Goal: Task Accomplishment & Management: Manage account settings

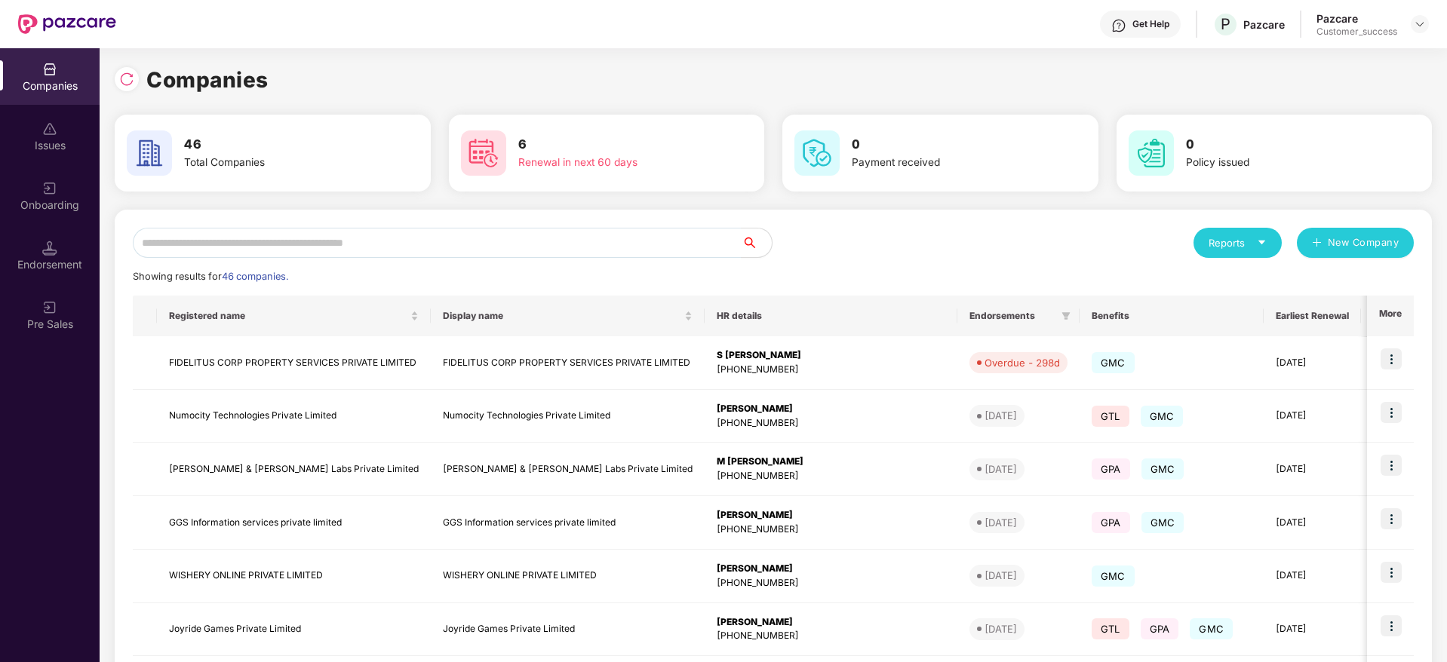
click at [382, 250] on input "text" at bounding box center [437, 243] width 609 height 30
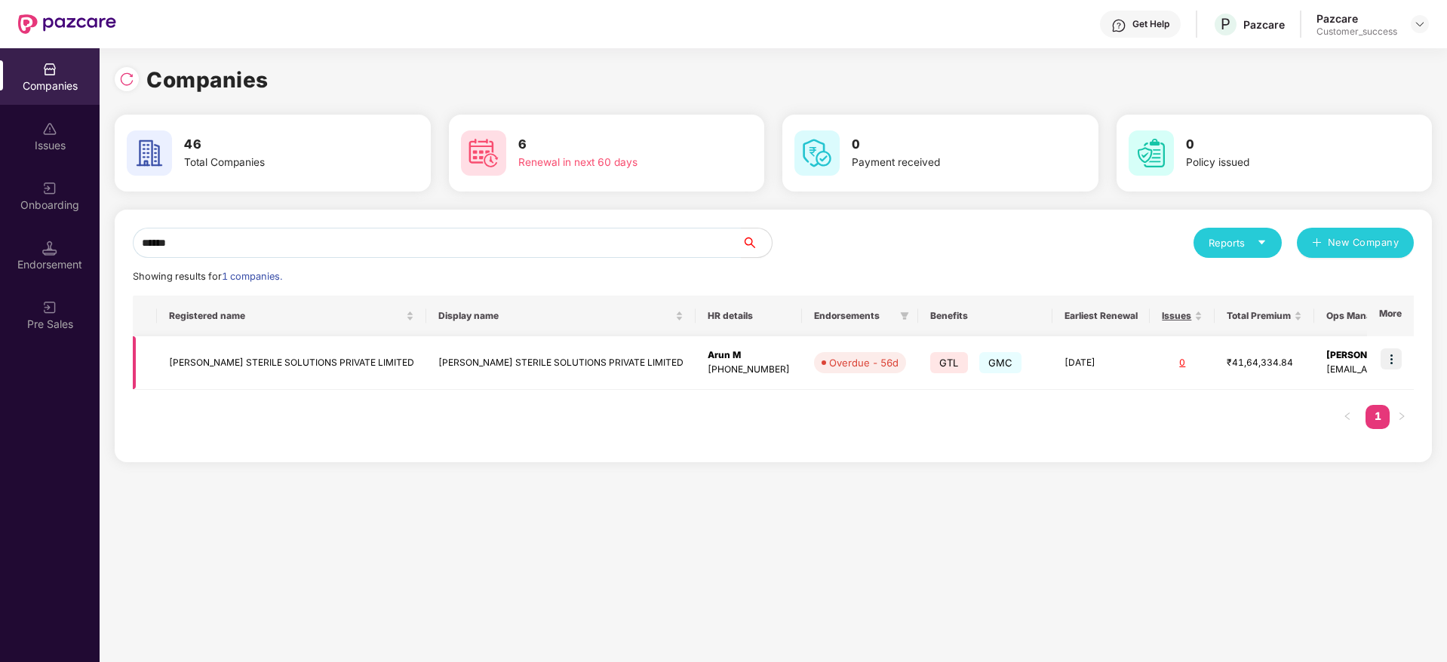
type input "******"
click at [1393, 359] on img at bounding box center [1391, 359] width 21 height 21
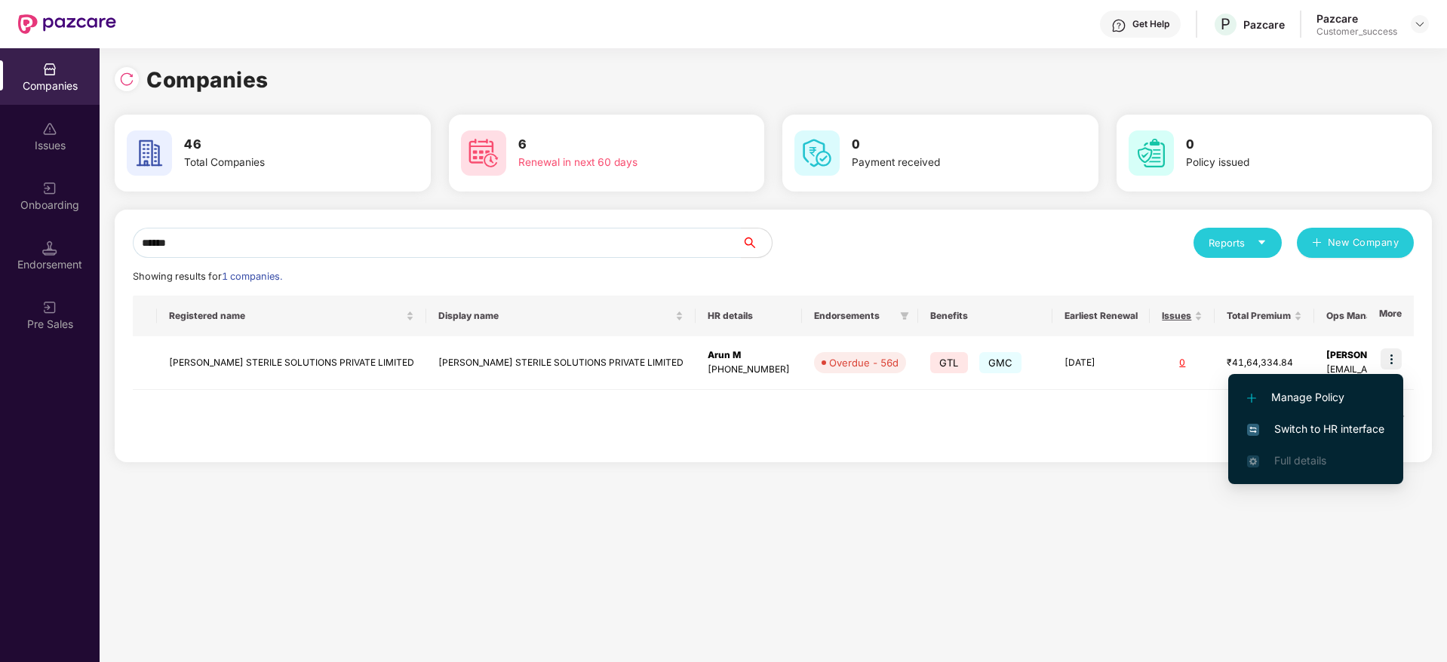
click at [1337, 431] on span "Switch to HR interface" at bounding box center [1315, 429] width 137 height 17
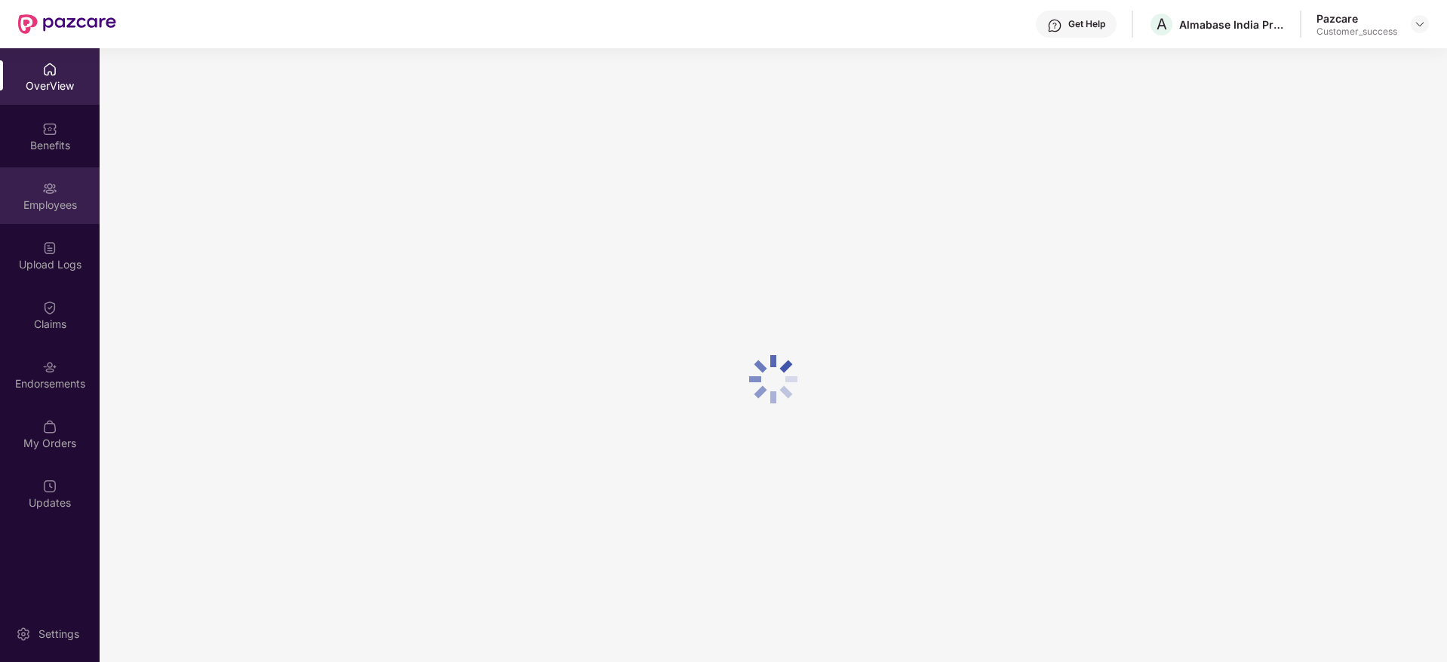
click at [66, 211] on div "Employees" at bounding box center [50, 205] width 100 height 15
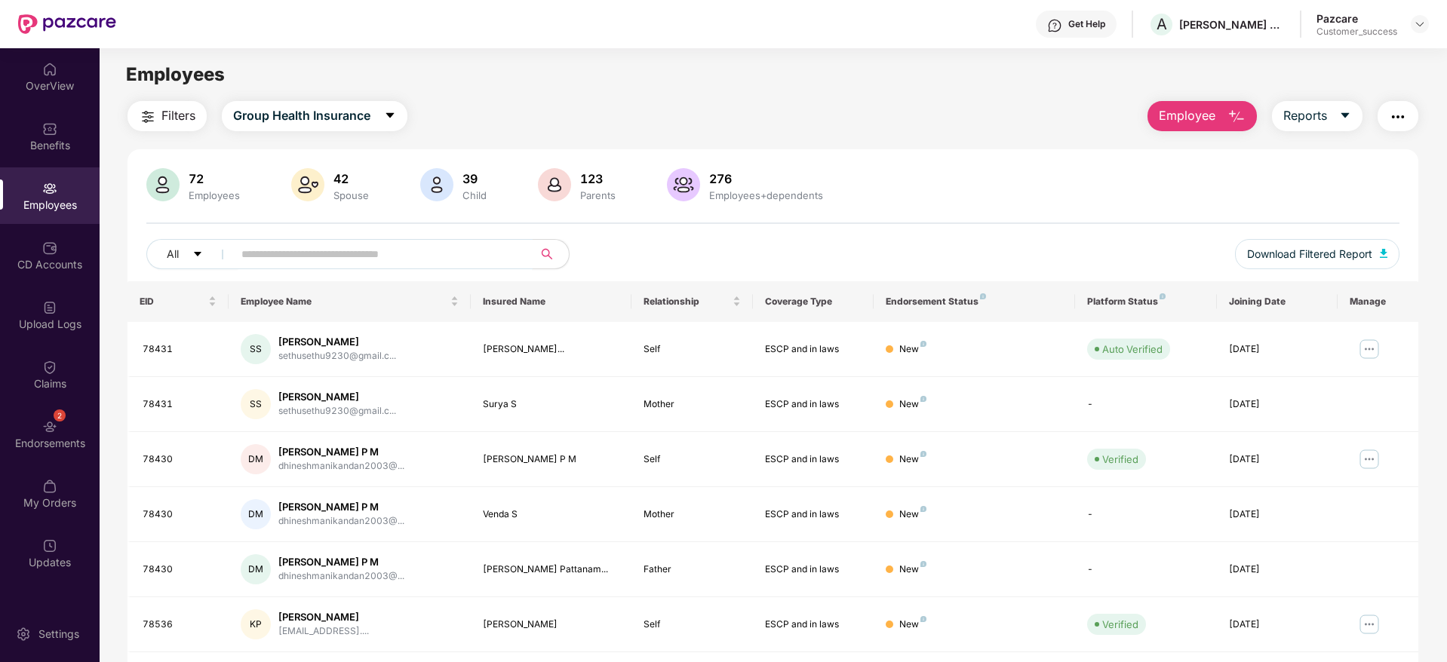
click at [377, 258] on input "text" at bounding box center [376, 254] width 271 height 23
paste input "*****"
type input "*****"
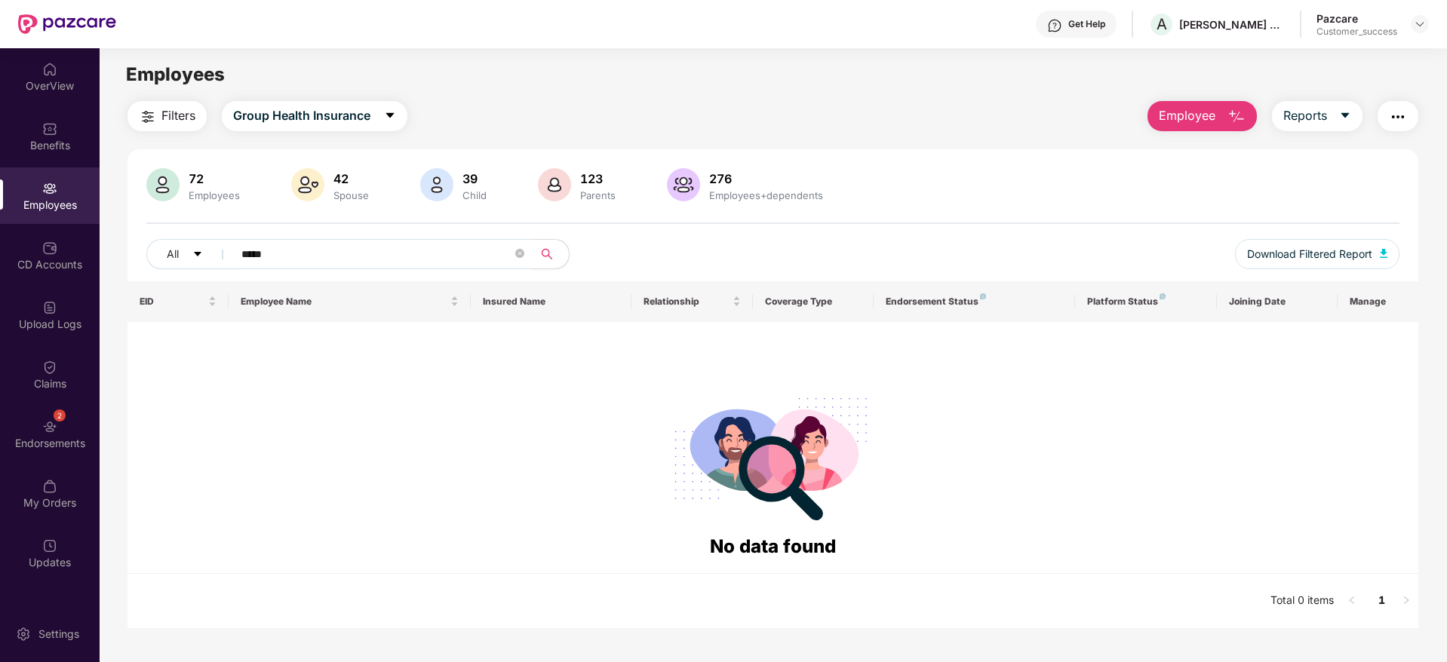
drag, startPoint x: 359, startPoint y: 257, endPoint x: 228, endPoint y: 267, distance: 131.6
click at [228, 267] on span "*****" at bounding box center [377, 254] width 309 height 30
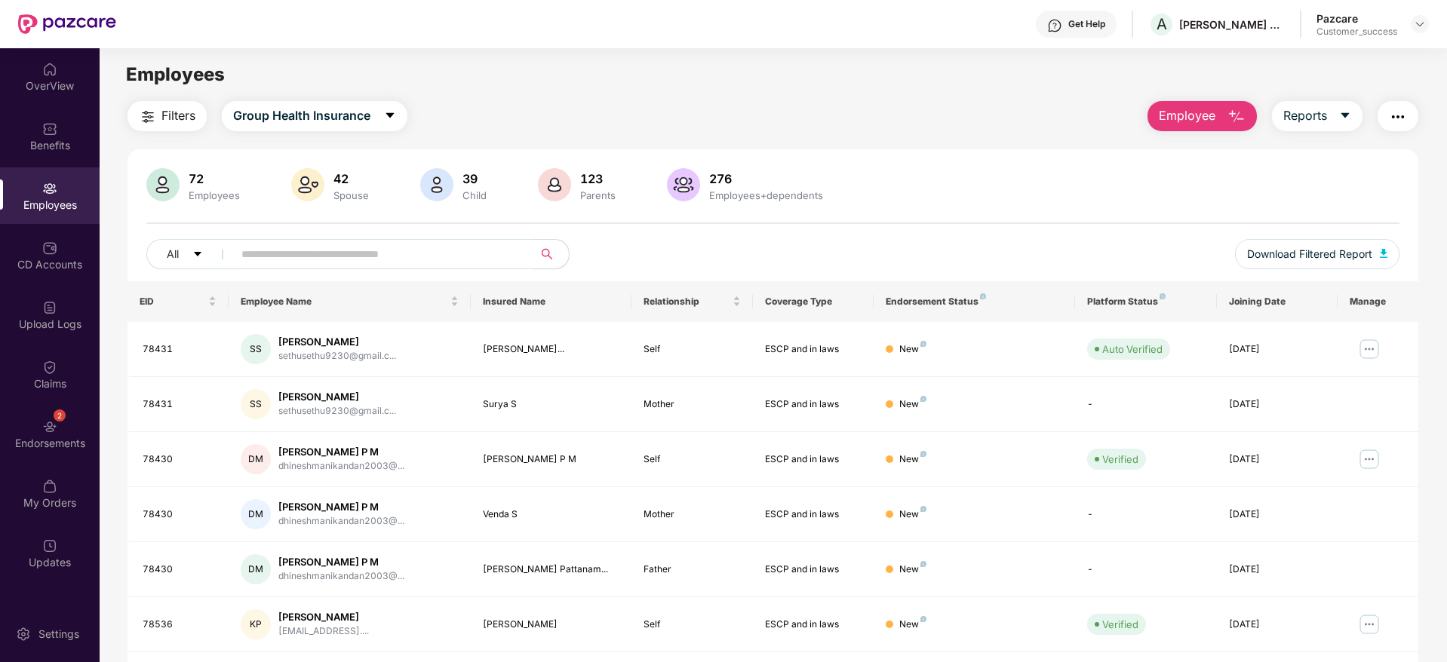
paste input "**********"
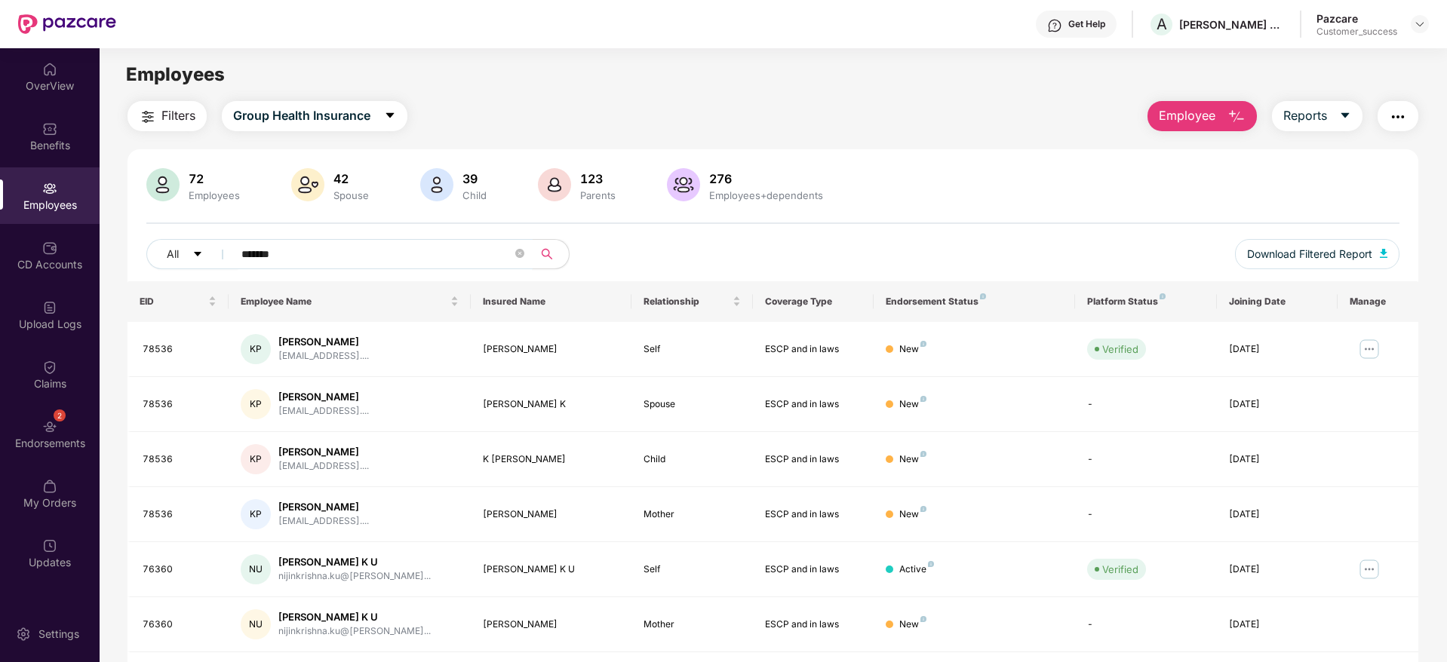
type input "*******"
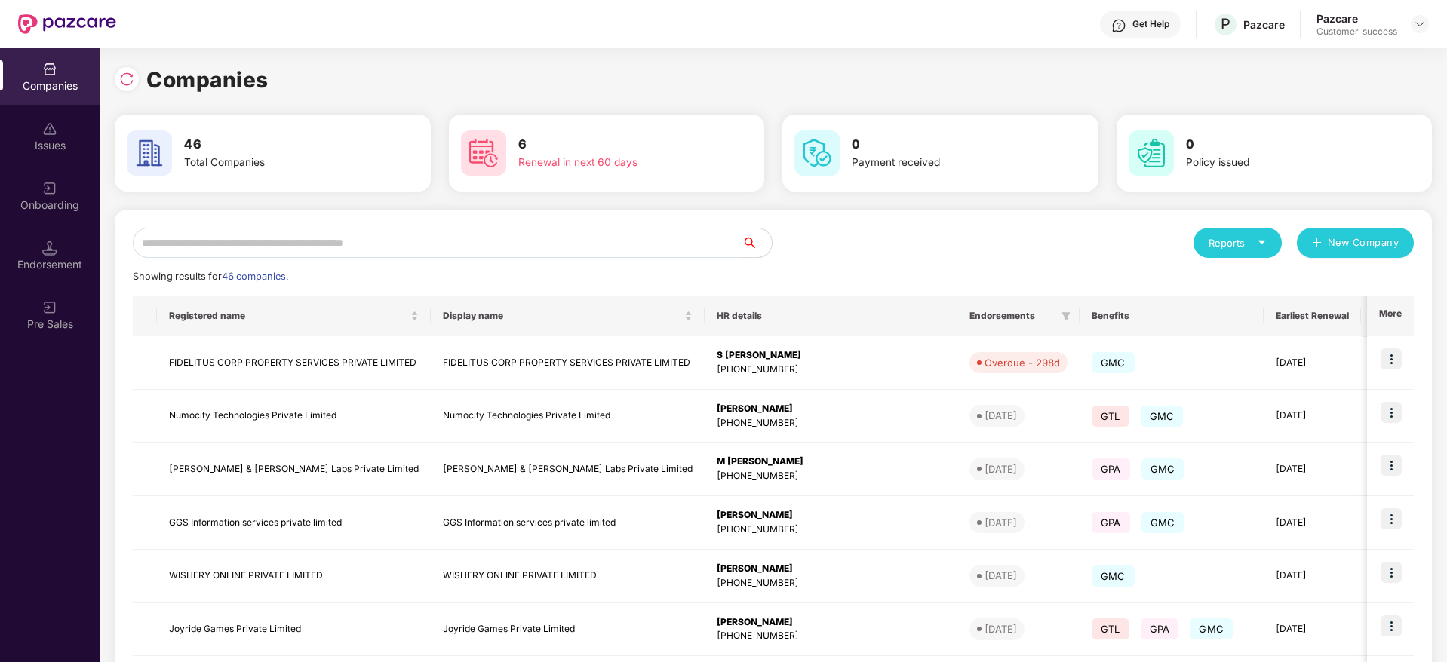
click at [412, 238] on input "text" at bounding box center [437, 243] width 609 height 30
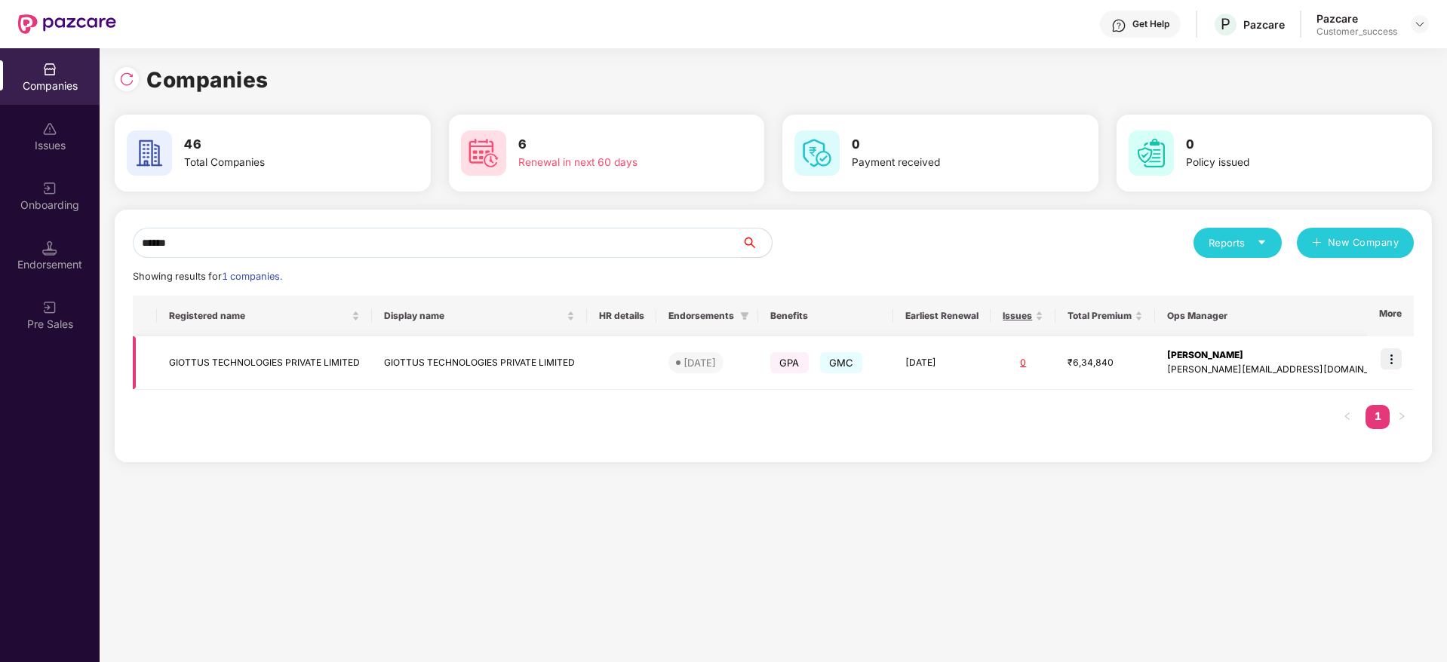
type input "******"
click at [1393, 354] on img at bounding box center [1391, 359] width 21 height 21
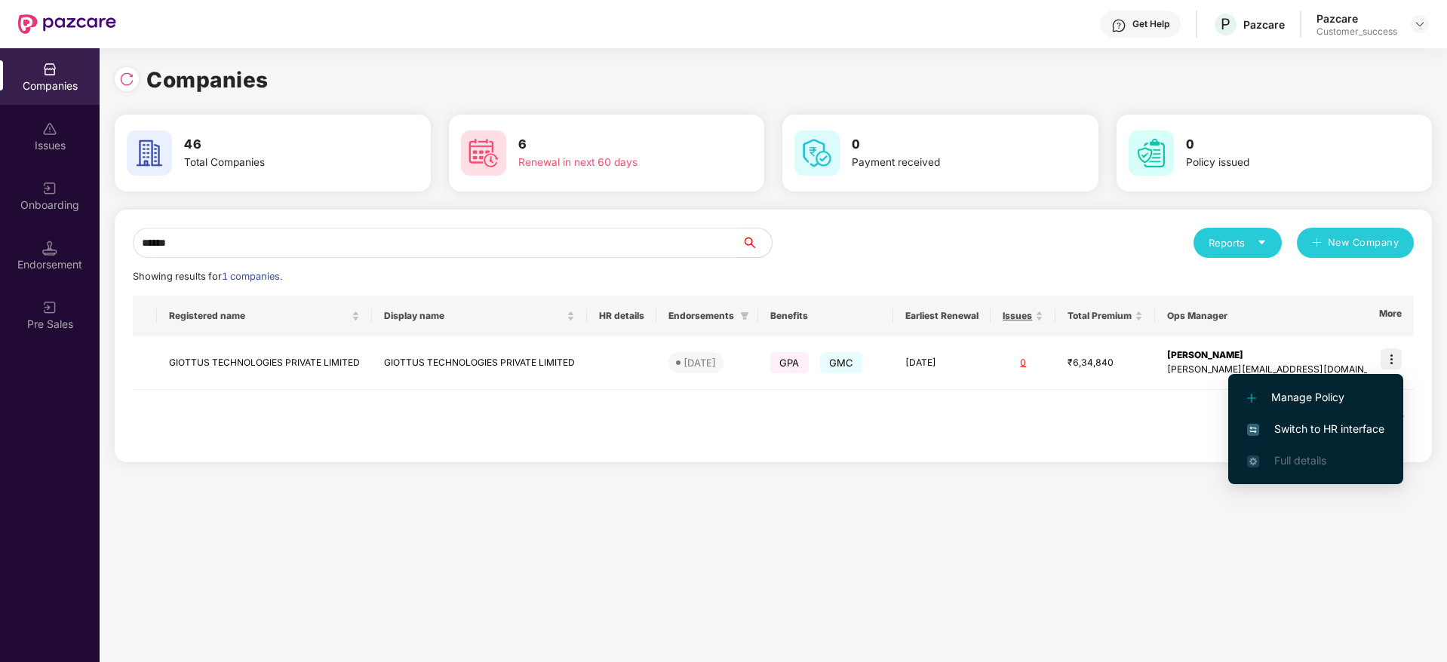
click at [1375, 429] on span "Switch to HR interface" at bounding box center [1315, 429] width 137 height 17
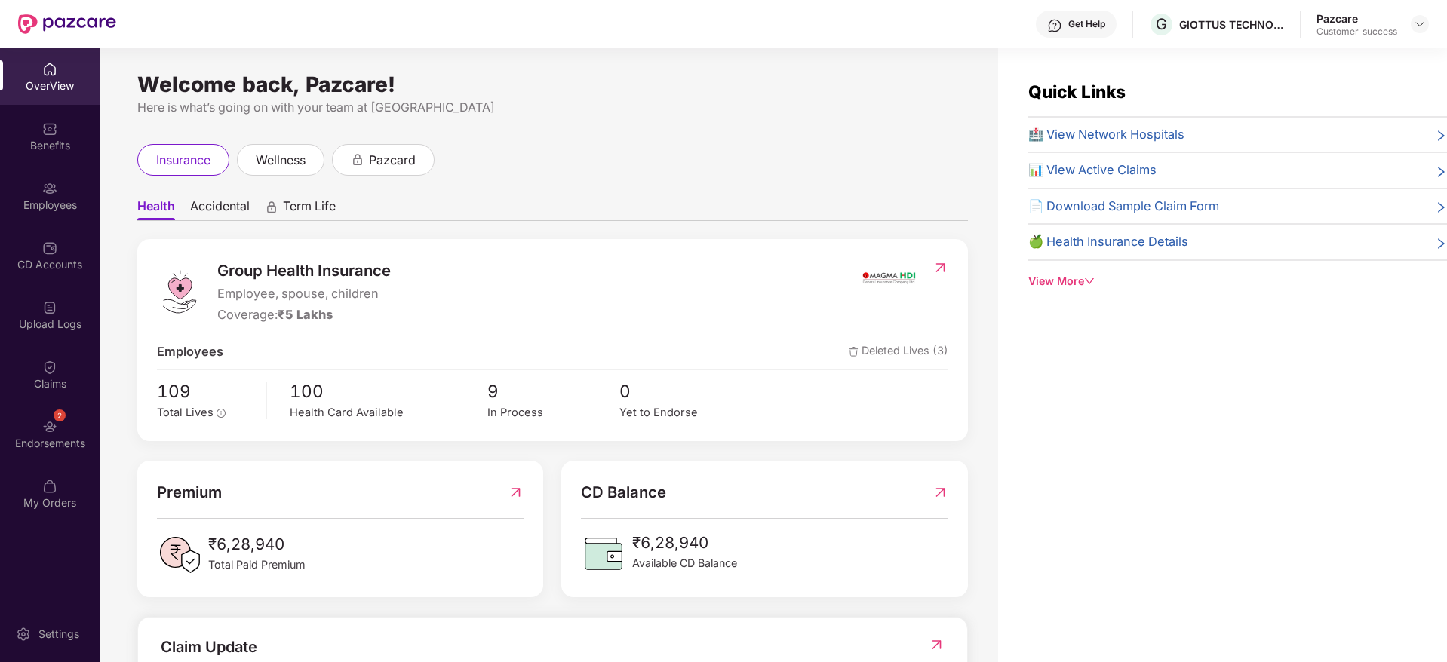
click at [43, 149] on div "Benefits" at bounding box center [50, 145] width 100 height 15
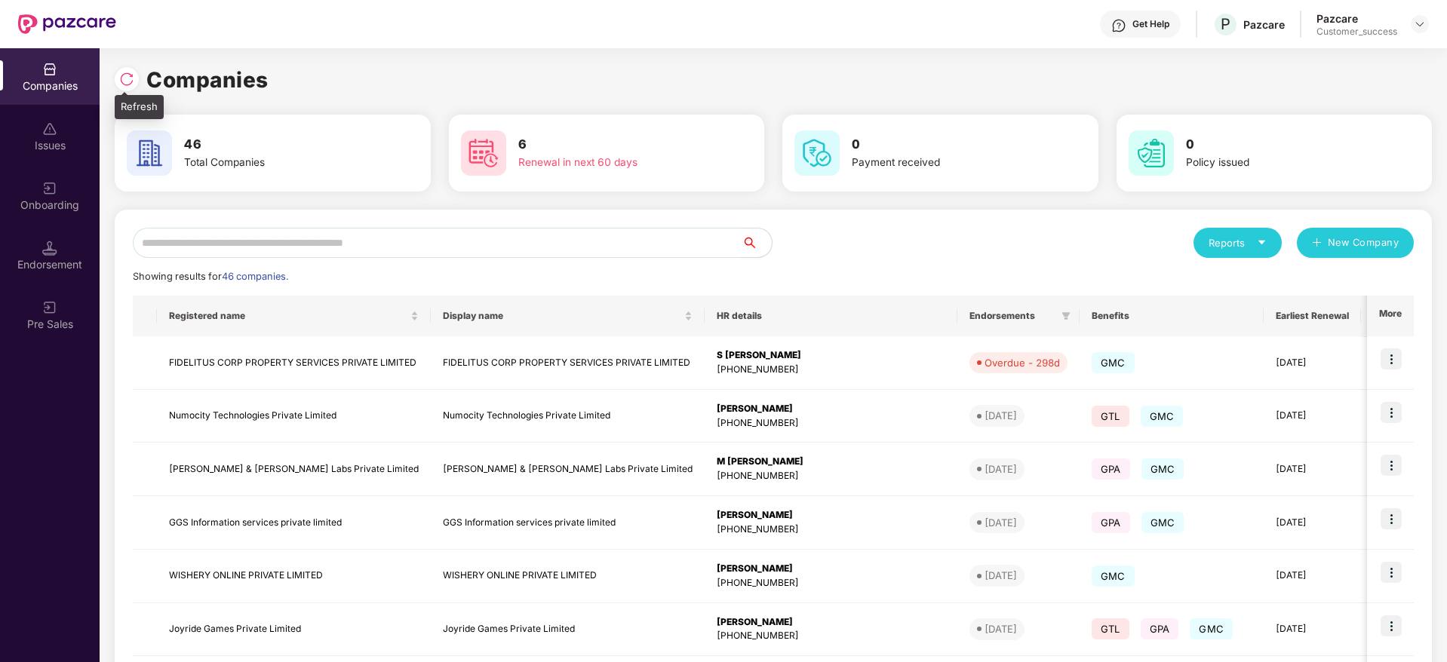
click at [124, 72] on img at bounding box center [126, 79] width 15 height 15
click at [404, 246] on input "text" at bounding box center [437, 243] width 609 height 30
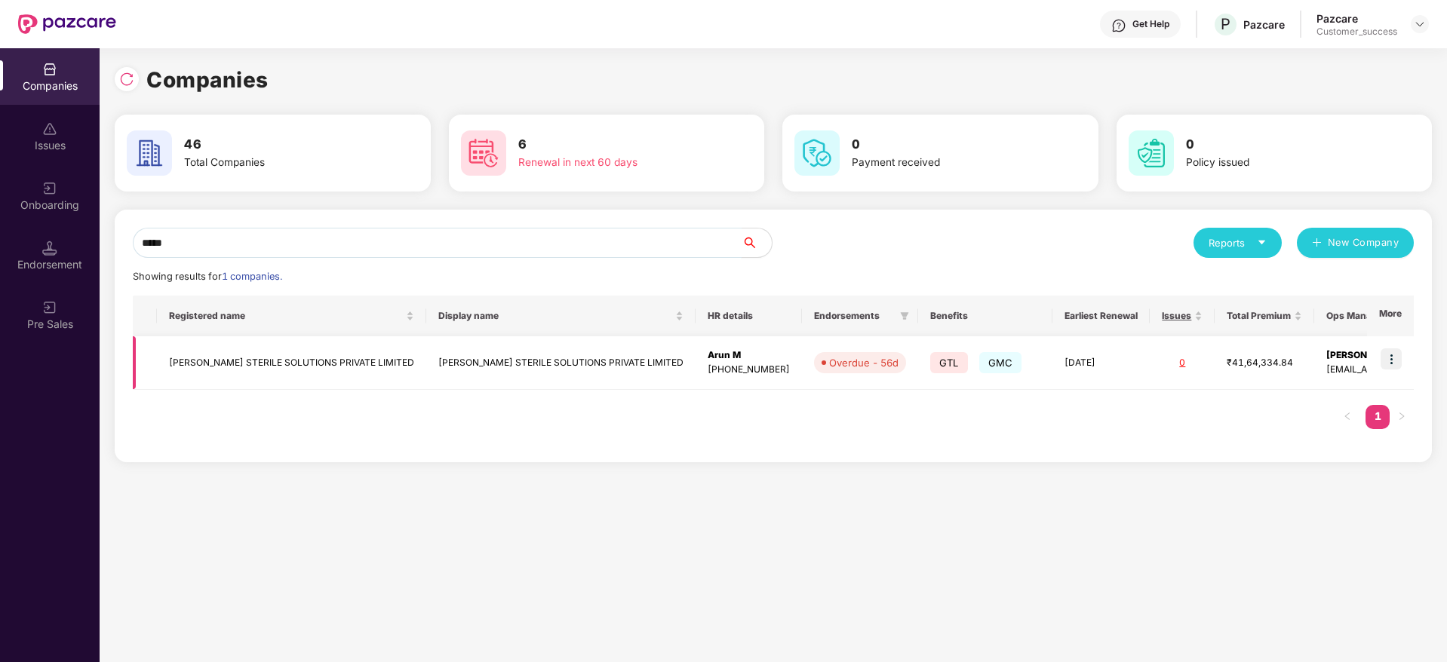
type input "*****"
click at [1400, 355] on img at bounding box center [1391, 359] width 21 height 21
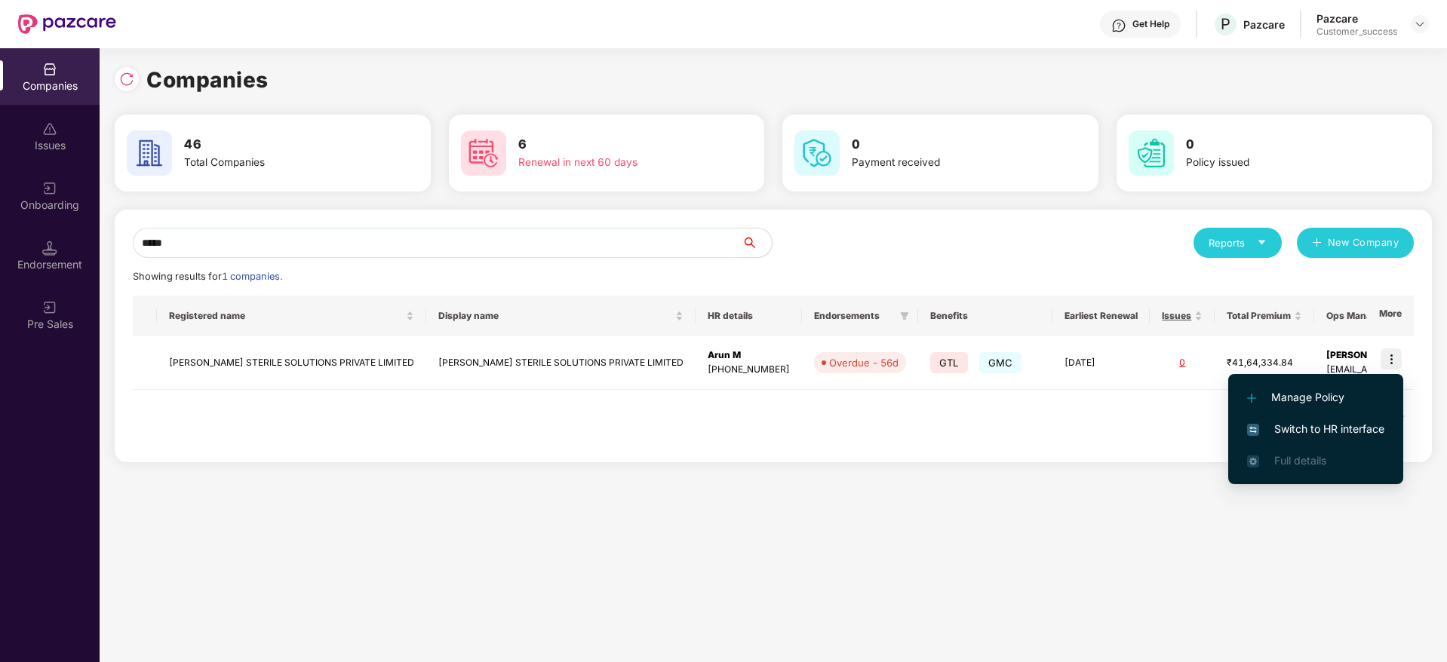
click at [1337, 437] on span "Switch to HR interface" at bounding box center [1315, 429] width 137 height 17
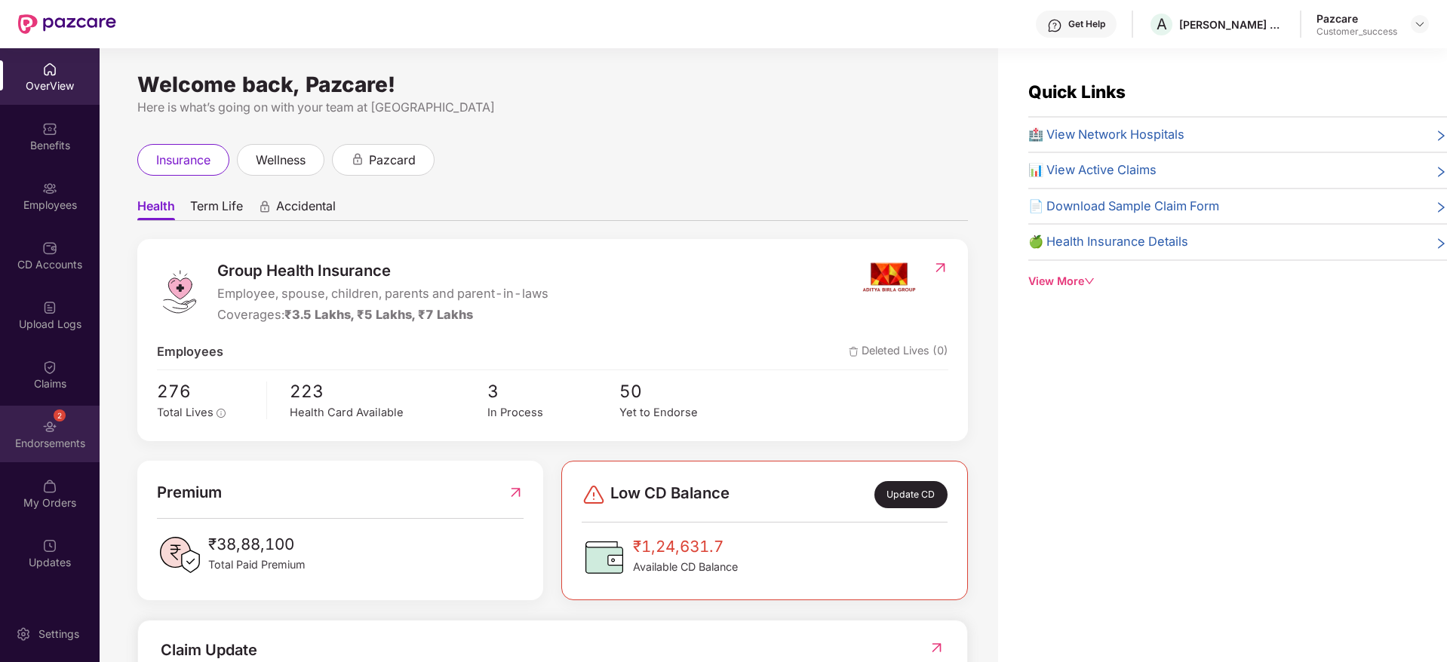
click at [76, 433] on div "2 Endorsements" at bounding box center [50, 434] width 100 height 57
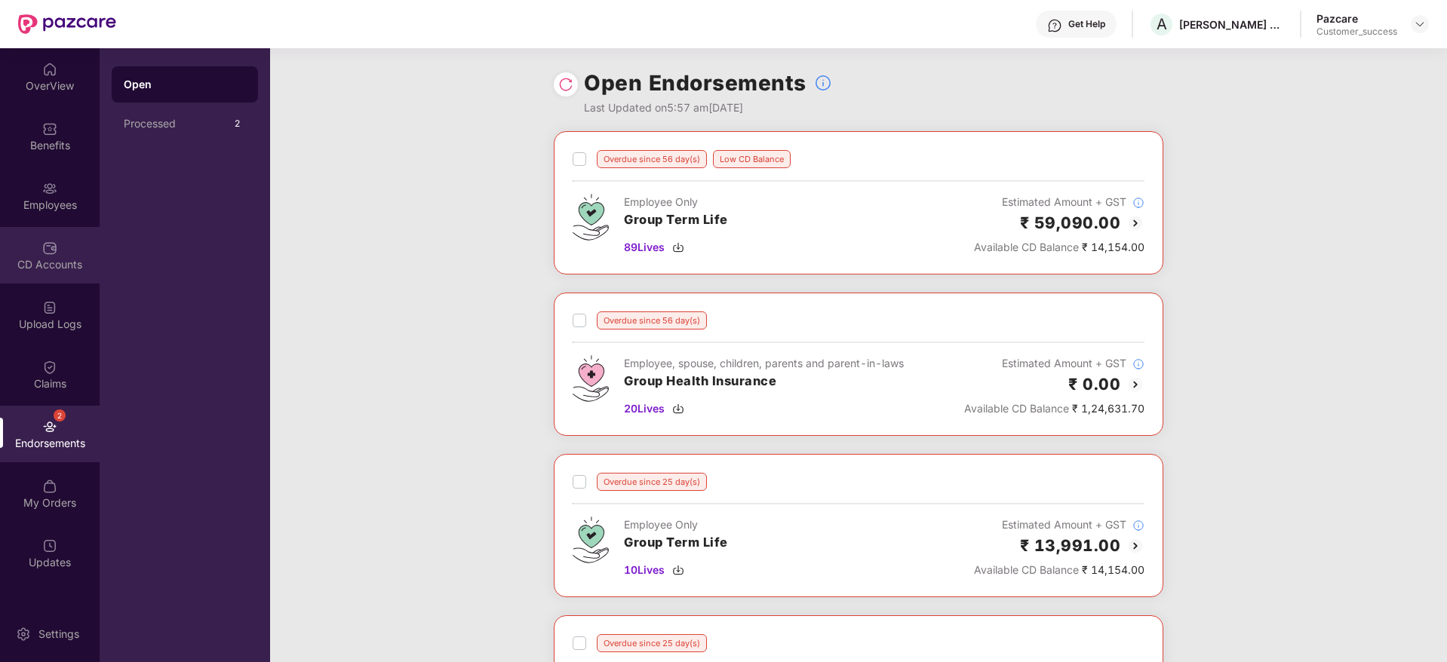
click at [68, 271] on div "CD Accounts" at bounding box center [50, 264] width 100 height 15
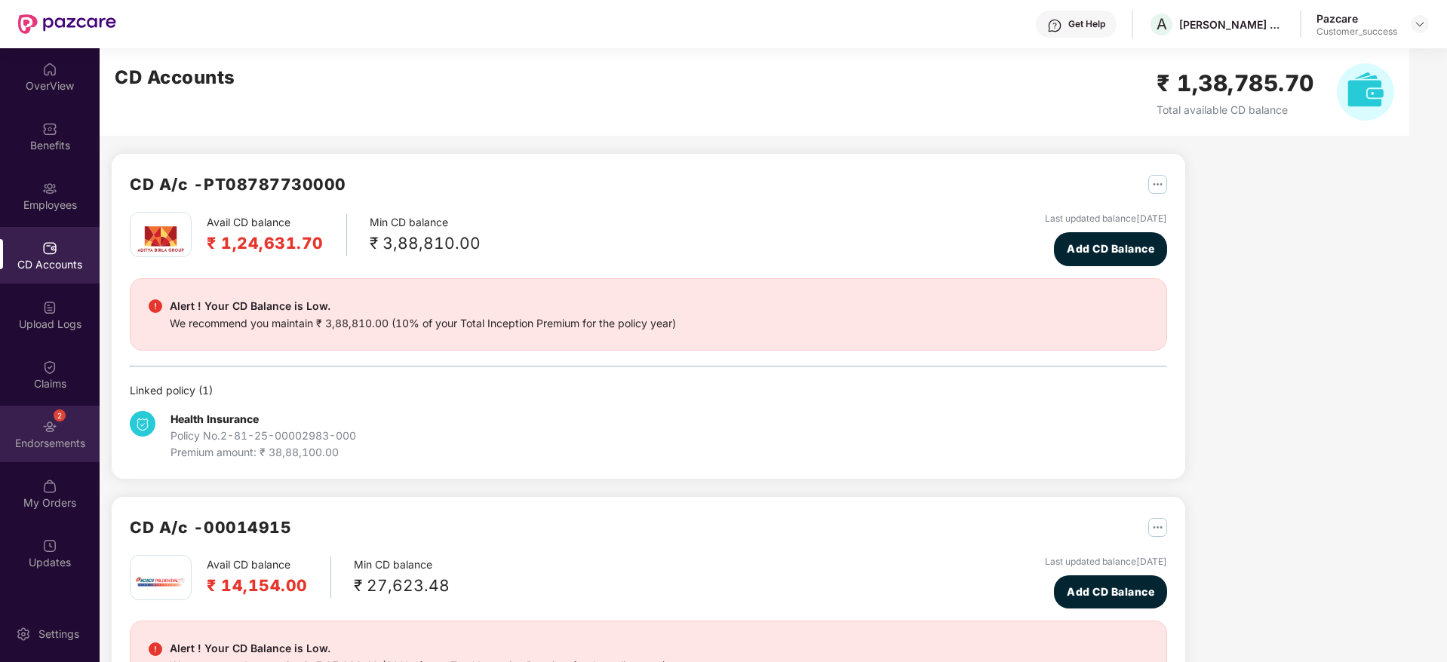
click at [45, 432] on img at bounding box center [49, 426] width 15 height 15
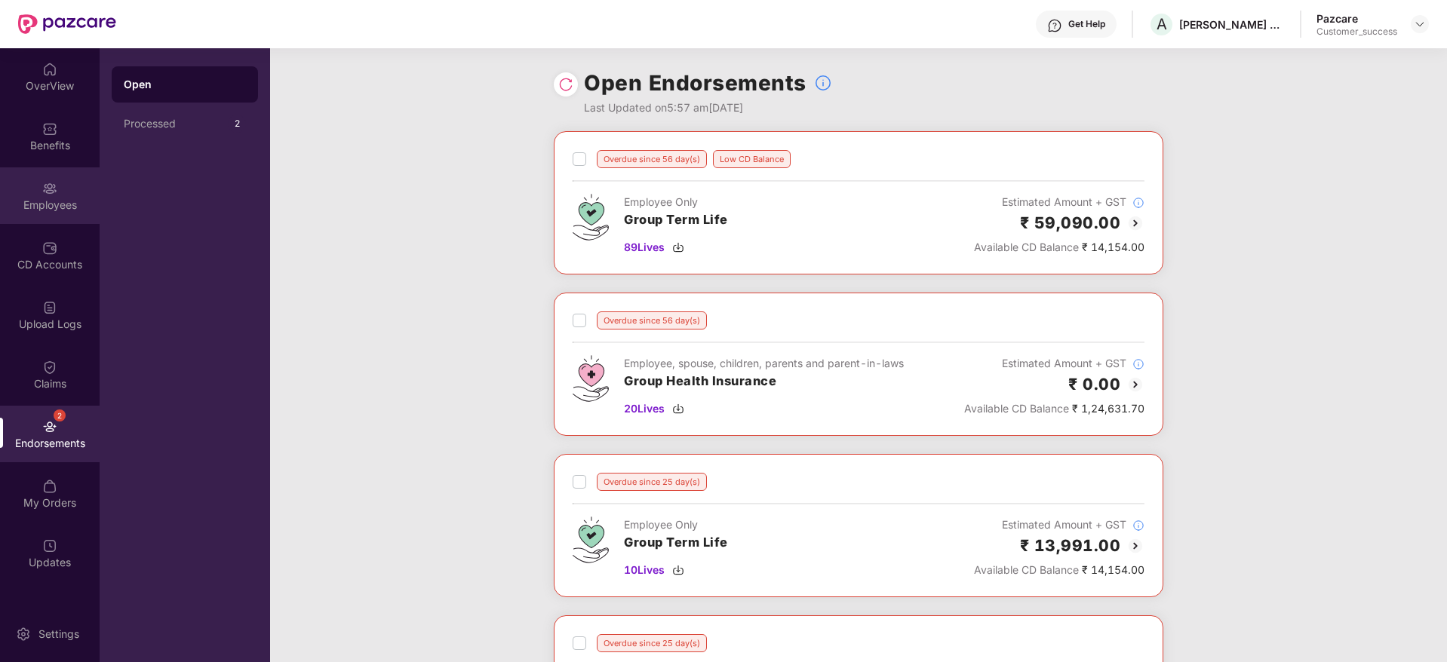
click at [46, 211] on div "Employees" at bounding box center [50, 205] width 100 height 15
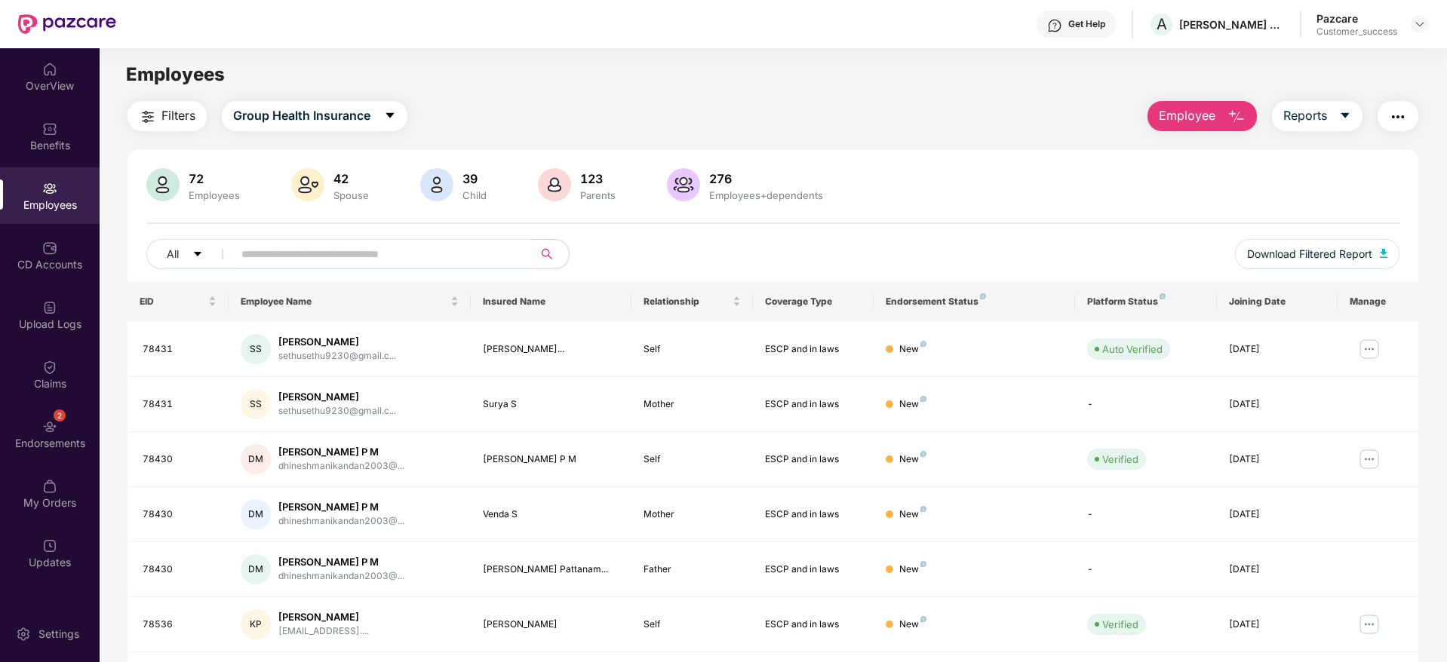
click at [429, 261] on input "text" at bounding box center [376, 254] width 271 height 23
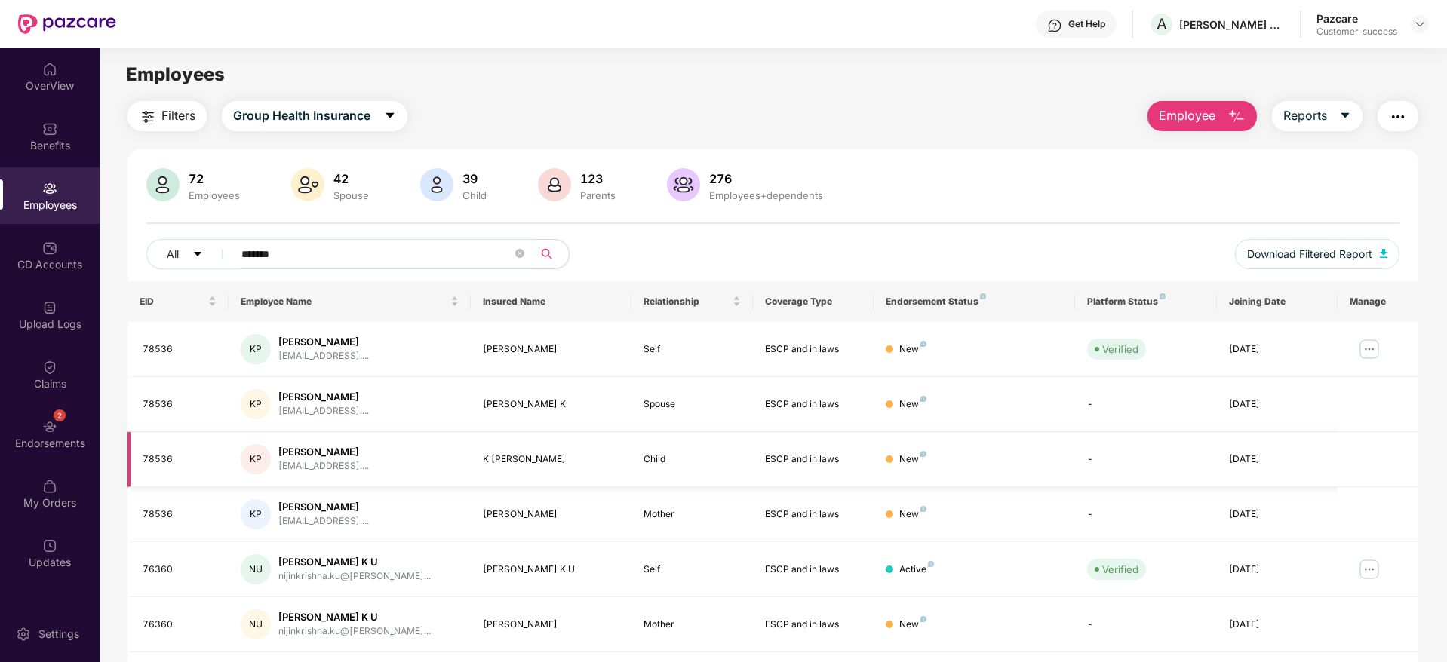
scroll to position [100, 0]
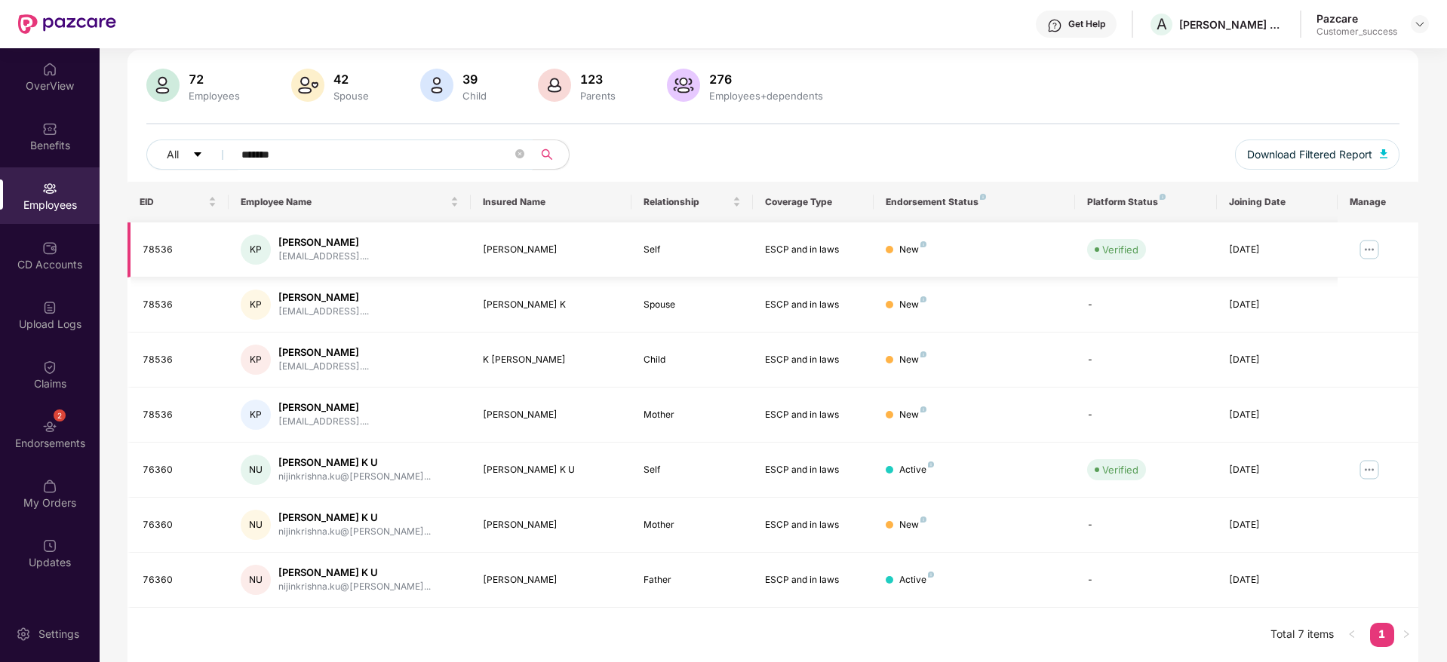
type input "*******"
click at [146, 248] on div "78536" at bounding box center [180, 250] width 74 height 14
copy div "78536"
click at [1303, 142] on button "Download Filtered Report" at bounding box center [1317, 155] width 164 height 30
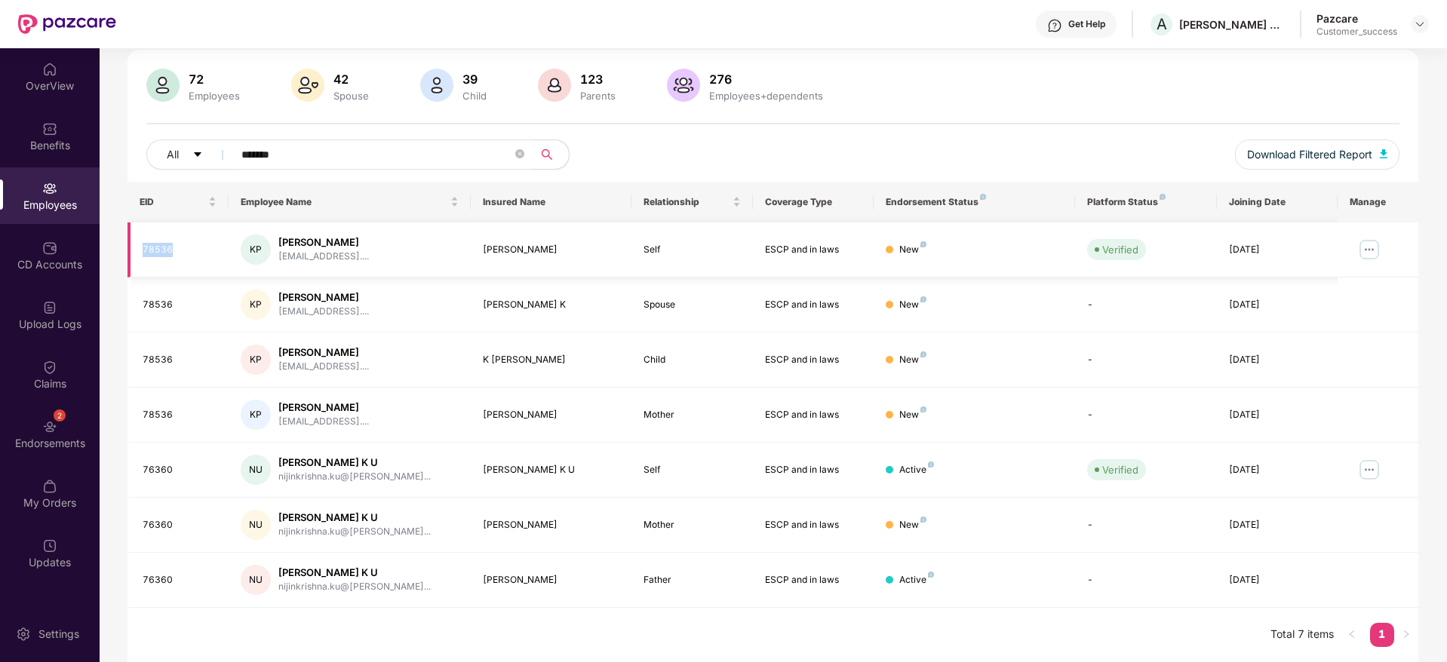
drag, startPoint x: 1230, startPoint y: 250, endPoint x: 1286, endPoint y: 249, distance: 55.9
click at [1286, 249] on div "[DATE]" at bounding box center [1277, 250] width 97 height 14
copy div "[DATE]"
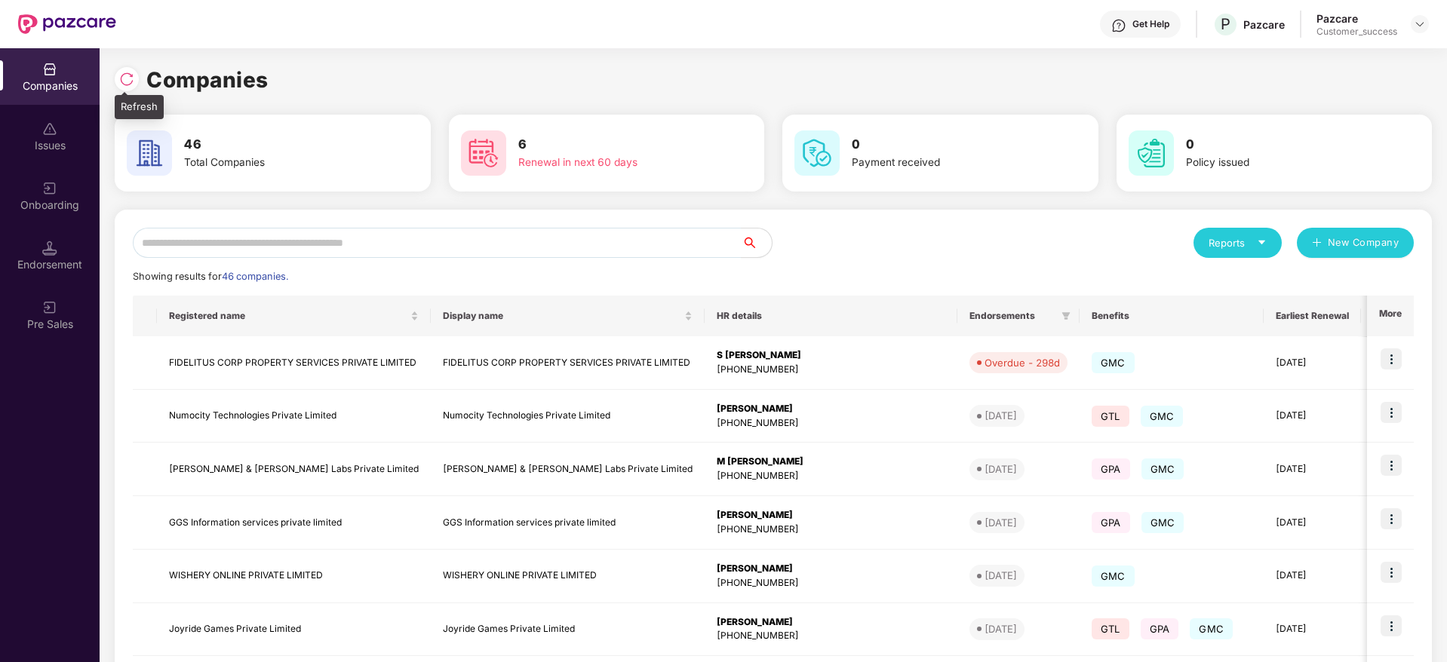
click at [128, 74] on img at bounding box center [126, 79] width 15 height 15
click at [395, 249] on input "text" at bounding box center [437, 243] width 609 height 30
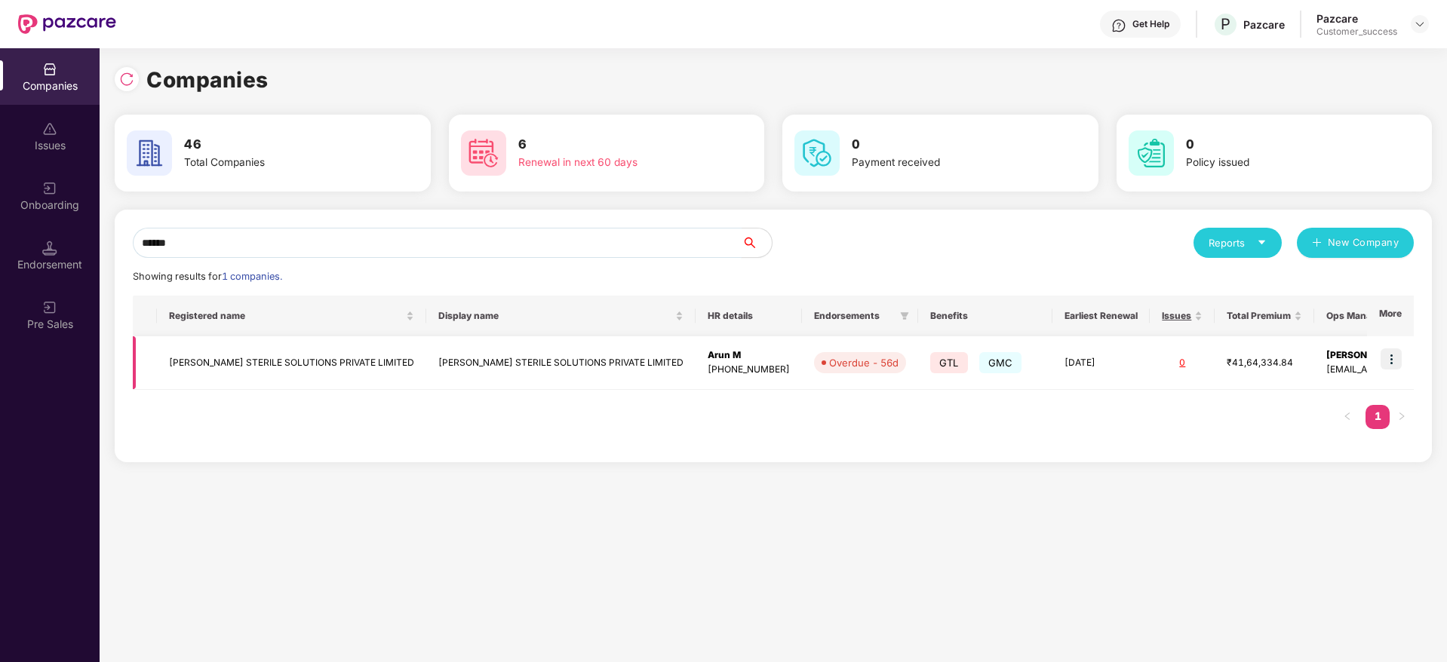
type input "******"
click at [306, 355] on td "[PERSON_NAME] STERILE SOLUTIONS PRIVATE LIMITED" at bounding box center [291, 363] width 269 height 54
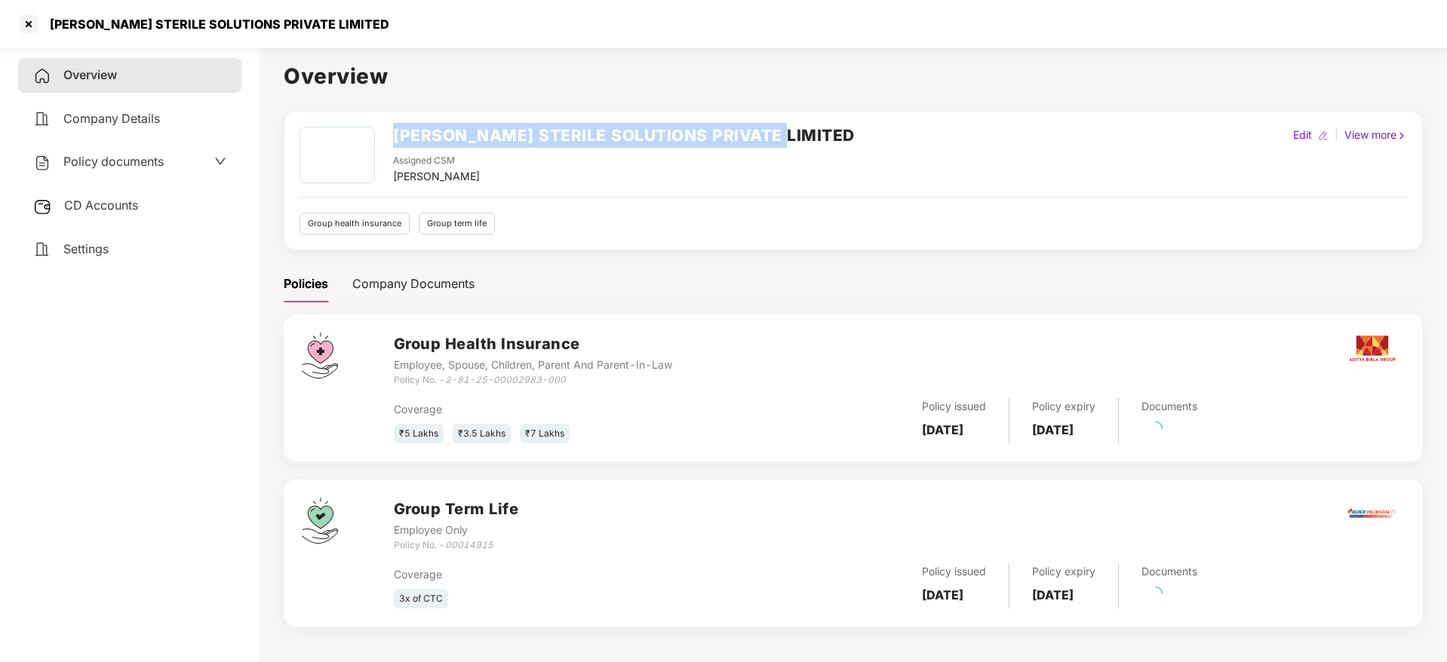
drag, startPoint x: 785, startPoint y: 131, endPoint x: 389, endPoint y: 142, distance: 395.5
click at [389, 142] on div "[PERSON_NAME] STERILE SOLUTIONS PRIVATE LIMITED Assigned CSM [PERSON_NAME] M Ed…" at bounding box center [854, 156] width 1108 height 58
copy h2 "[PERSON_NAME] STERILE SOLUTIONS PRIVATE LIMITED"
click at [35, 26] on div at bounding box center [29, 24] width 24 height 24
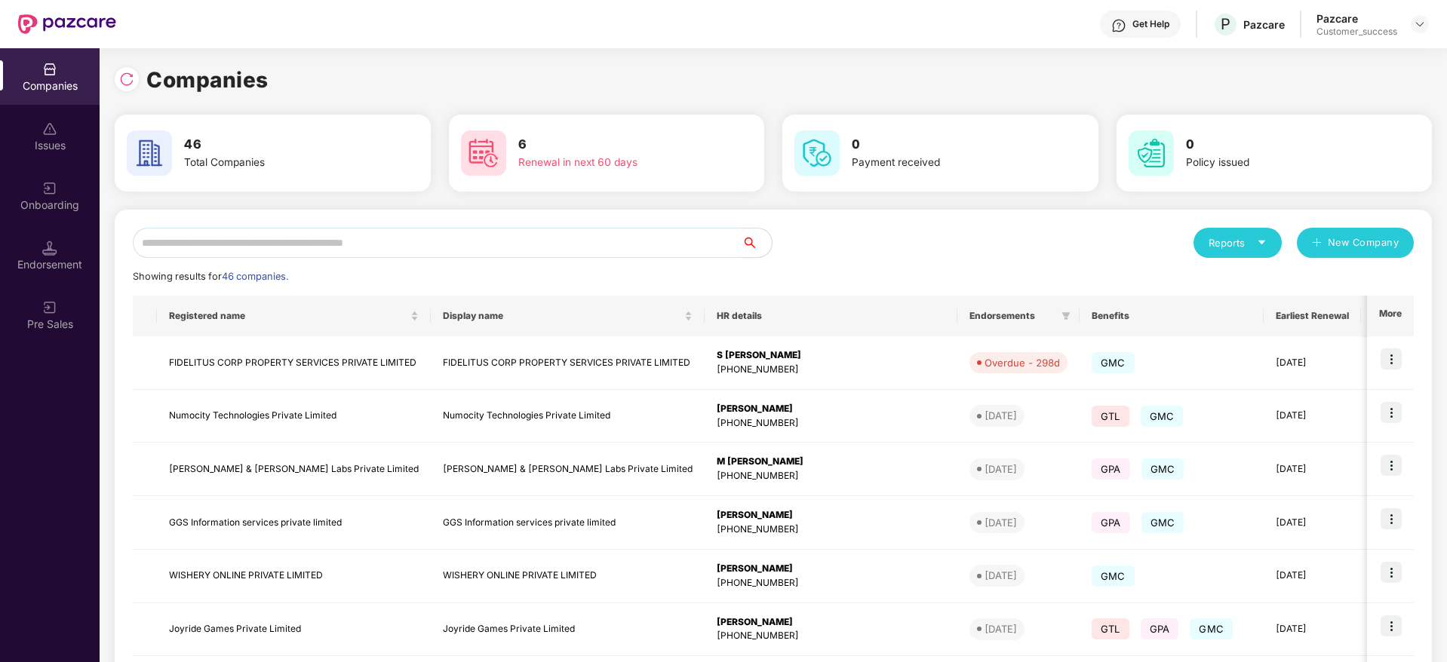
click at [601, 232] on input "text" at bounding box center [437, 243] width 609 height 30
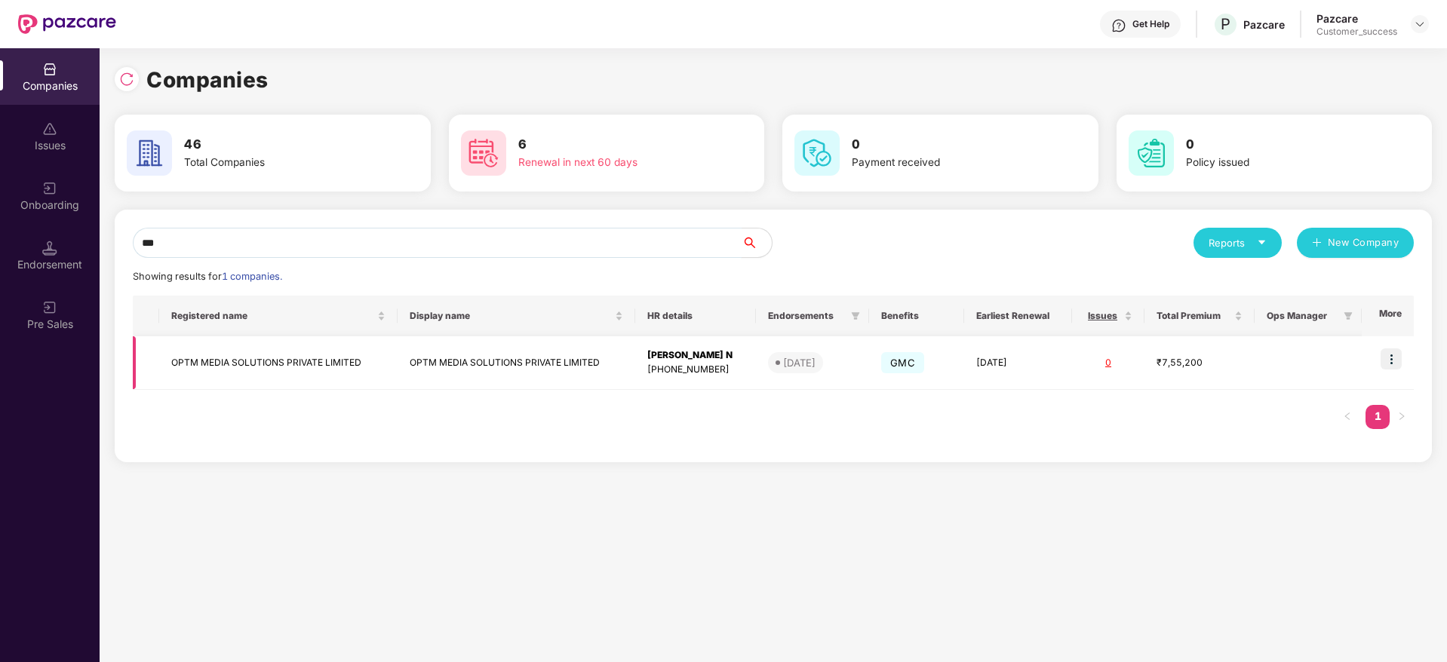
type input "***"
click at [1395, 354] on img at bounding box center [1391, 359] width 21 height 21
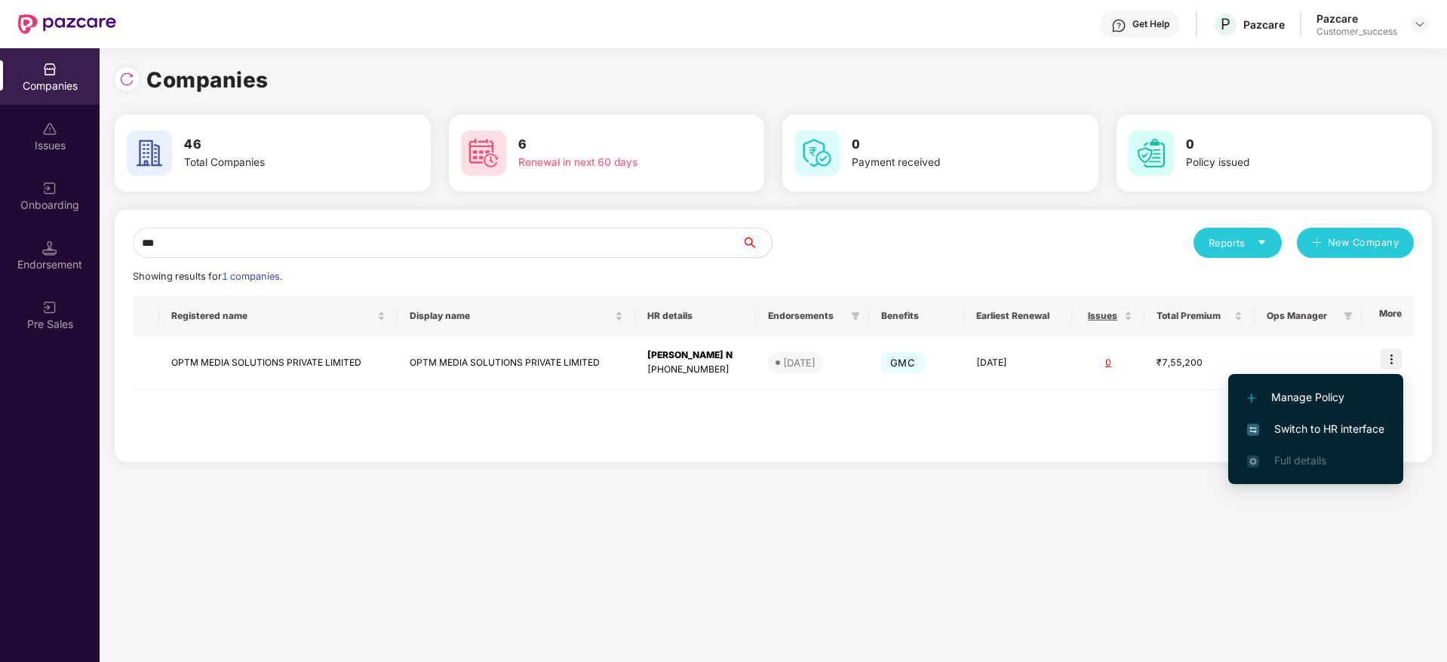
click at [1355, 428] on span "Switch to HR interface" at bounding box center [1315, 429] width 137 height 17
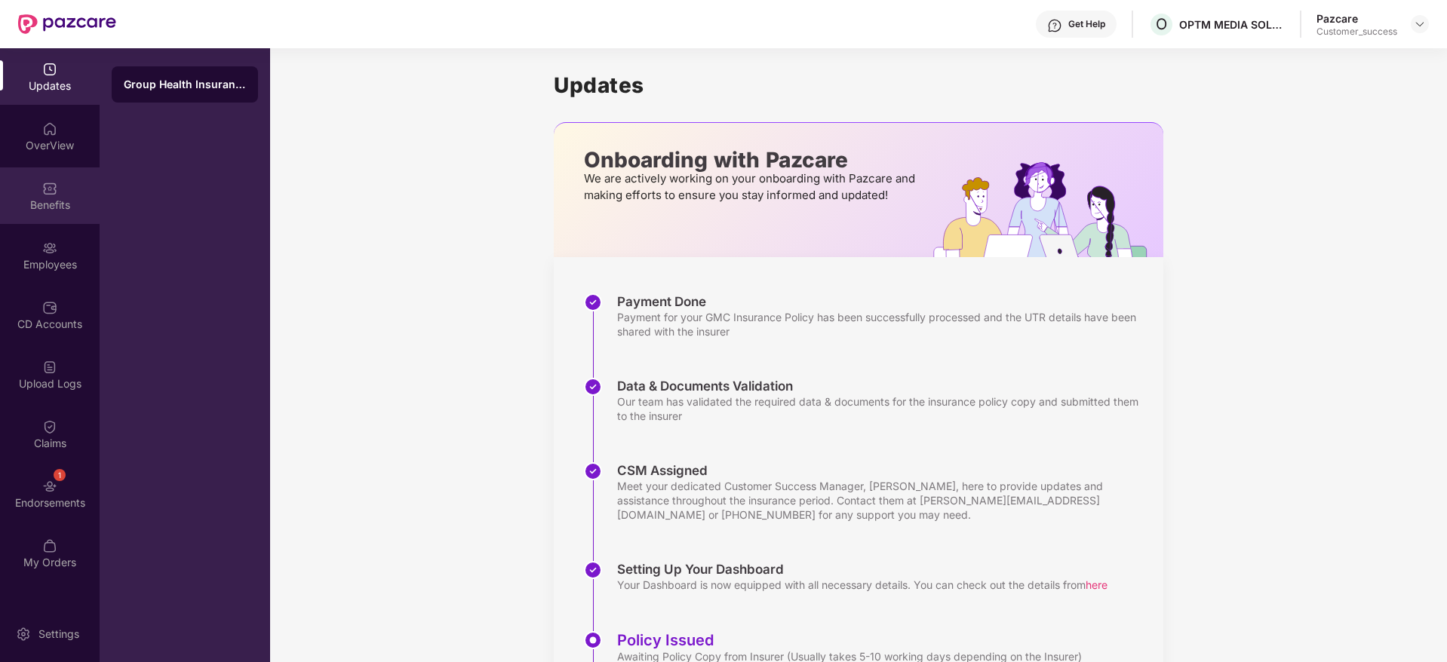
click at [43, 195] on img at bounding box center [49, 188] width 15 height 15
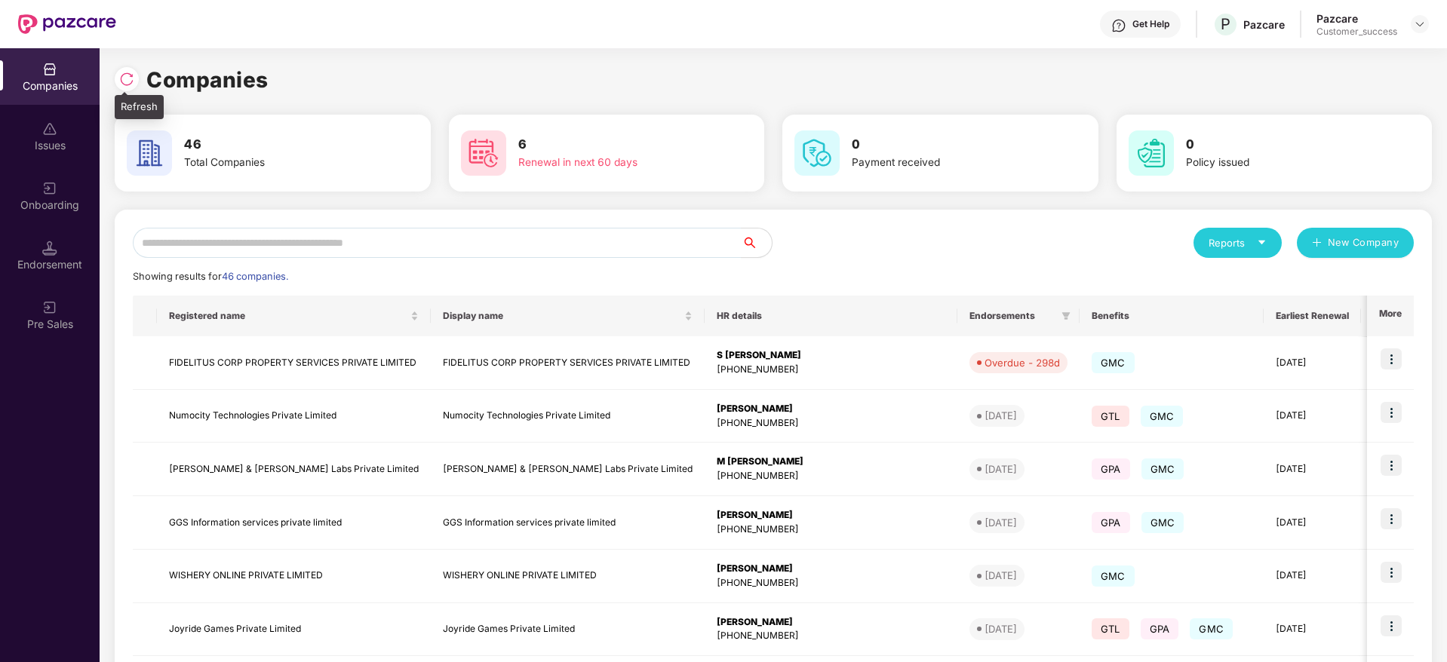
click at [130, 88] on div at bounding box center [127, 79] width 24 height 24
click at [469, 253] on input "text" at bounding box center [437, 243] width 609 height 30
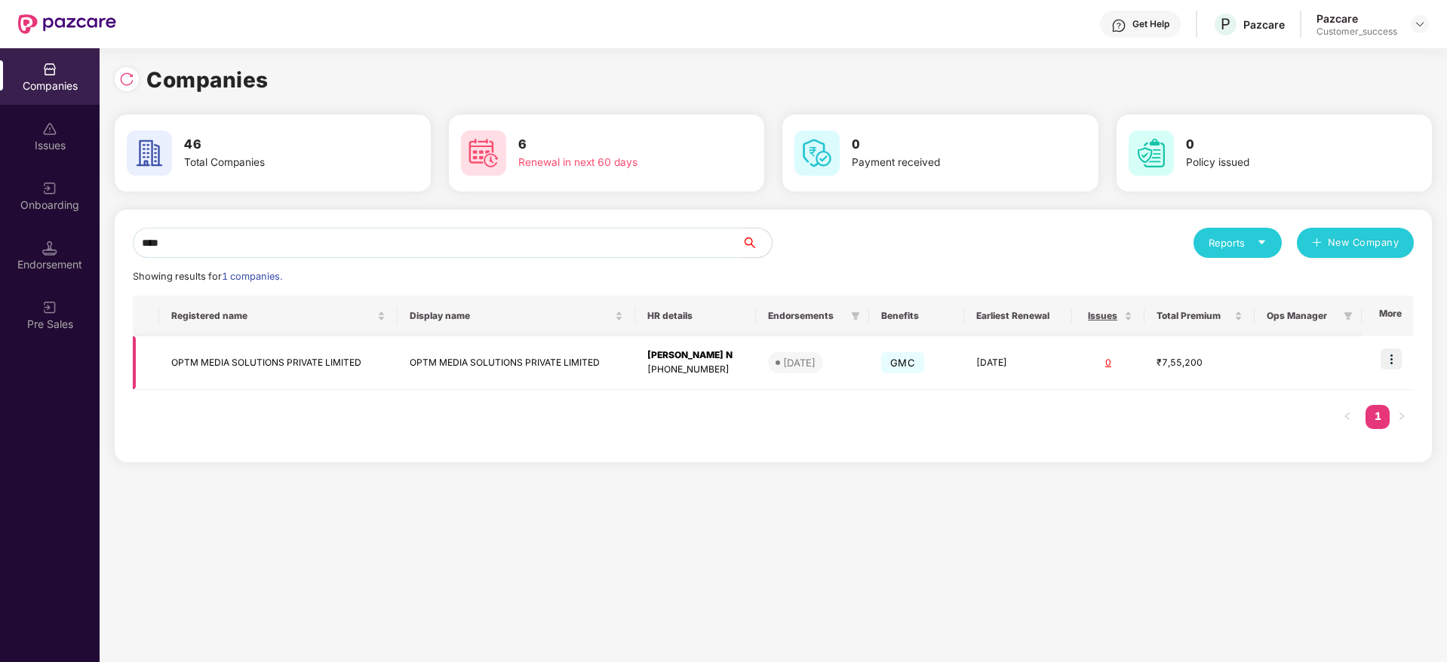
type input "****"
click at [278, 370] on td "OPTM MEDIA SOLUTIONS PRIVATE LIMITED" at bounding box center [278, 363] width 238 height 54
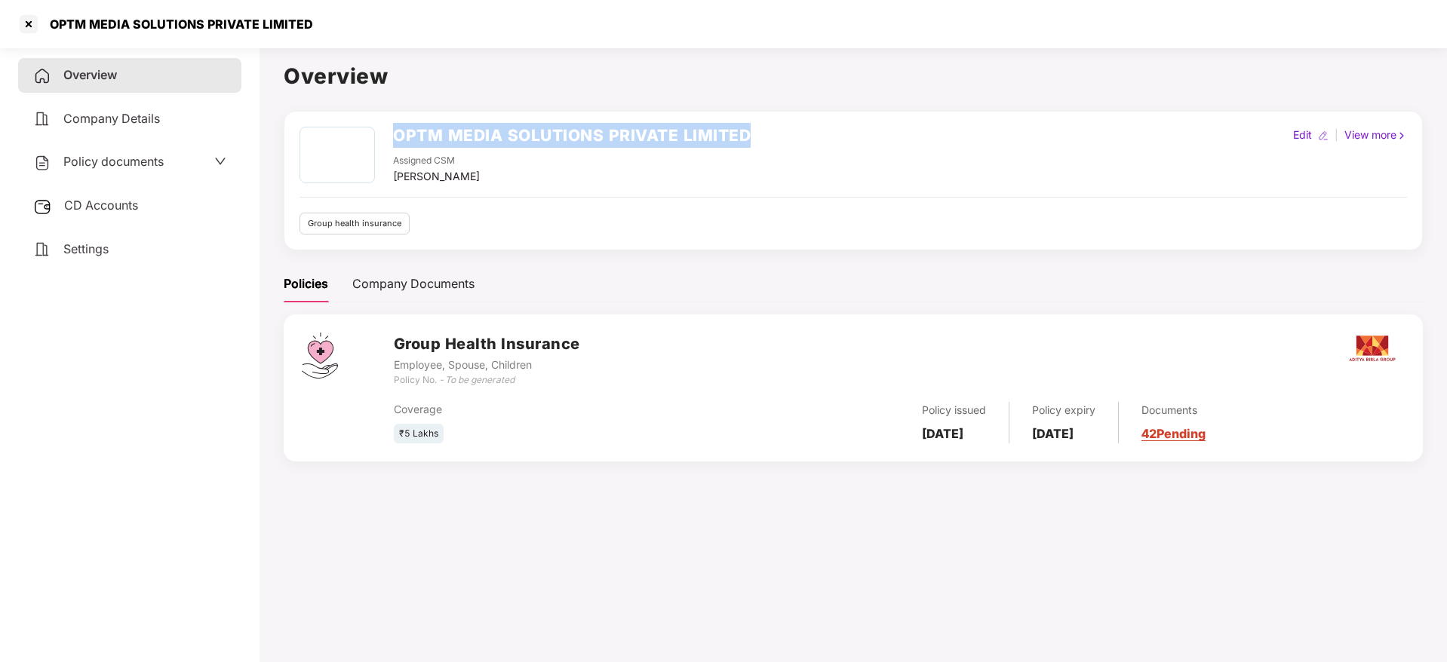
drag, startPoint x: 758, startPoint y: 134, endPoint x: 398, endPoint y: 132, distance: 360.6
click at [398, 132] on div "OPTM MEDIA SOLUTIONS PRIVATE LIMITED Assigned CSM [PERSON_NAME] M Edit | View m…" at bounding box center [854, 156] width 1108 height 58
copy h2 "OPTM MEDIA SOLUTIONS PRIVATE LIMITED"
click at [29, 29] on div at bounding box center [29, 24] width 24 height 24
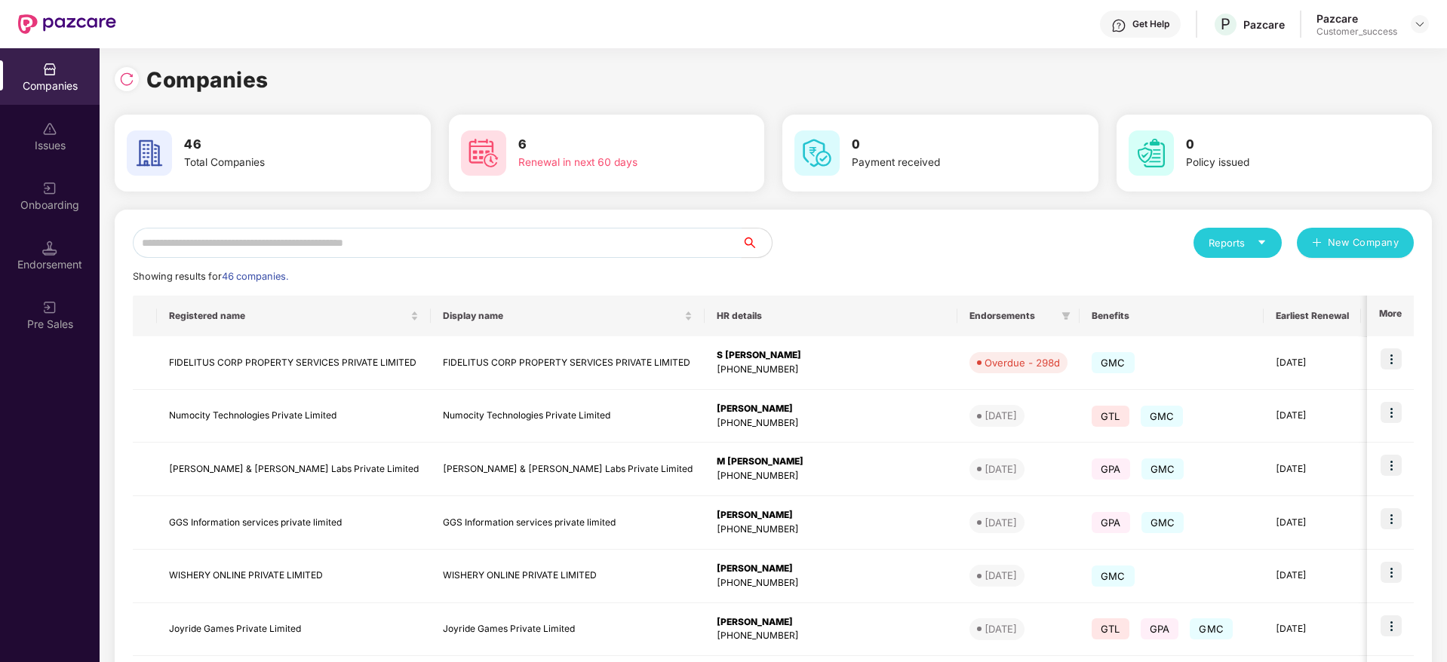
click at [395, 237] on input "text" at bounding box center [437, 243] width 609 height 30
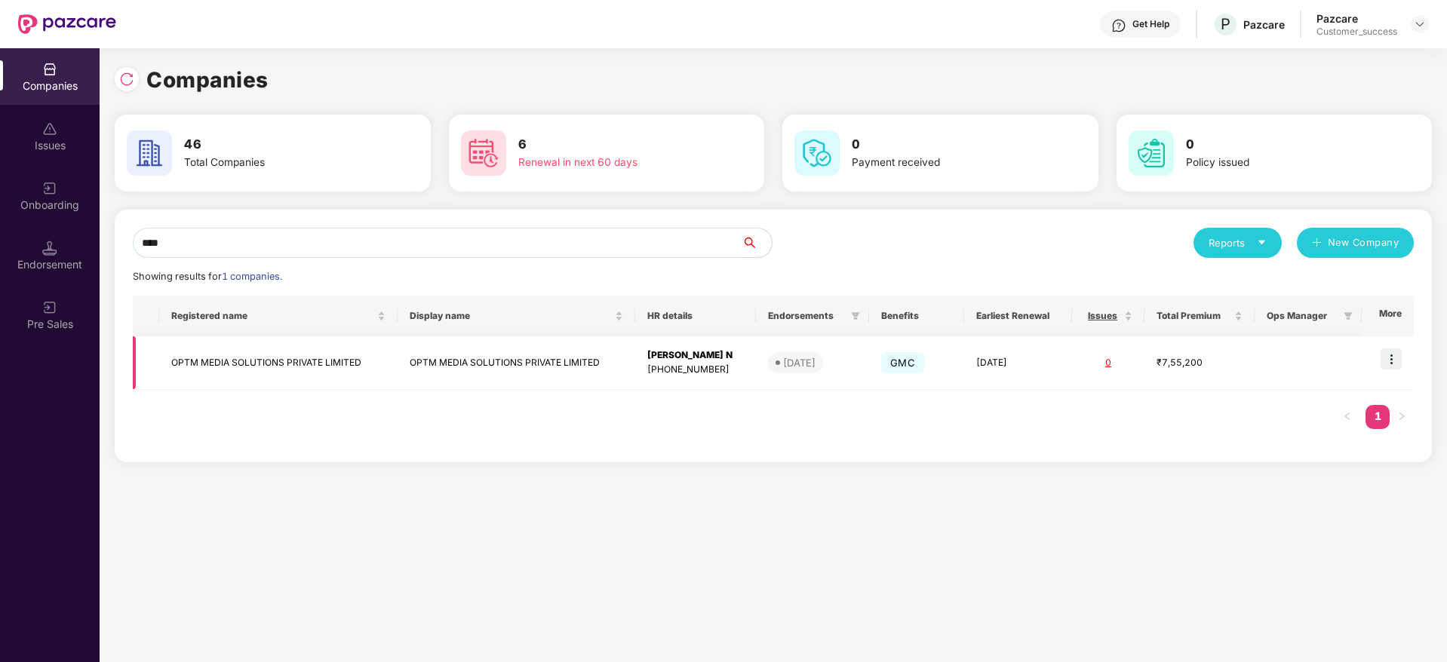
type input "****"
click at [1397, 355] on img at bounding box center [1391, 359] width 21 height 21
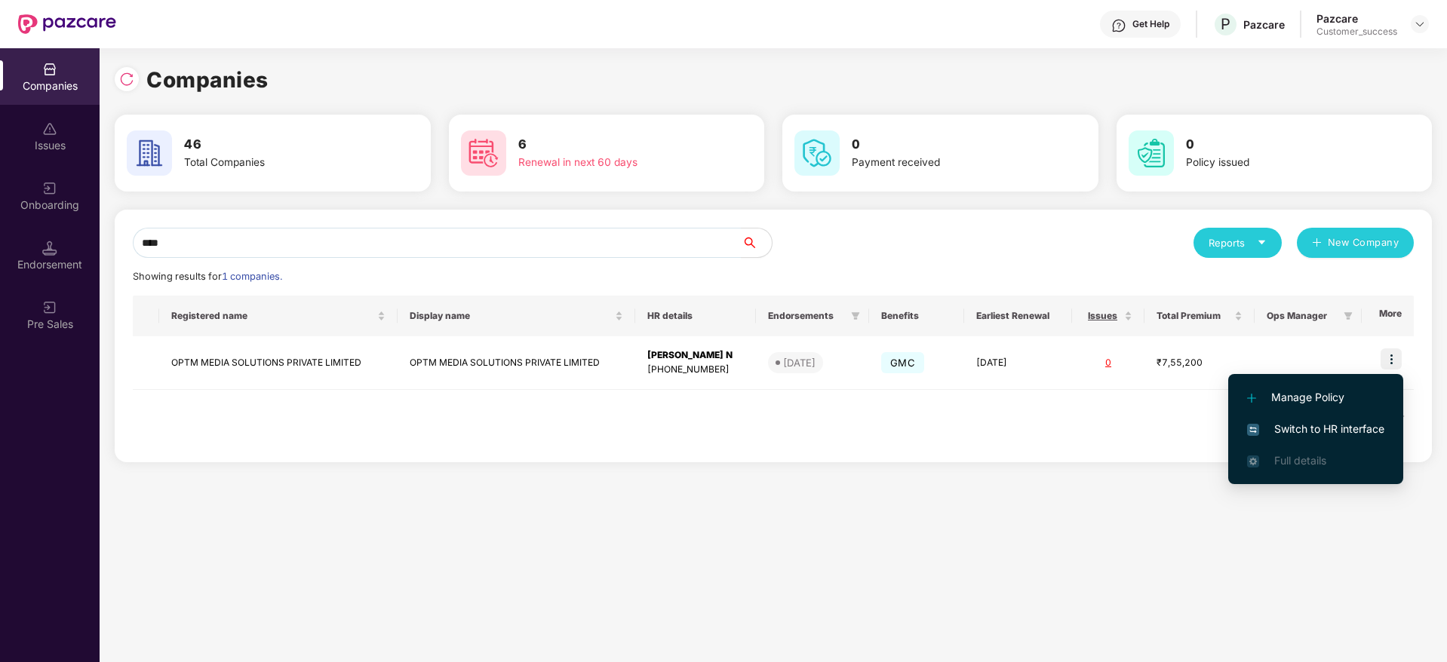
click at [1314, 435] on span "Switch to HR interface" at bounding box center [1315, 429] width 137 height 17
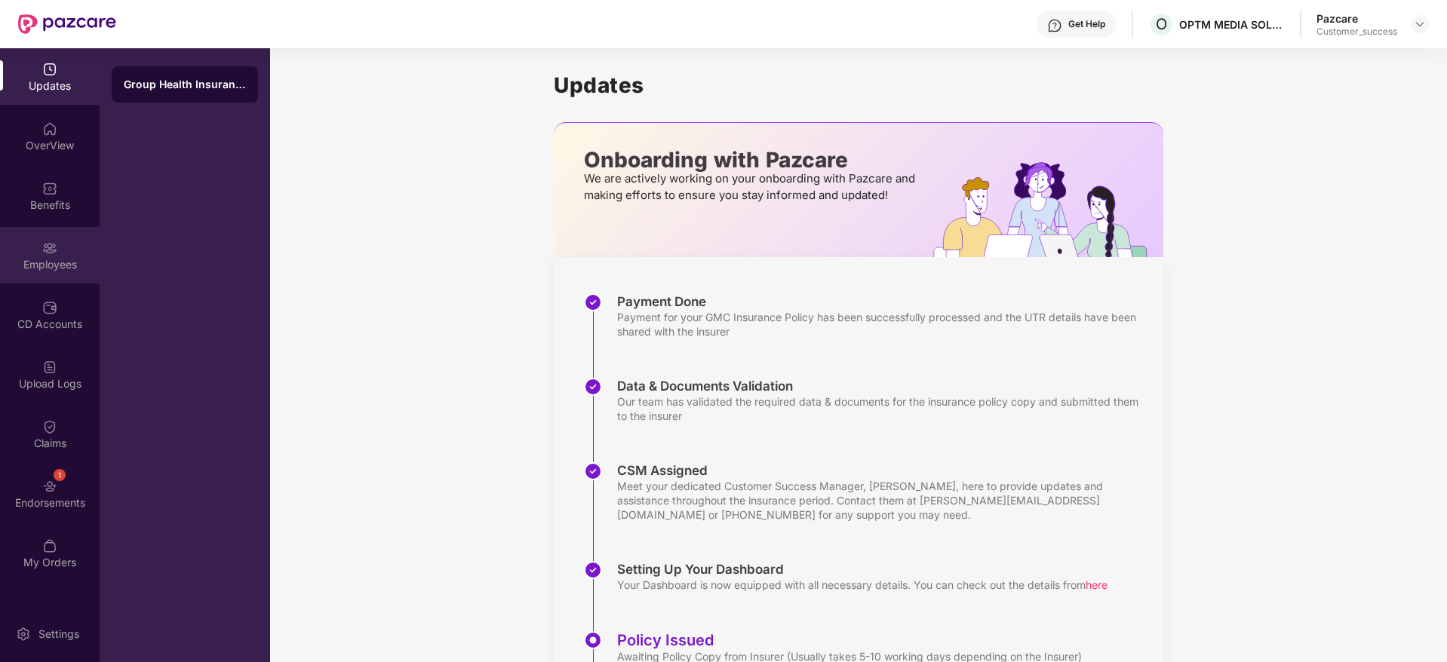
click at [66, 252] on div "Employees" at bounding box center [50, 255] width 100 height 57
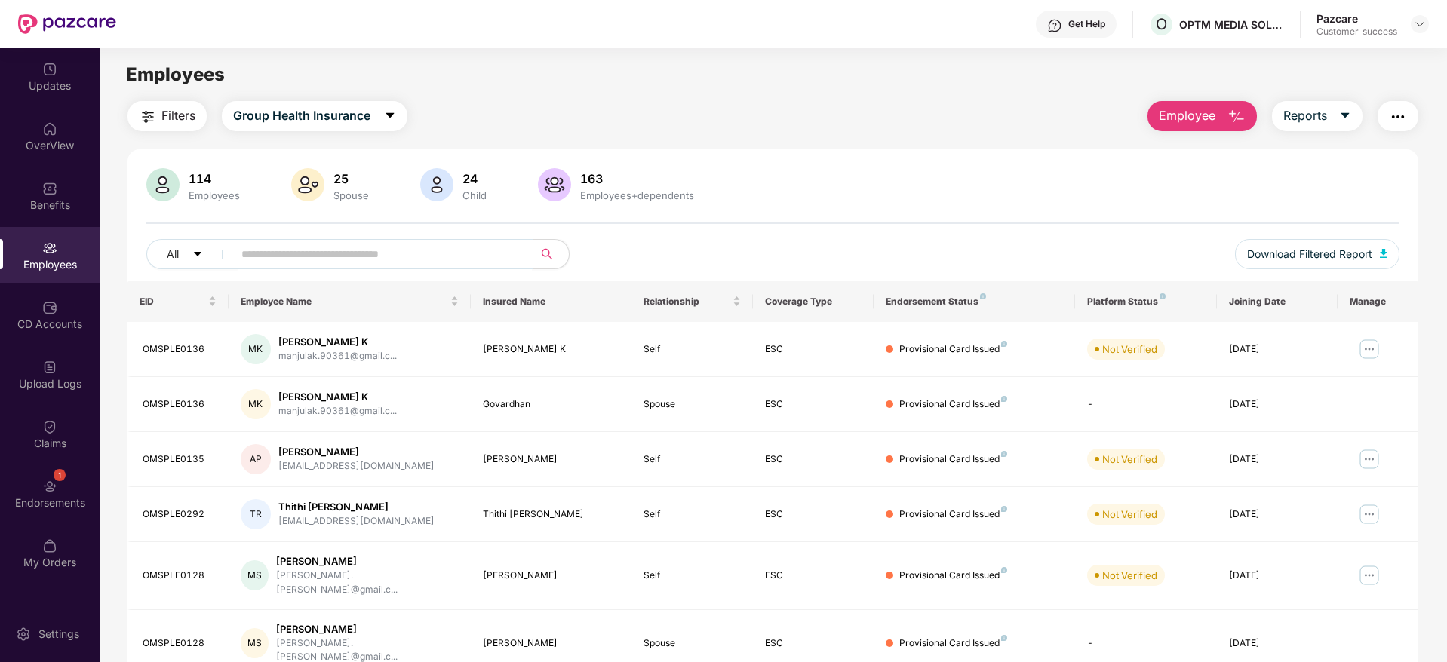
click at [448, 261] on input "text" at bounding box center [376, 254] width 271 height 23
paste input "**********"
type input "**********"
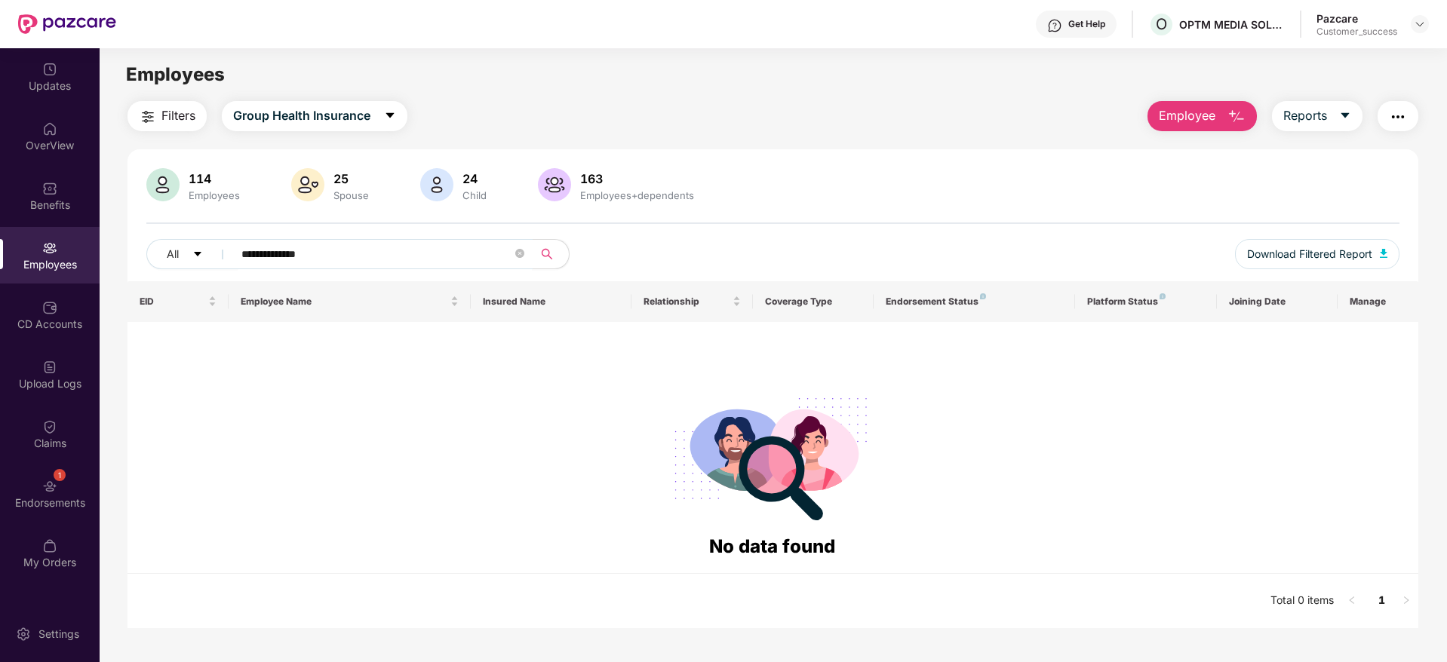
drag, startPoint x: 287, startPoint y: 261, endPoint x: 96, endPoint y: 246, distance: 192.2
click at [96, 246] on div "**********" at bounding box center [723, 355] width 1447 height 614
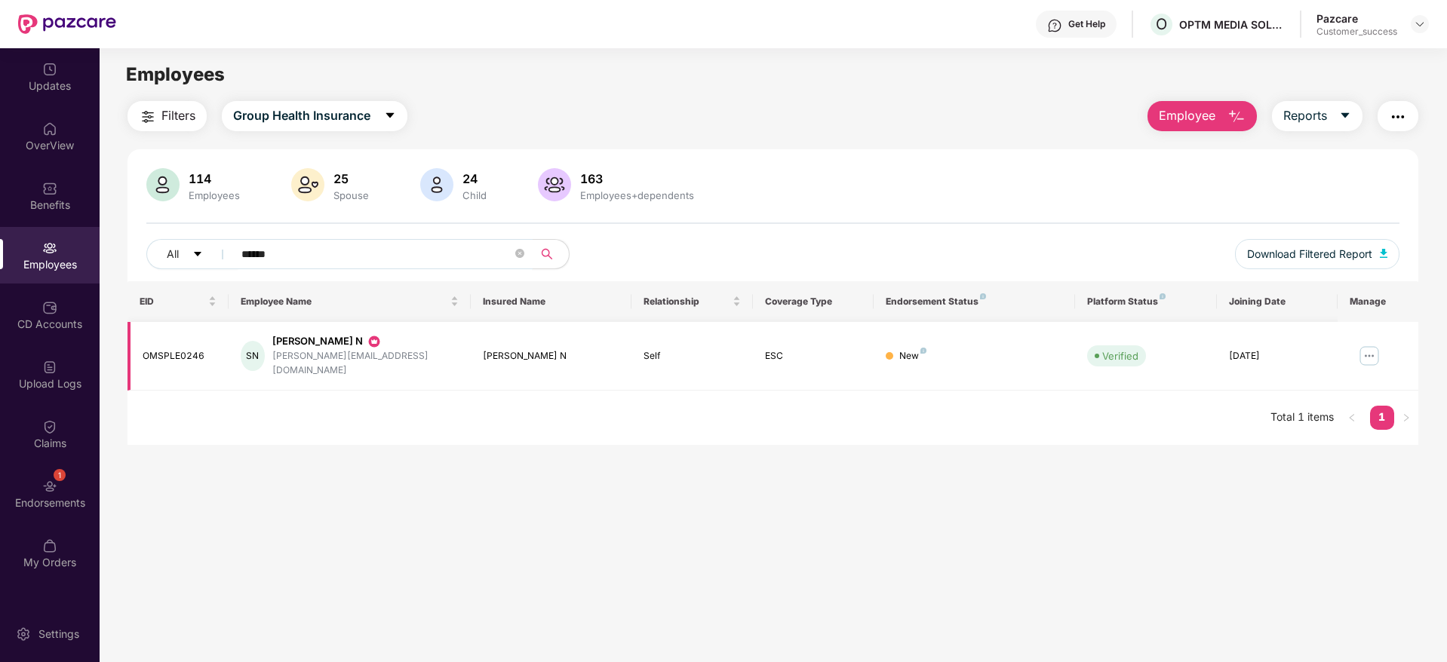
type input "******"
drag, startPoint x: 279, startPoint y: 358, endPoint x: 379, endPoint y: 352, distance: 99.7
click at [379, 352] on div "[PERSON_NAME][EMAIL_ADDRESS][DOMAIN_NAME]" at bounding box center [365, 363] width 186 height 29
copy div "[PERSON_NAME][EMAIL_ADDRESS][DOMAIN_NAME]"
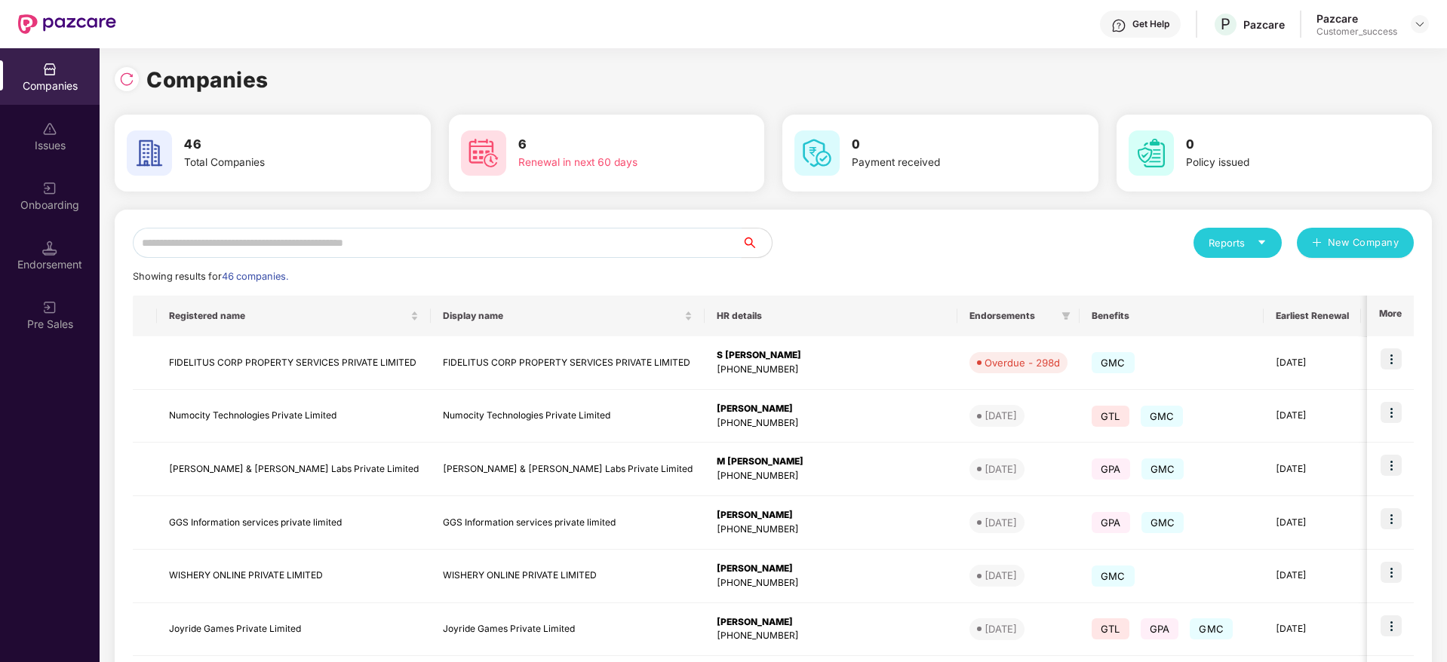
click at [453, 244] on input "text" at bounding box center [437, 243] width 609 height 30
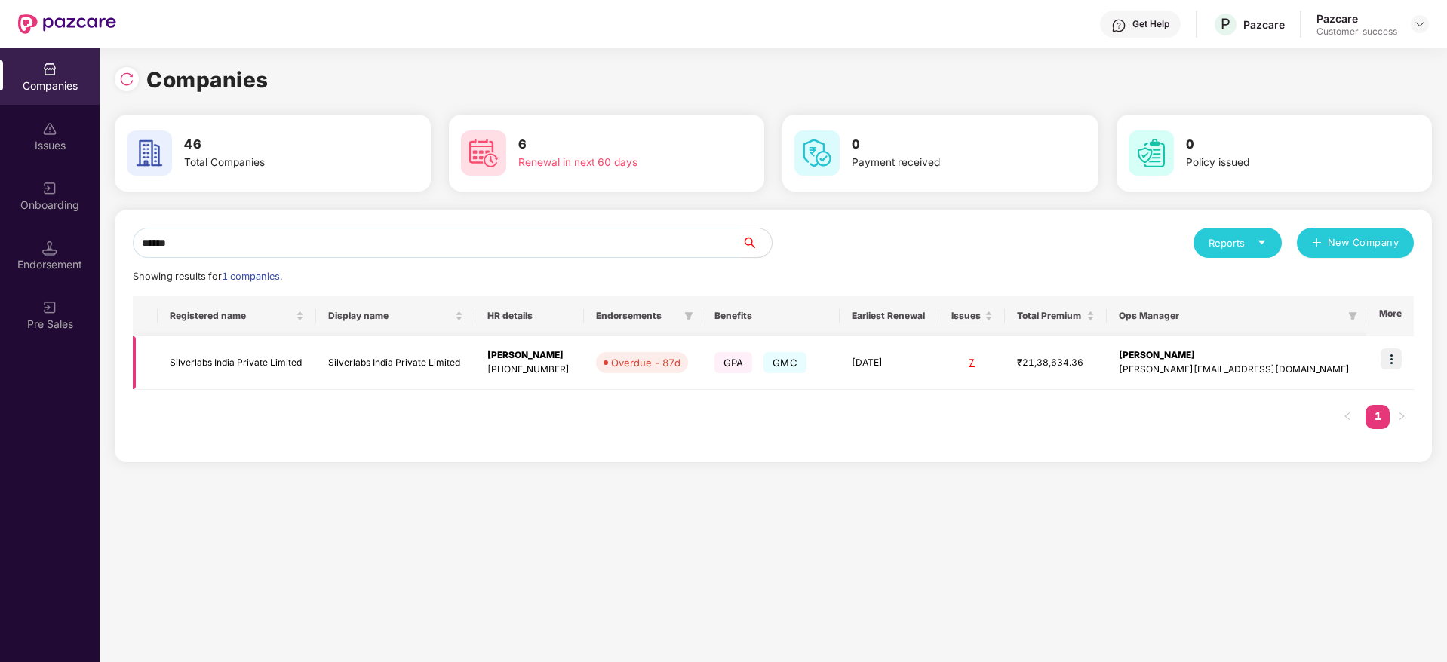
type input "******"
click at [1400, 352] on img at bounding box center [1391, 359] width 21 height 21
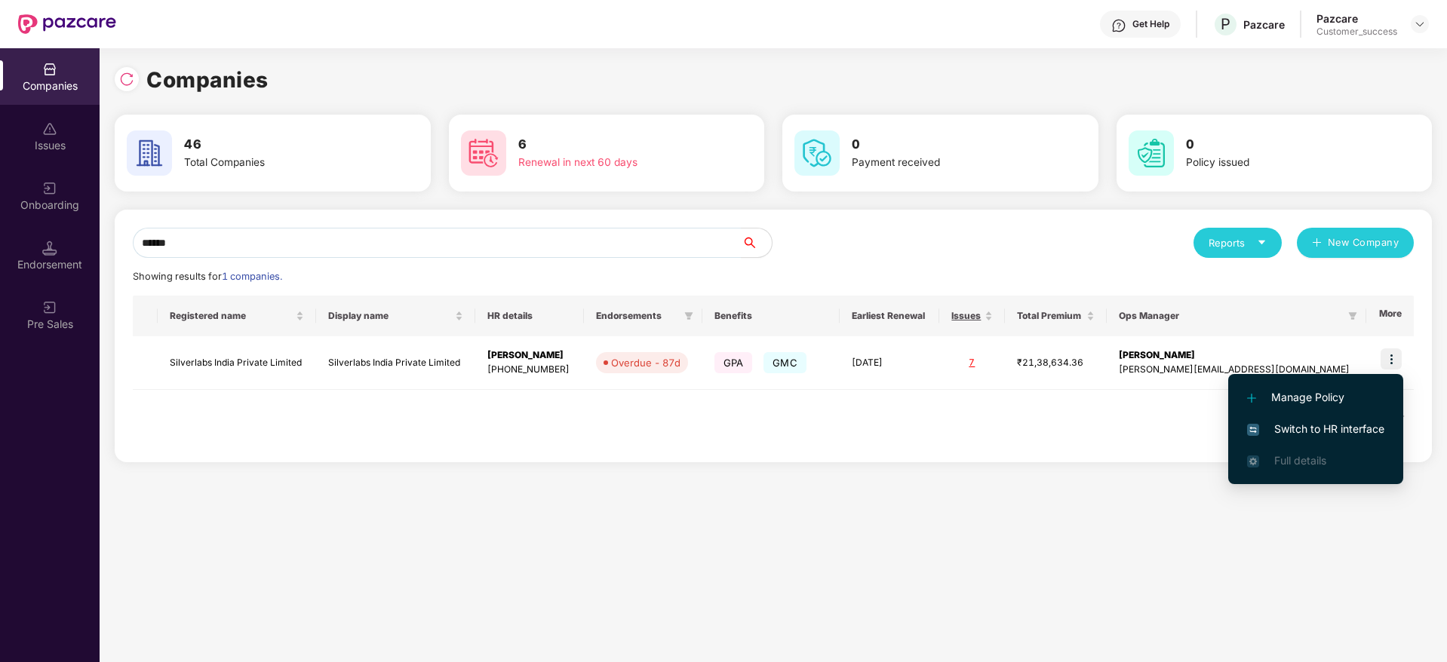
click at [1319, 423] on span "Switch to HR interface" at bounding box center [1315, 429] width 137 height 17
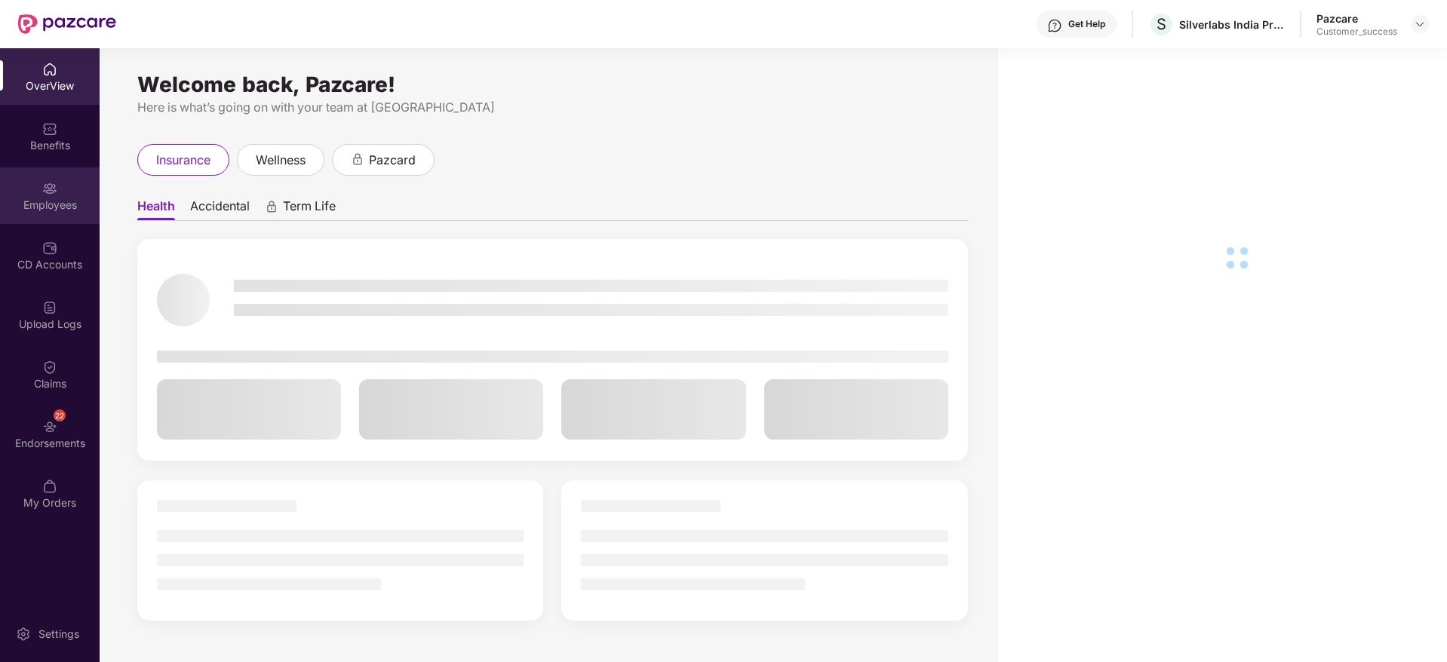
click at [29, 186] on div "Employees" at bounding box center [50, 195] width 100 height 57
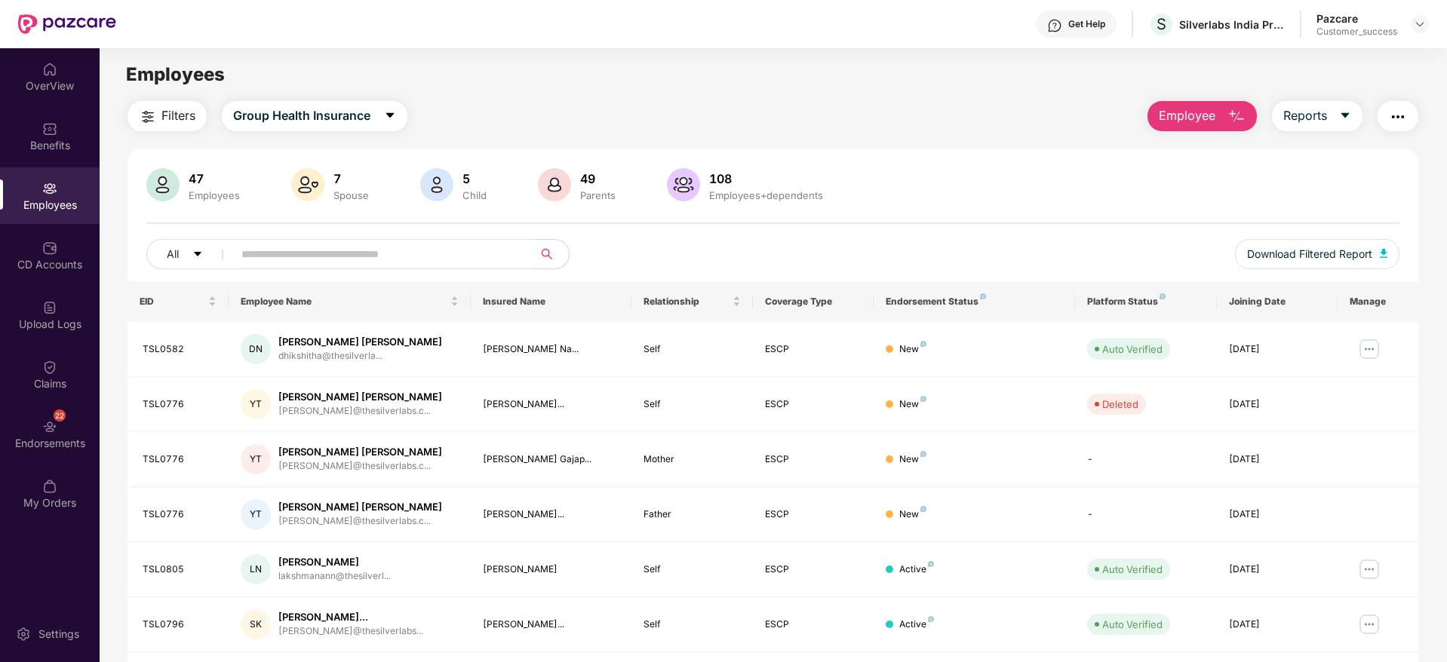
click at [337, 244] on input "text" at bounding box center [376, 254] width 271 height 23
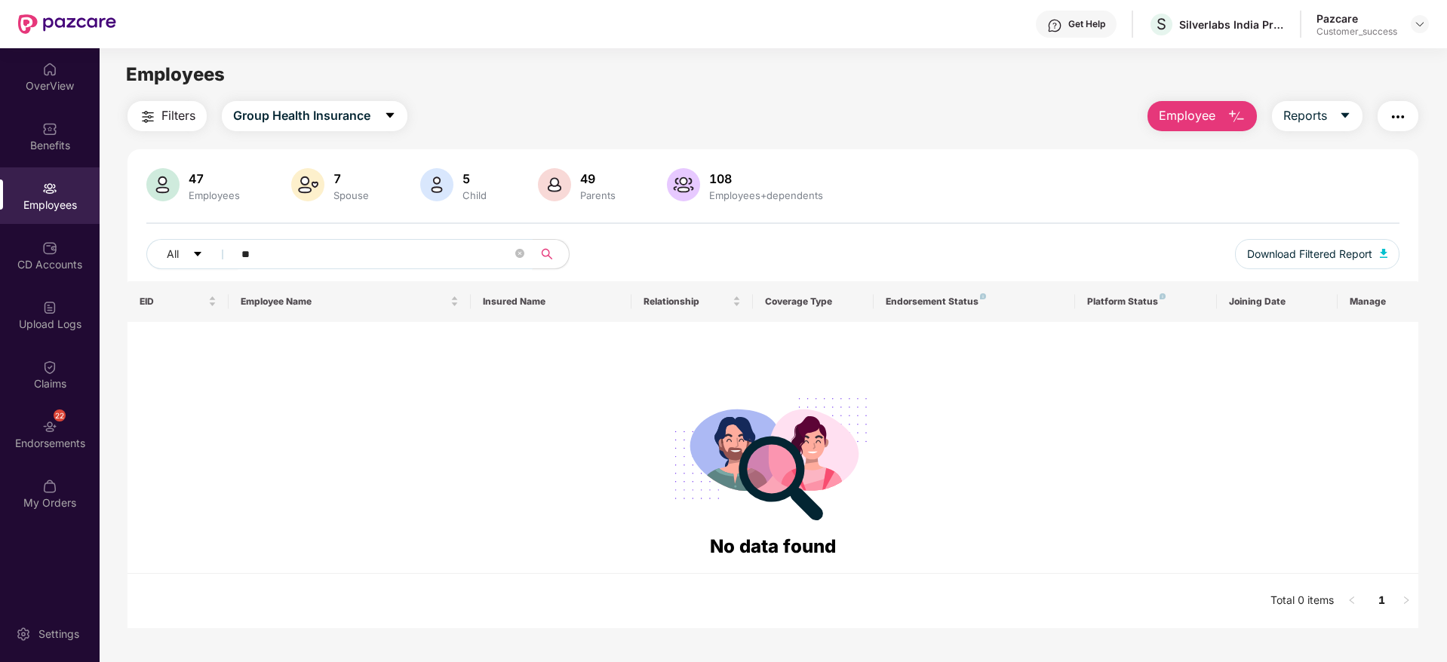
type input "*"
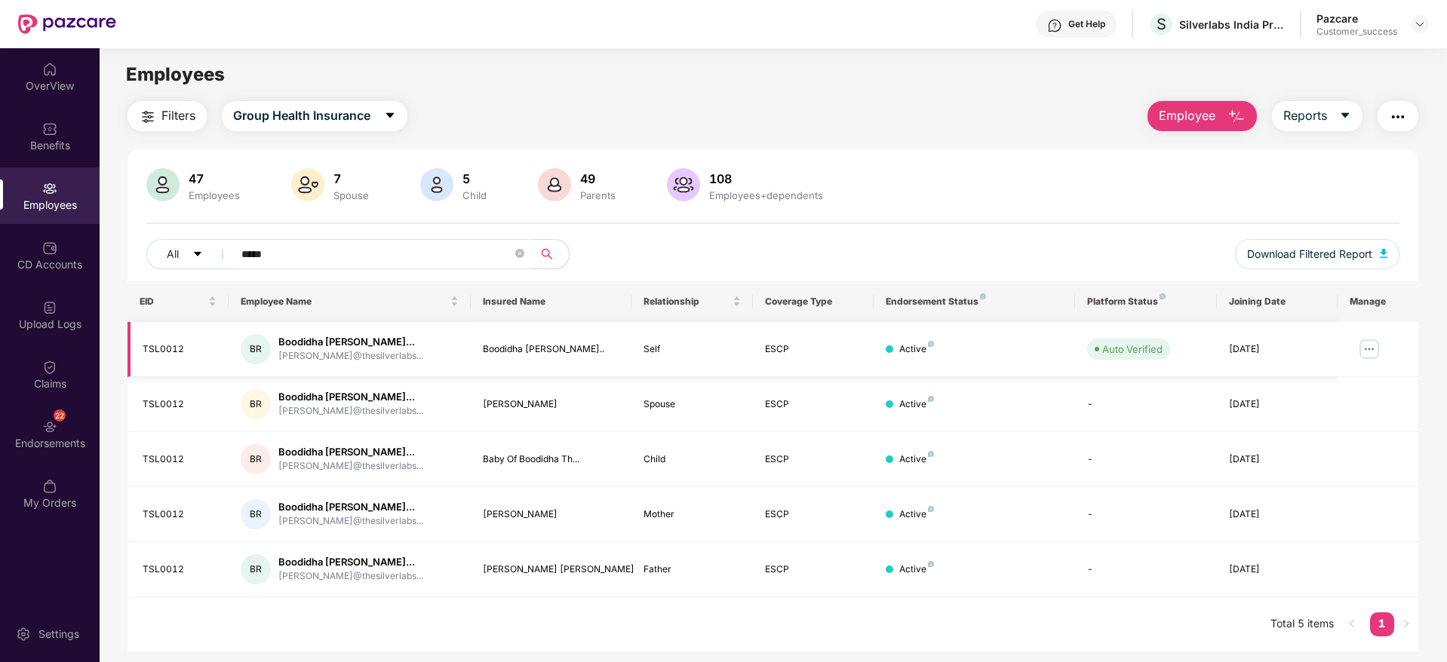
type input "*****"
click at [1365, 346] on img at bounding box center [1369, 349] width 24 height 24
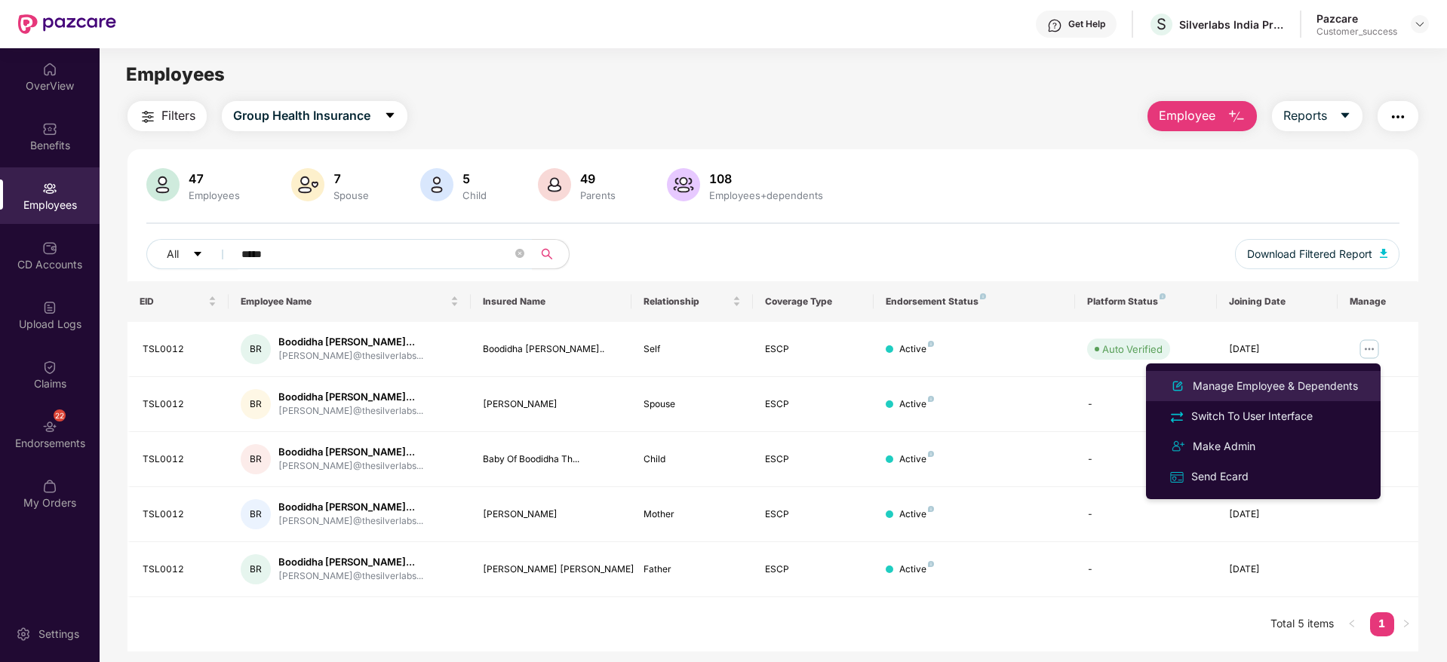
click at [1298, 389] on div "Manage Employee & Dependents" at bounding box center [1275, 386] width 171 height 17
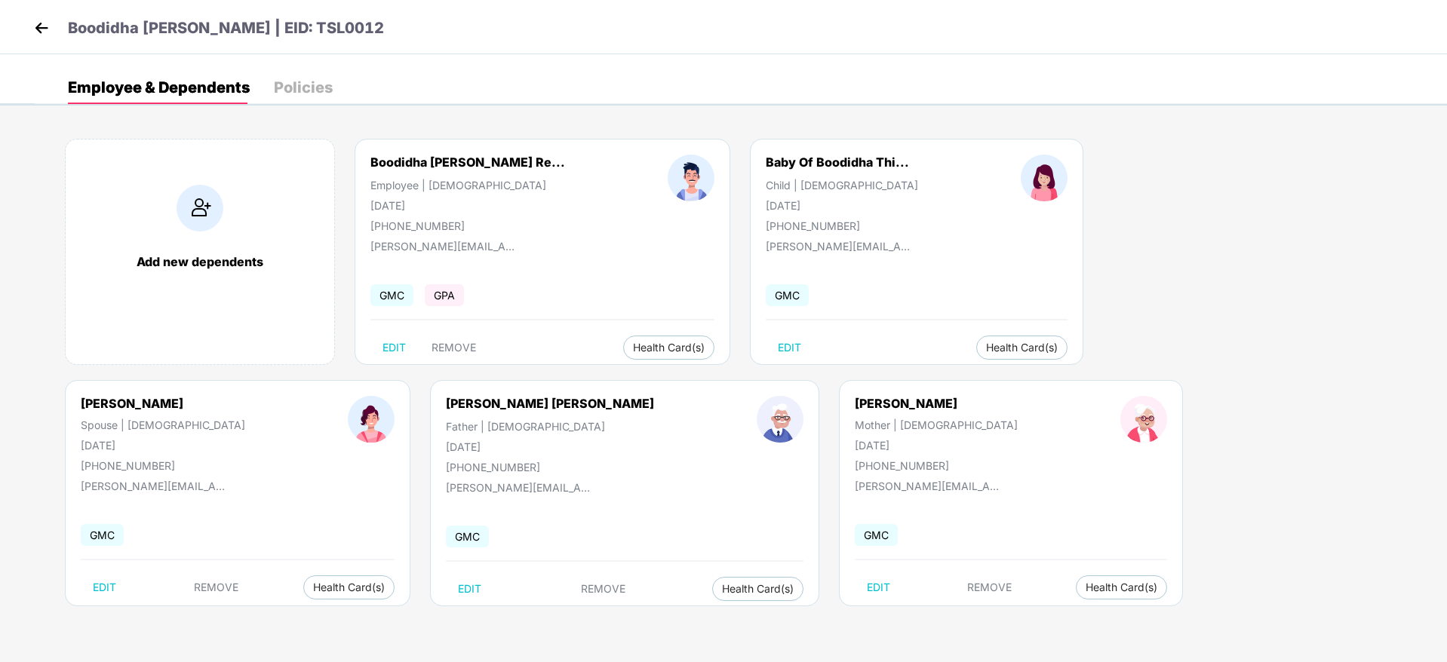
drag, startPoint x: 456, startPoint y: 202, endPoint x: 408, endPoint y: 207, distance: 48.6
click at [408, 207] on div "[DATE]" at bounding box center [467, 205] width 195 height 13
click at [776, 400] on div "Add new dependents Boodidha [PERSON_NAME] Re... Employee | [DEMOGRAPHIC_DATA] […" at bounding box center [741, 380] width 1412 height 528
drag, startPoint x: 506, startPoint y: 444, endPoint x: 409, endPoint y: 448, distance: 97.4
click at [804, 448] on div "[PERSON_NAME] Mother | [DEMOGRAPHIC_DATA] [DATE] [PHONE_NUMBER]" at bounding box center [937, 434] width 266 height 76
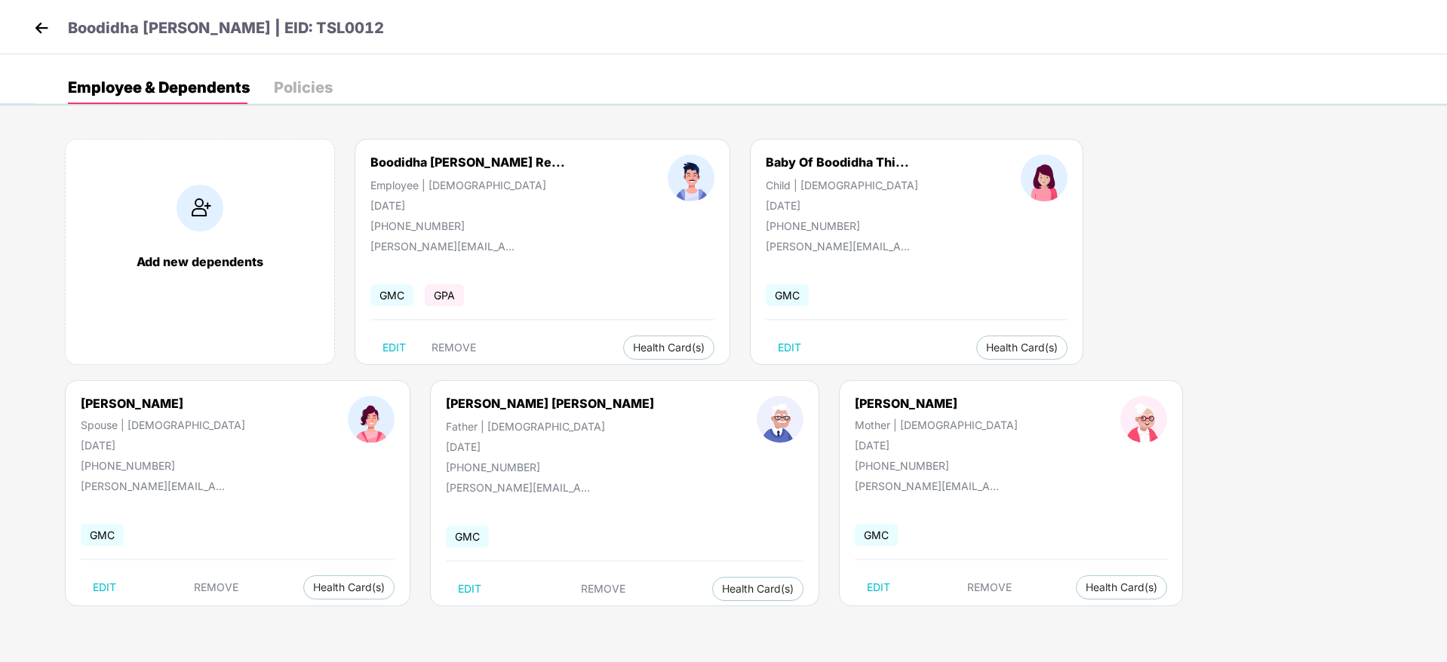
click at [923, 464] on div "Add new dependents Boodidha [PERSON_NAME] Re... Employee | [DEMOGRAPHIC_DATA] […" at bounding box center [741, 380] width 1412 height 528
drag, startPoint x: 118, startPoint y: 447, endPoint x: 49, endPoint y: 455, distance: 69.9
click at [395, 455] on div "[PERSON_NAME] [PERSON_NAME] Father | [DEMOGRAPHIC_DATA] [DATE] [PHONE_NUMBER]" at bounding box center [550, 435] width 311 height 78
click at [770, 453] on div "Add new dependents Boodidha [PERSON_NAME] Re... Employee | [DEMOGRAPHIC_DATA] […" at bounding box center [741, 380] width 1412 height 528
click at [867, 583] on span "EDIT" at bounding box center [878, 588] width 23 height 12
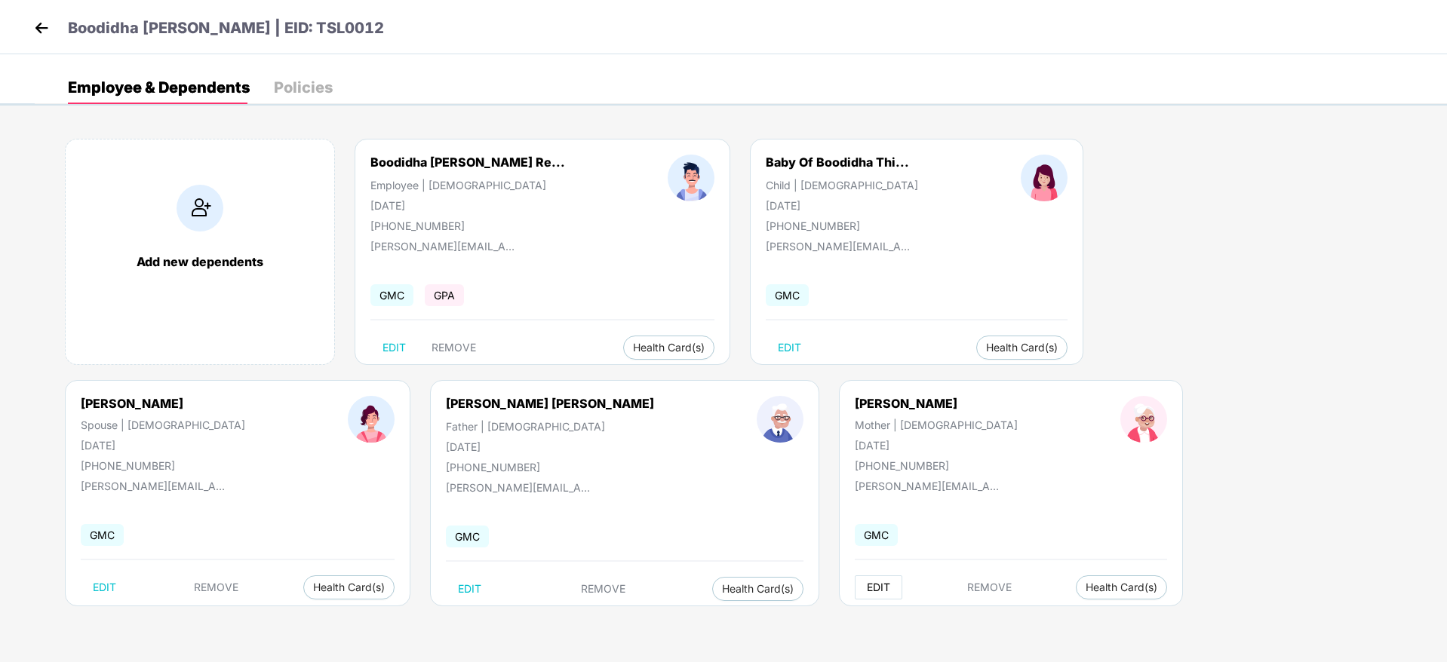
select select "******"
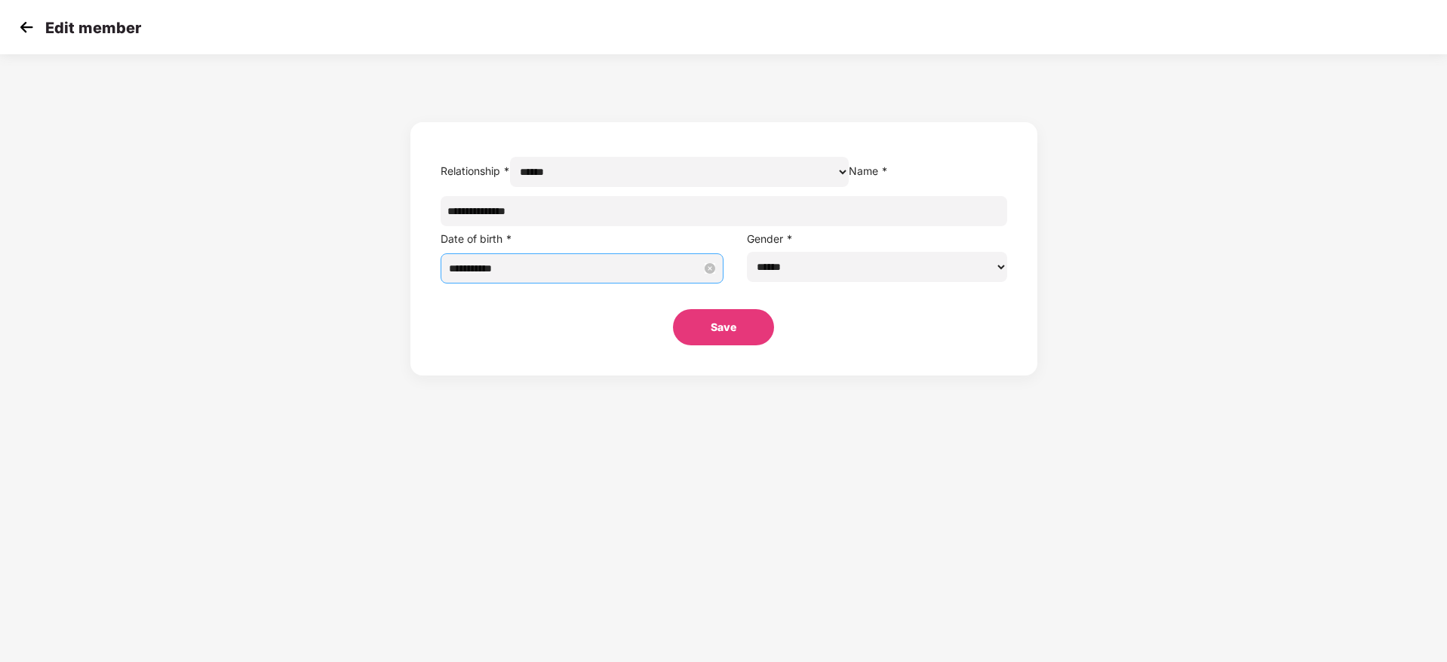
click at [659, 277] on input "**********" at bounding box center [576, 268] width 254 height 17
click at [646, 336] on button "[DATE]" at bounding box center [645, 334] width 35 height 30
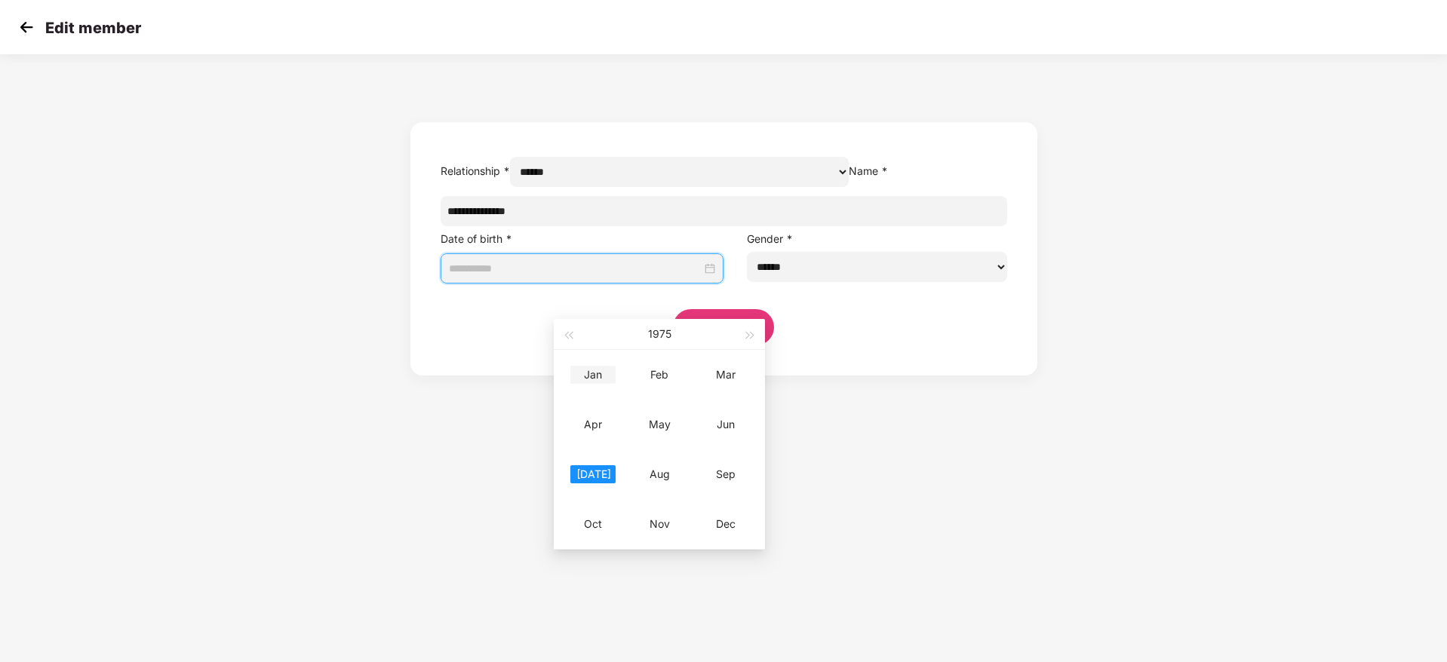
click at [596, 382] on div "Jan" at bounding box center [592, 375] width 45 height 18
click at [681, 333] on button "1975" at bounding box center [671, 334] width 23 height 30
click at [568, 338] on span "button" at bounding box center [568, 336] width 8 height 8
click at [671, 476] on div "1966" at bounding box center [659, 475] width 45 height 18
click at [598, 376] on div "Jan" at bounding box center [592, 375] width 45 height 18
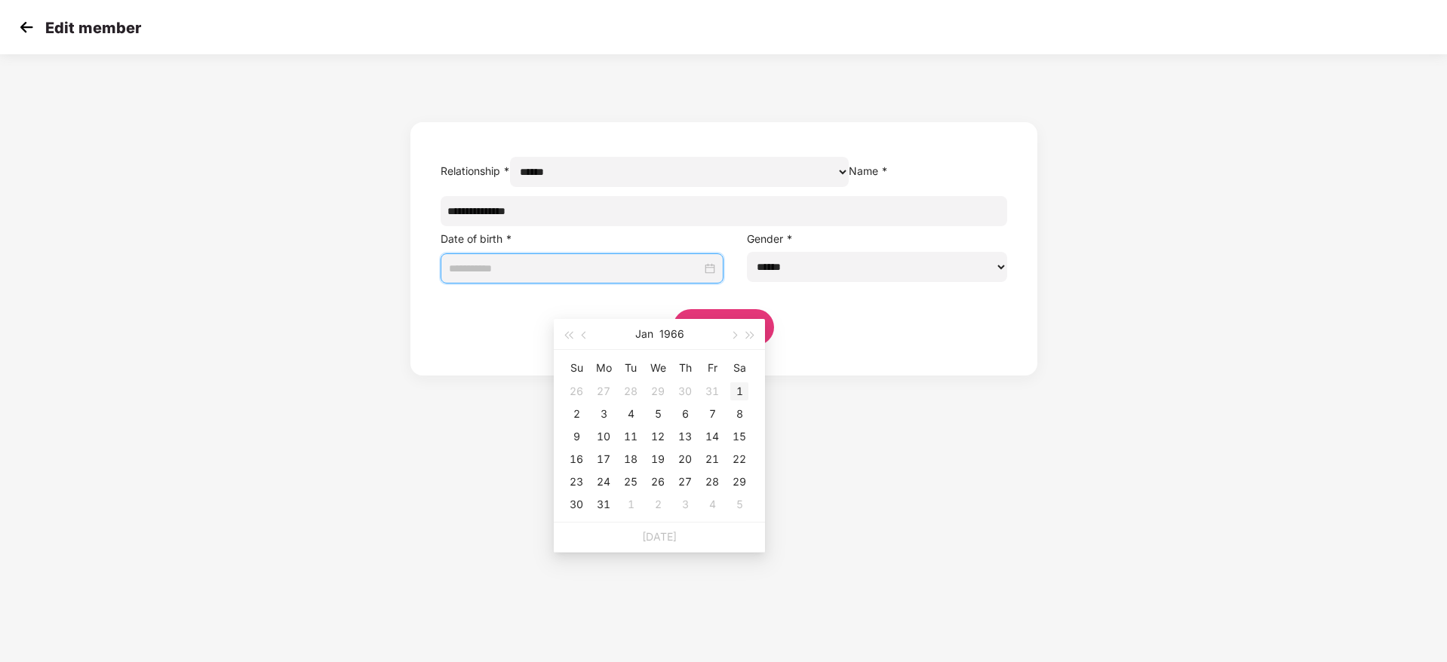
type input "**********"
click at [731, 395] on div "1" at bounding box center [739, 392] width 18 height 18
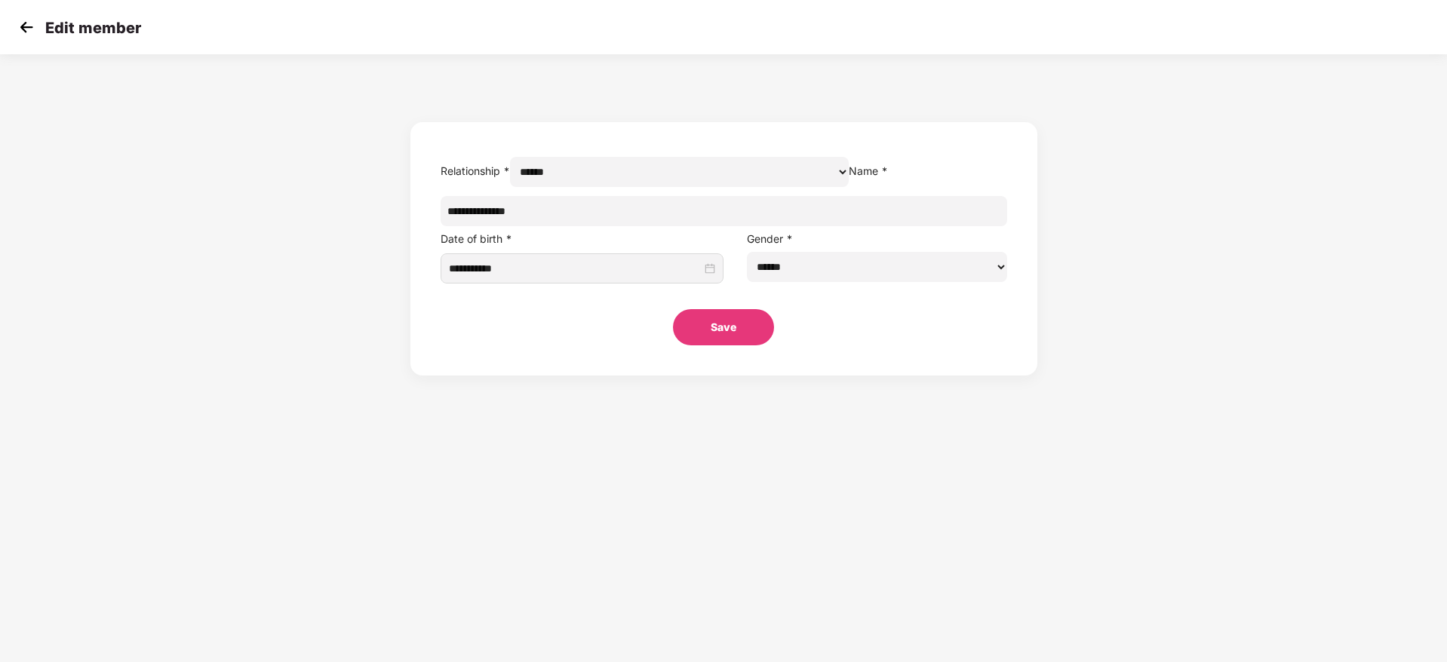
click at [725, 346] on button "Save" at bounding box center [723, 327] width 101 height 36
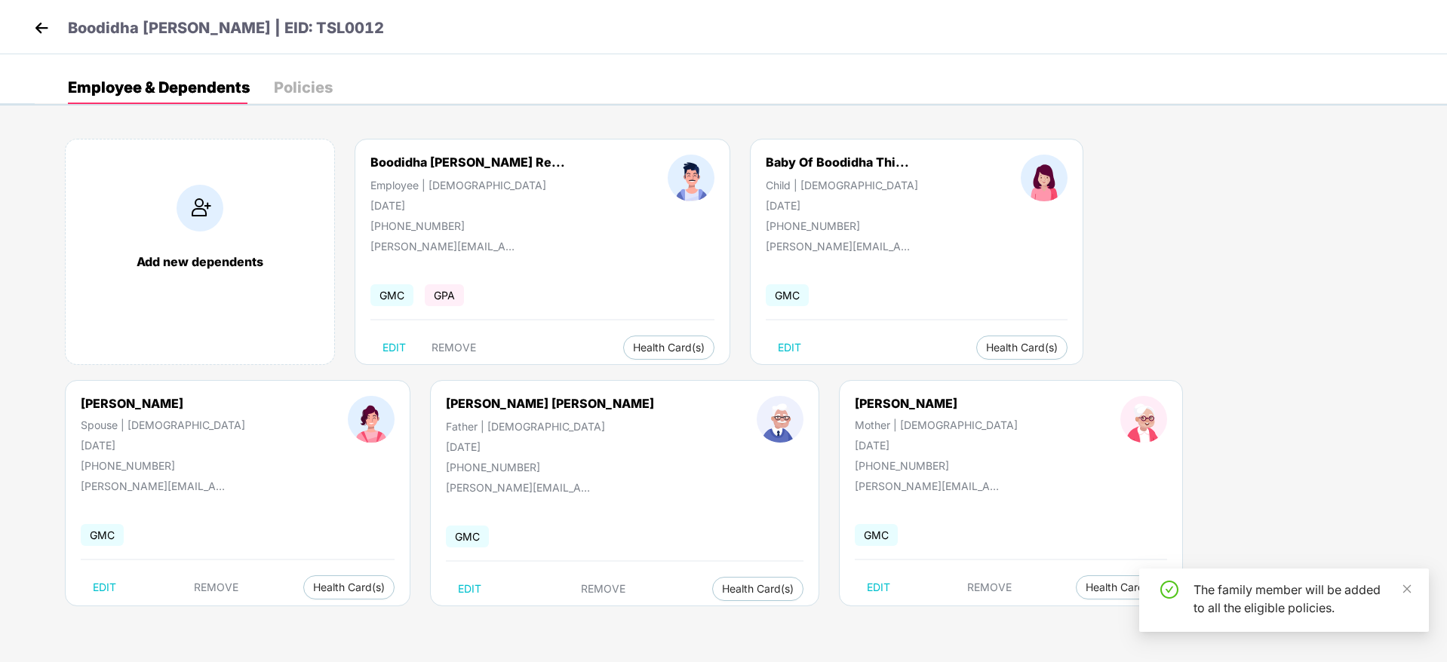
click at [35, 37] on img at bounding box center [41, 28] width 23 height 23
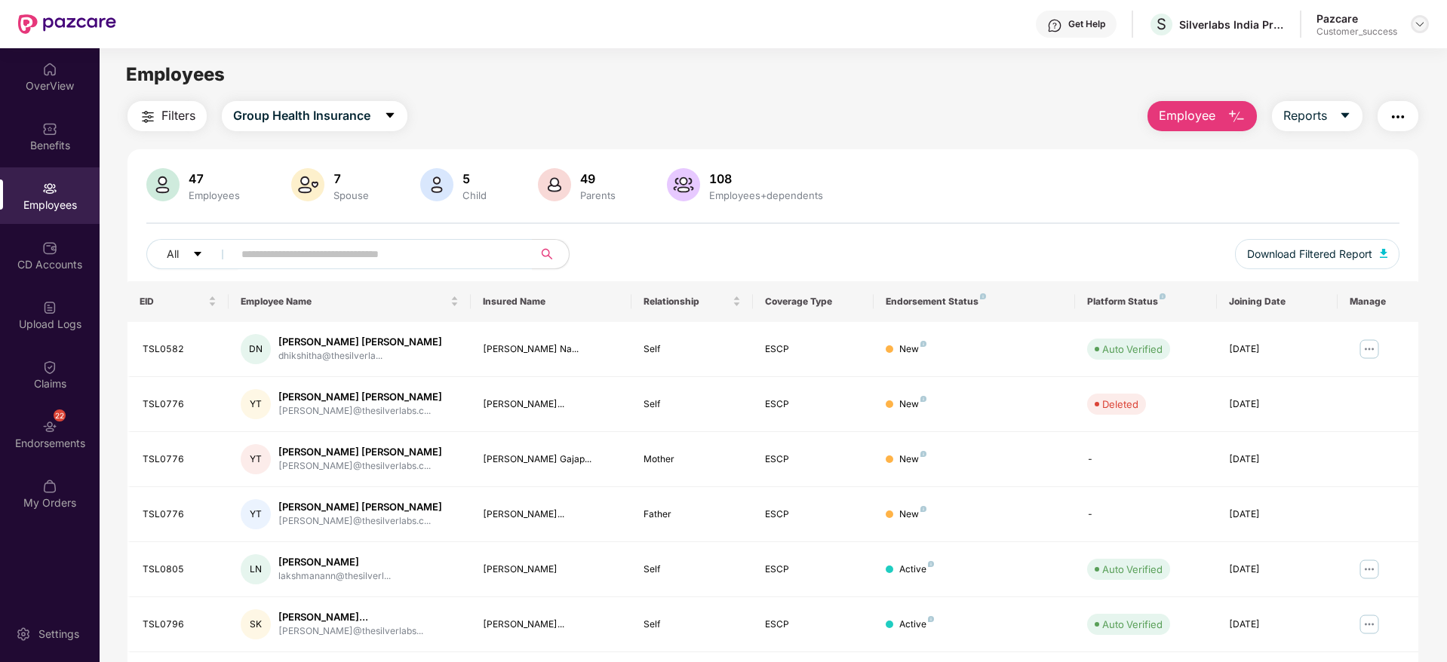
click at [1420, 20] on img at bounding box center [1420, 24] width 12 height 12
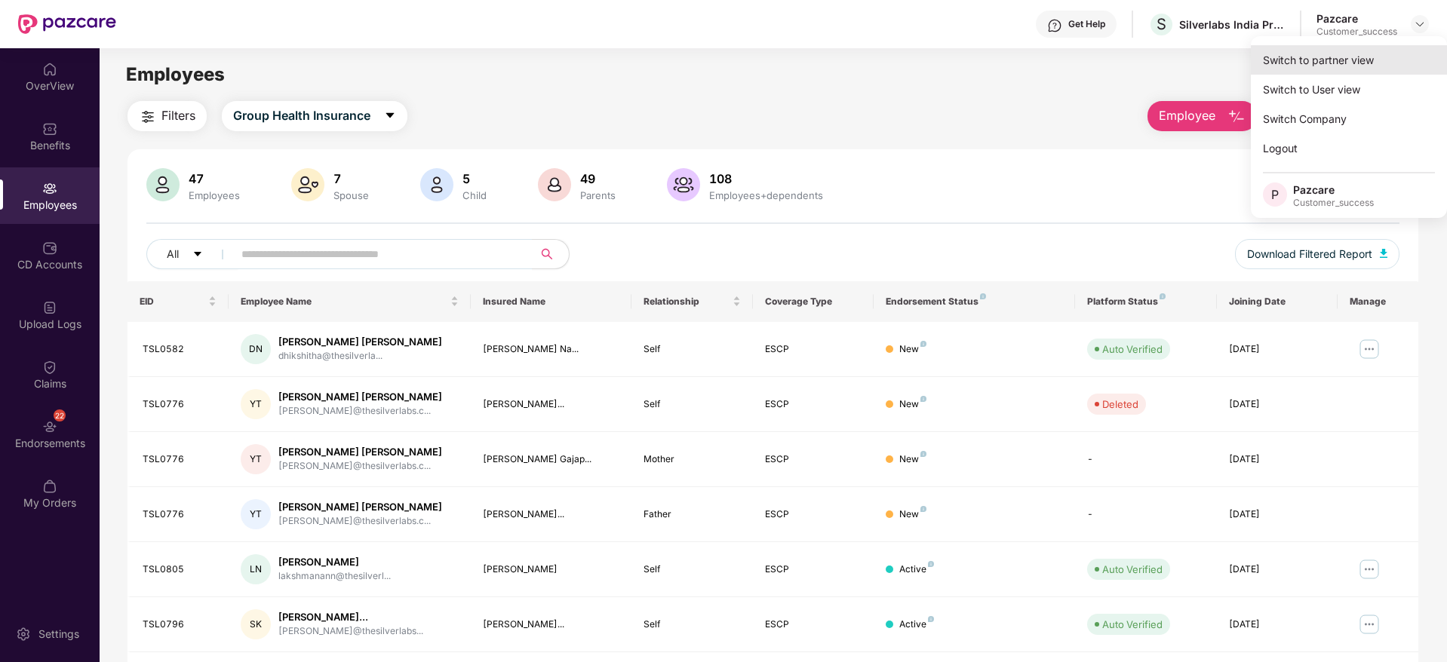
click at [1384, 51] on div "Switch to partner view" at bounding box center [1349, 59] width 196 height 29
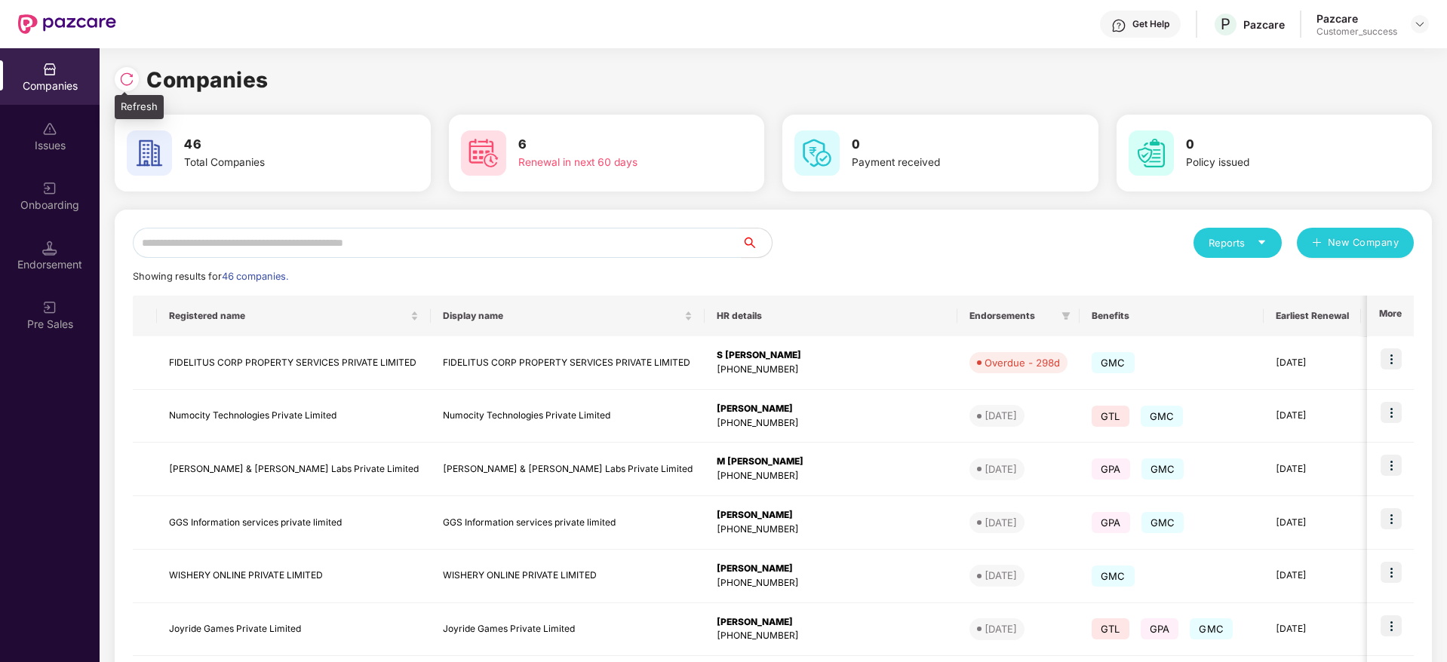
click at [121, 72] on img at bounding box center [126, 79] width 15 height 15
click at [127, 78] on img at bounding box center [126, 79] width 15 height 15
click at [398, 248] on input "text" at bounding box center [437, 243] width 609 height 30
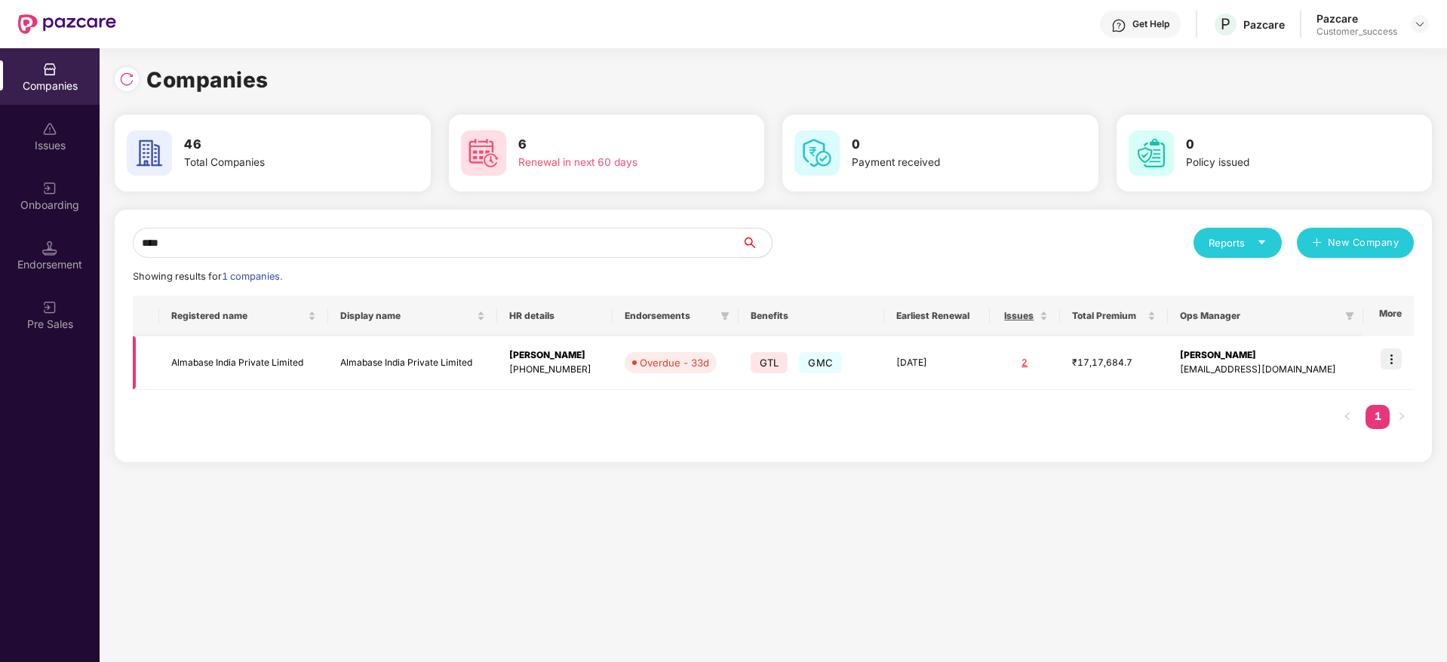
type input "****"
click at [1388, 360] on img at bounding box center [1391, 359] width 21 height 21
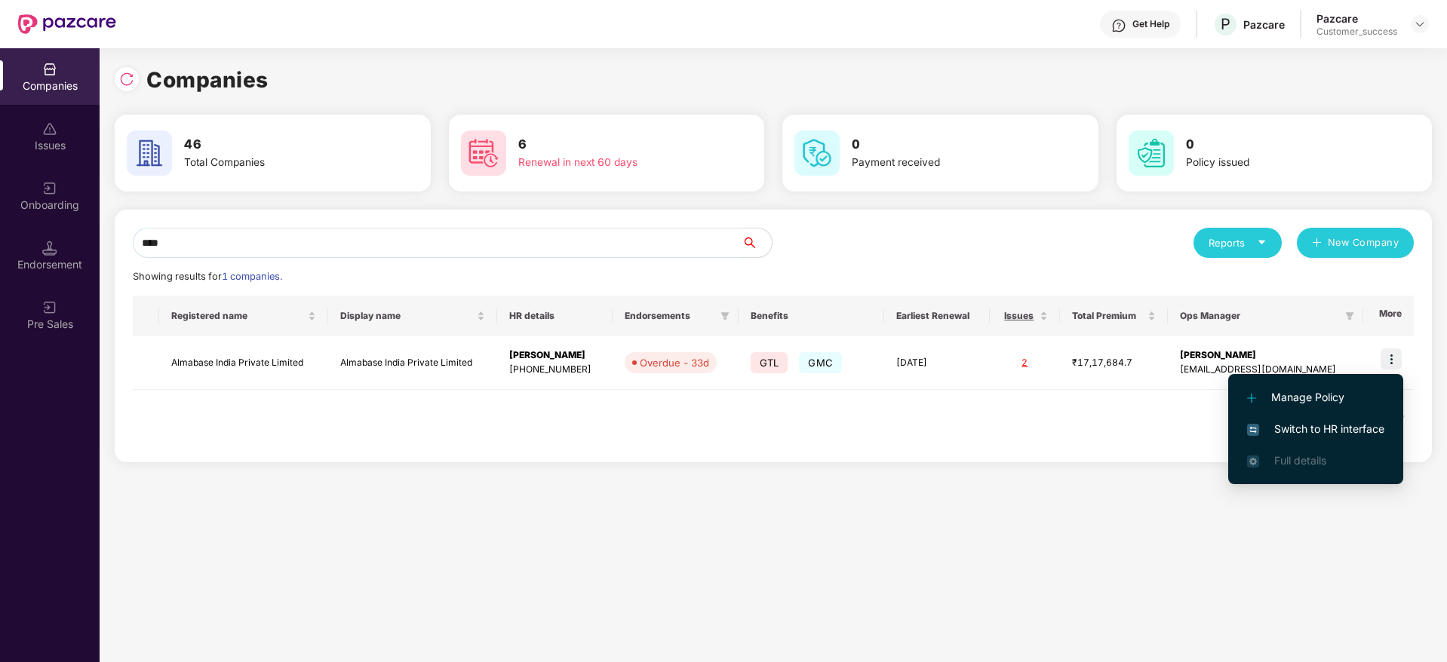
click at [1332, 424] on span "Switch to HR interface" at bounding box center [1315, 429] width 137 height 17
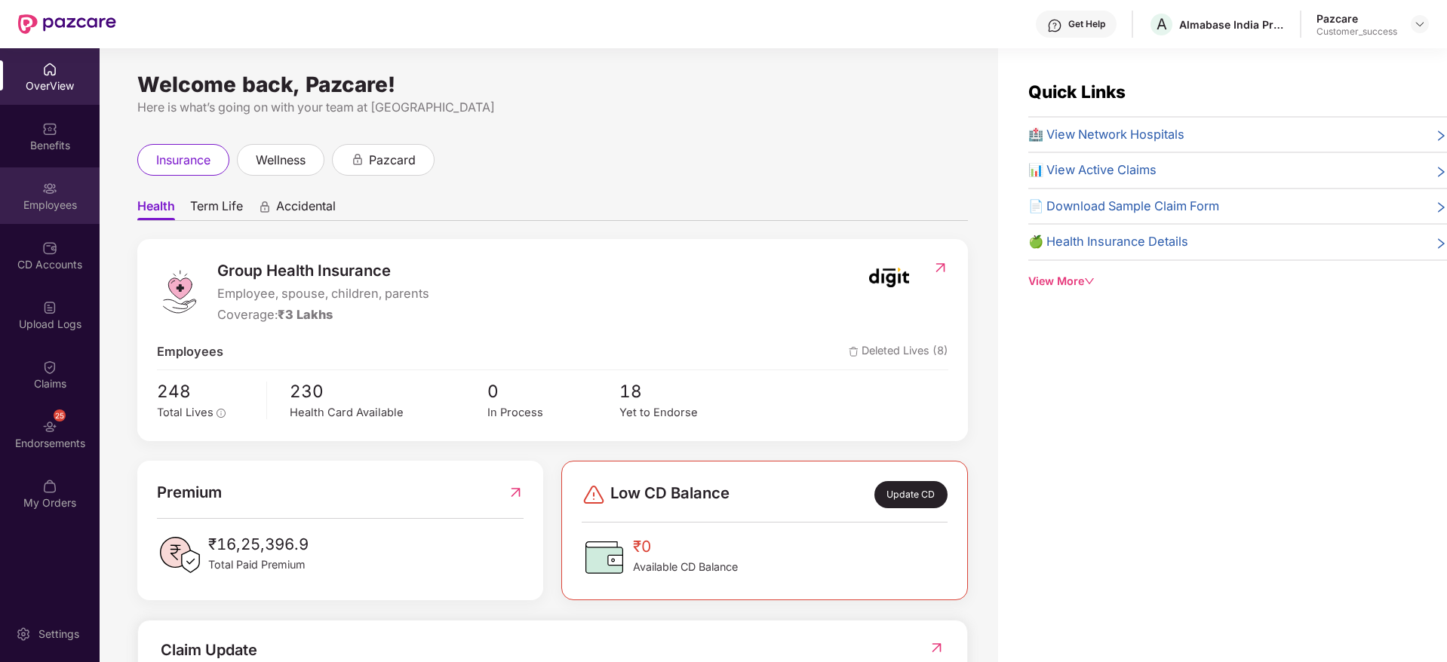
click at [57, 194] on img at bounding box center [49, 188] width 15 height 15
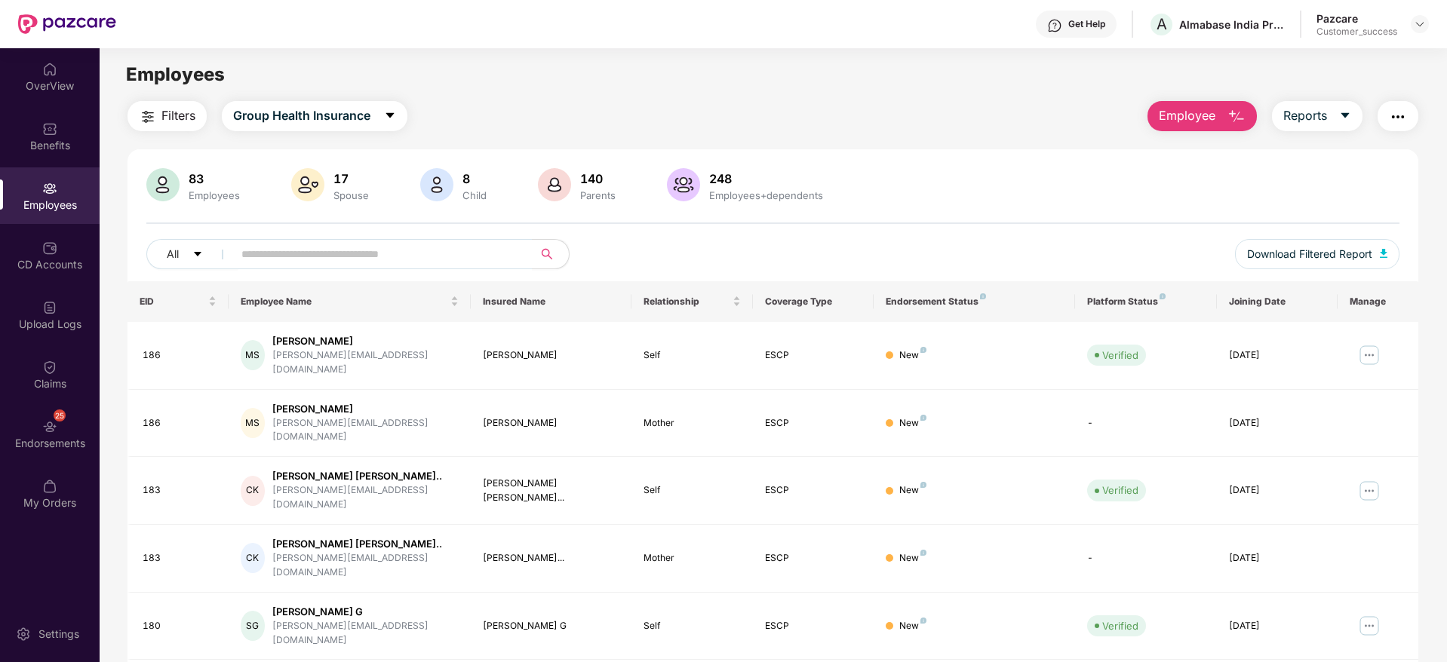
click at [1168, 112] on span "Employee" at bounding box center [1187, 115] width 57 height 19
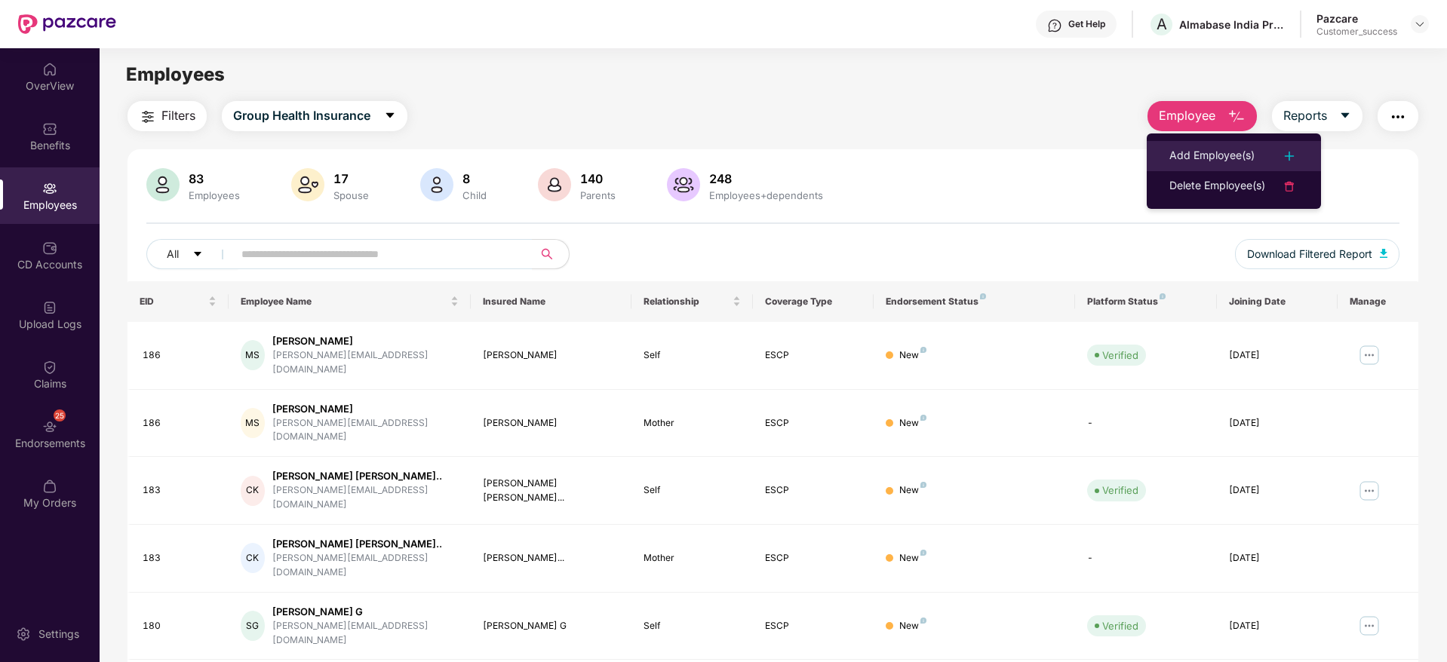
click at [1172, 148] on div "Add Employee(s)" at bounding box center [1211, 156] width 85 height 18
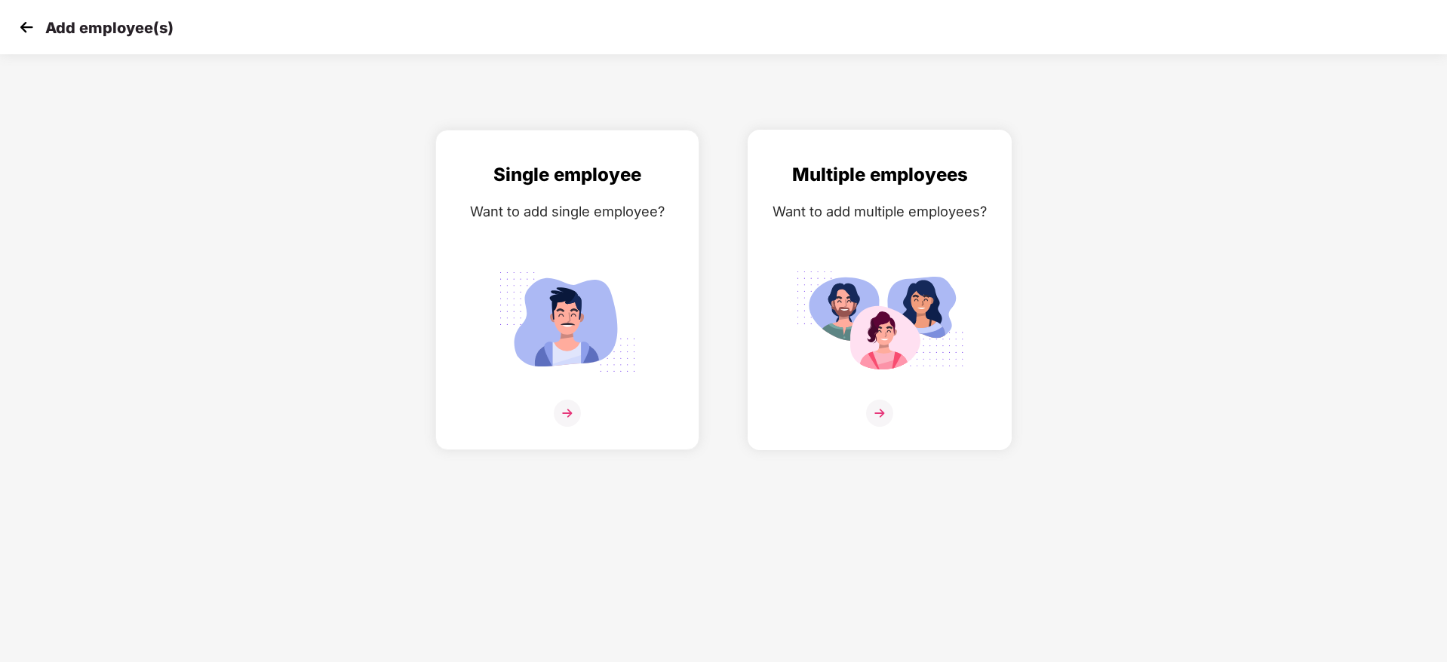
click at [913, 246] on div "Multiple employees Want to add multiple employees?" at bounding box center [880, 303] width 232 height 285
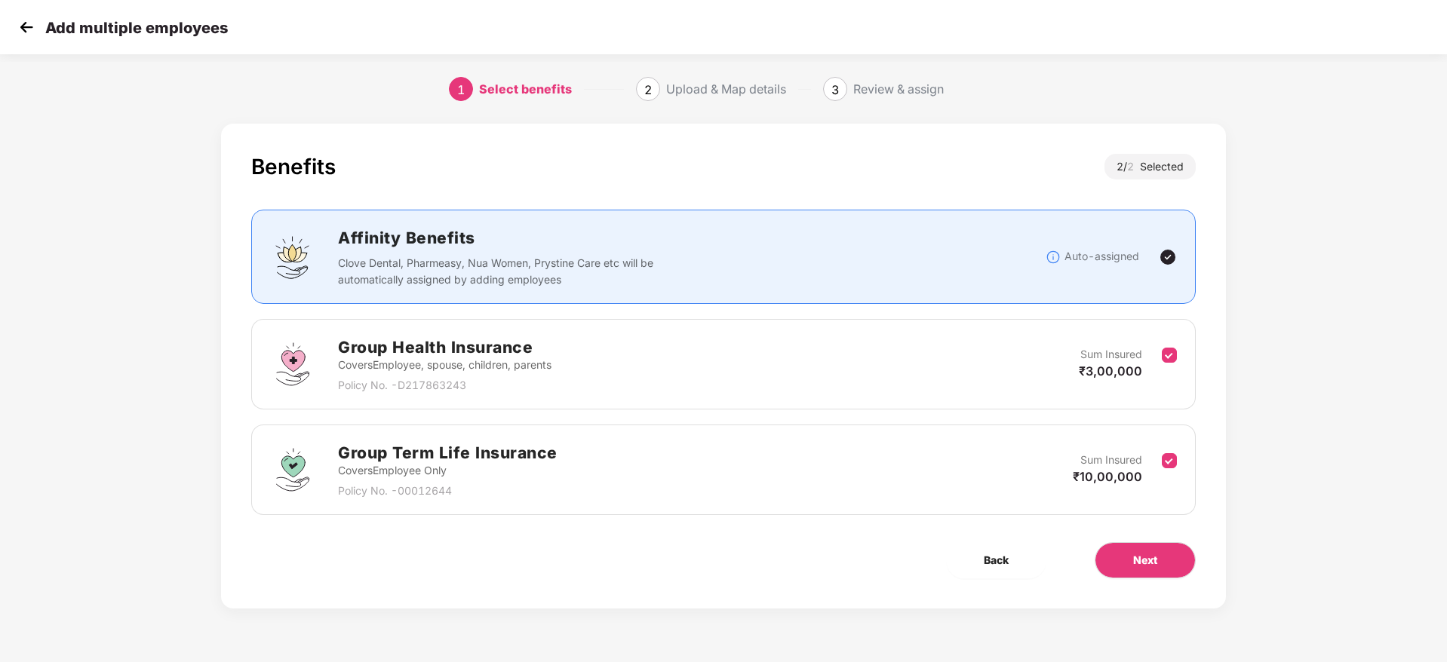
click at [1162, 596] on div "Benefits 2 / 2 Selected Affinity Benefits Clove Dental, Pharmeasy, Nua Women, P…" at bounding box center [723, 366] width 1005 height 485
click at [1159, 572] on button "Next" at bounding box center [1145, 560] width 101 height 36
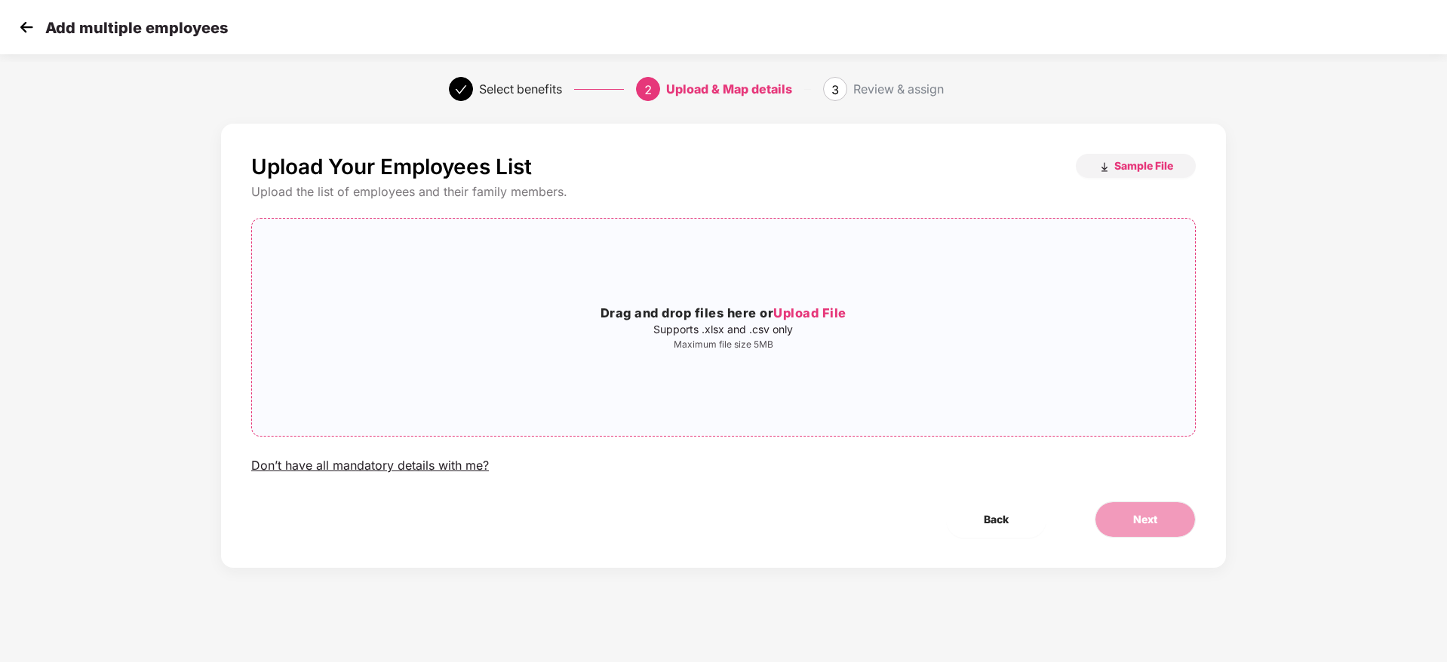
click at [868, 348] on p "Maximum file size 5MB" at bounding box center [723, 345] width 943 height 12
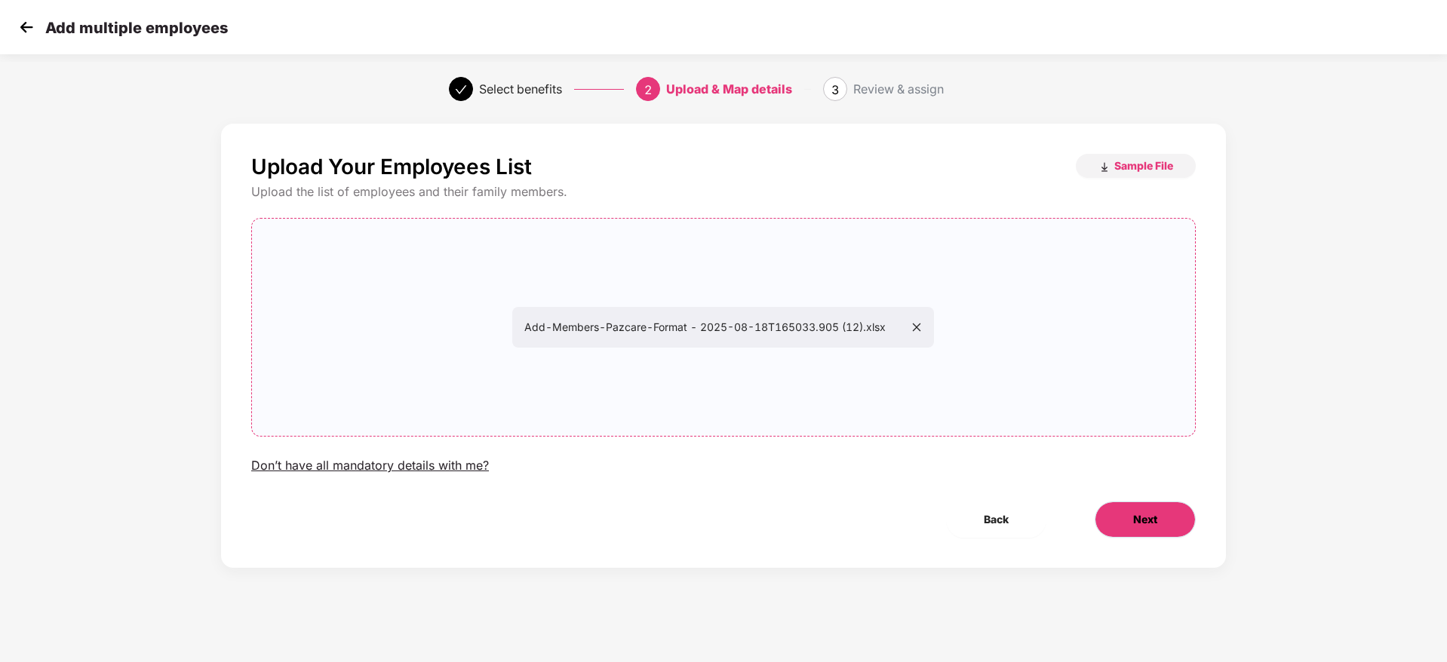
click at [1165, 523] on button "Next" at bounding box center [1145, 520] width 101 height 36
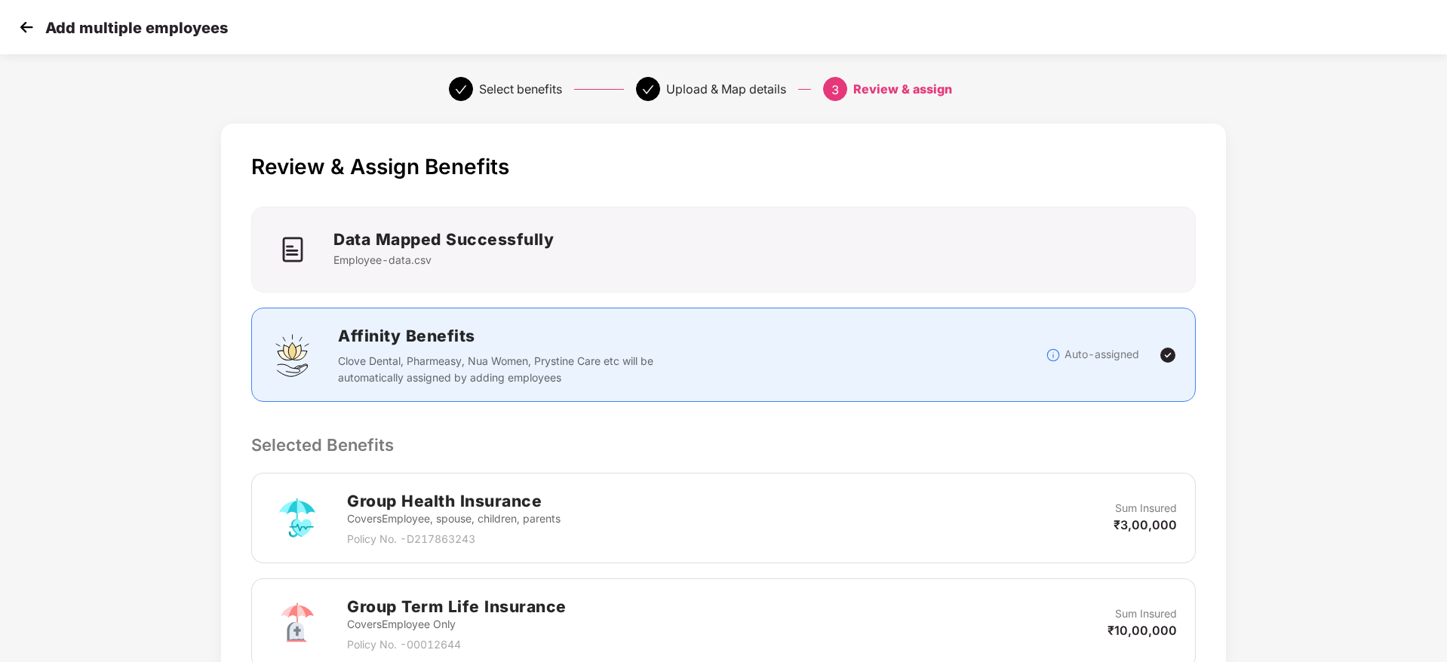
scroll to position [284, 0]
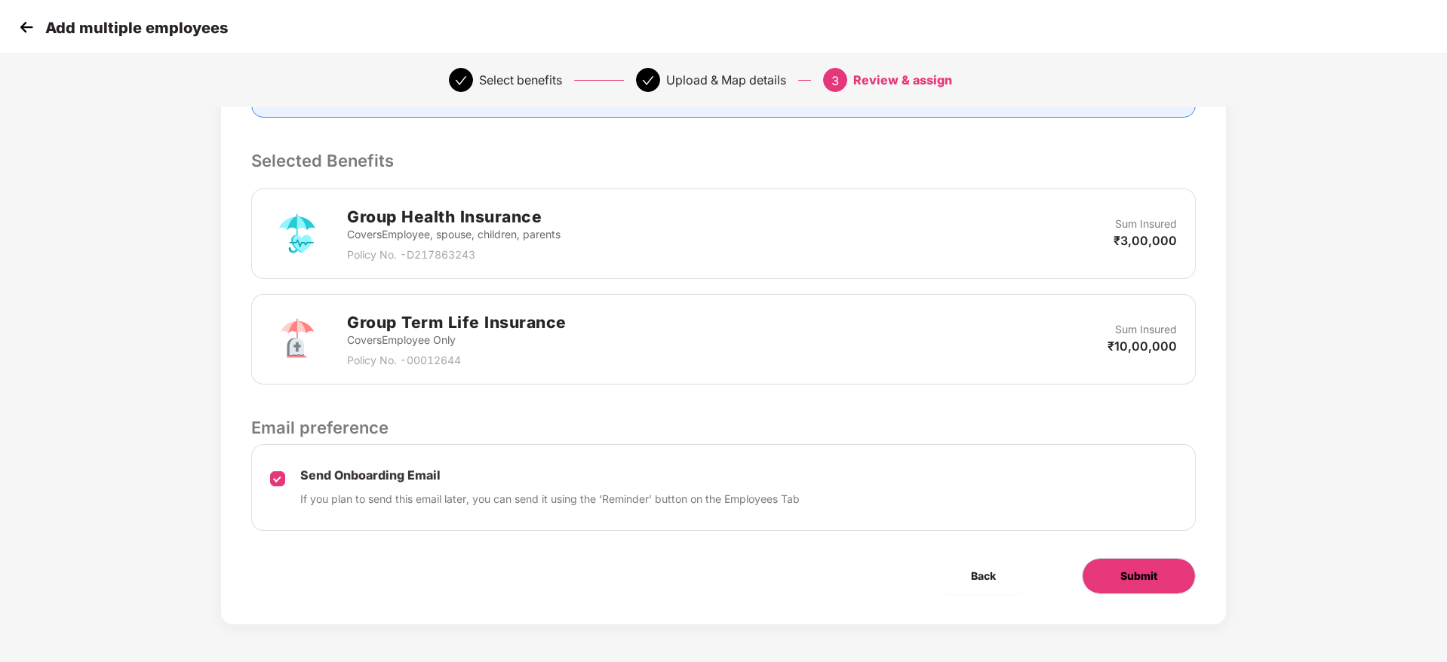
click at [1126, 570] on span "Submit" at bounding box center [1138, 576] width 37 height 17
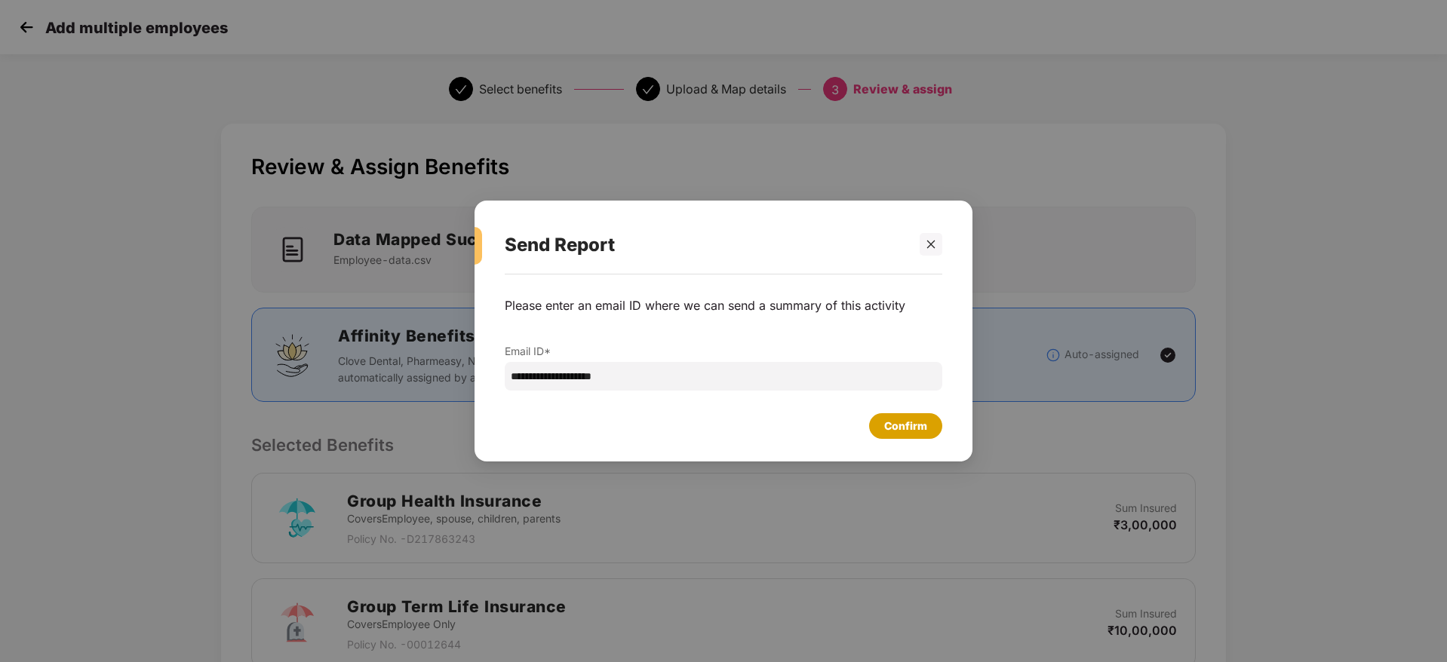
click at [904, 420] on div "Confirm" at bounding box center [905, 426] width 43 height 17
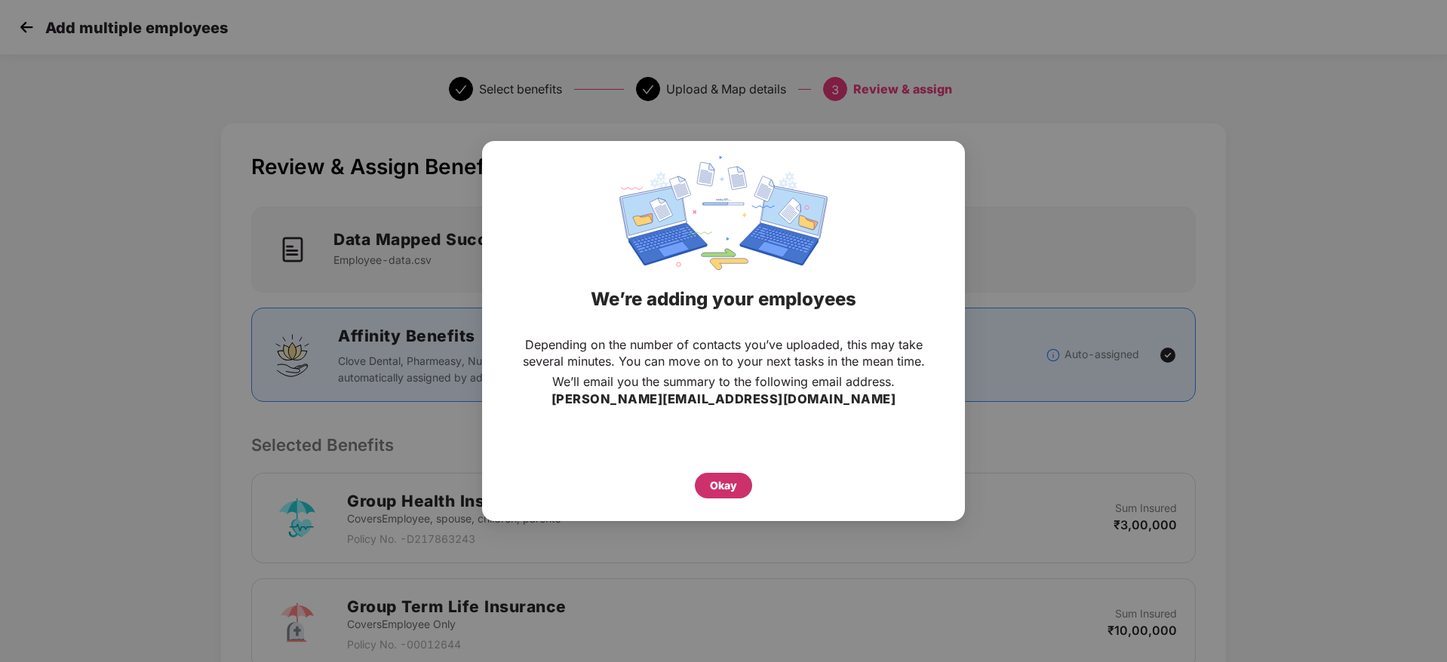
click at [730, 489] on div "Okay" at bounding box center [723, 486] width 27 height 17
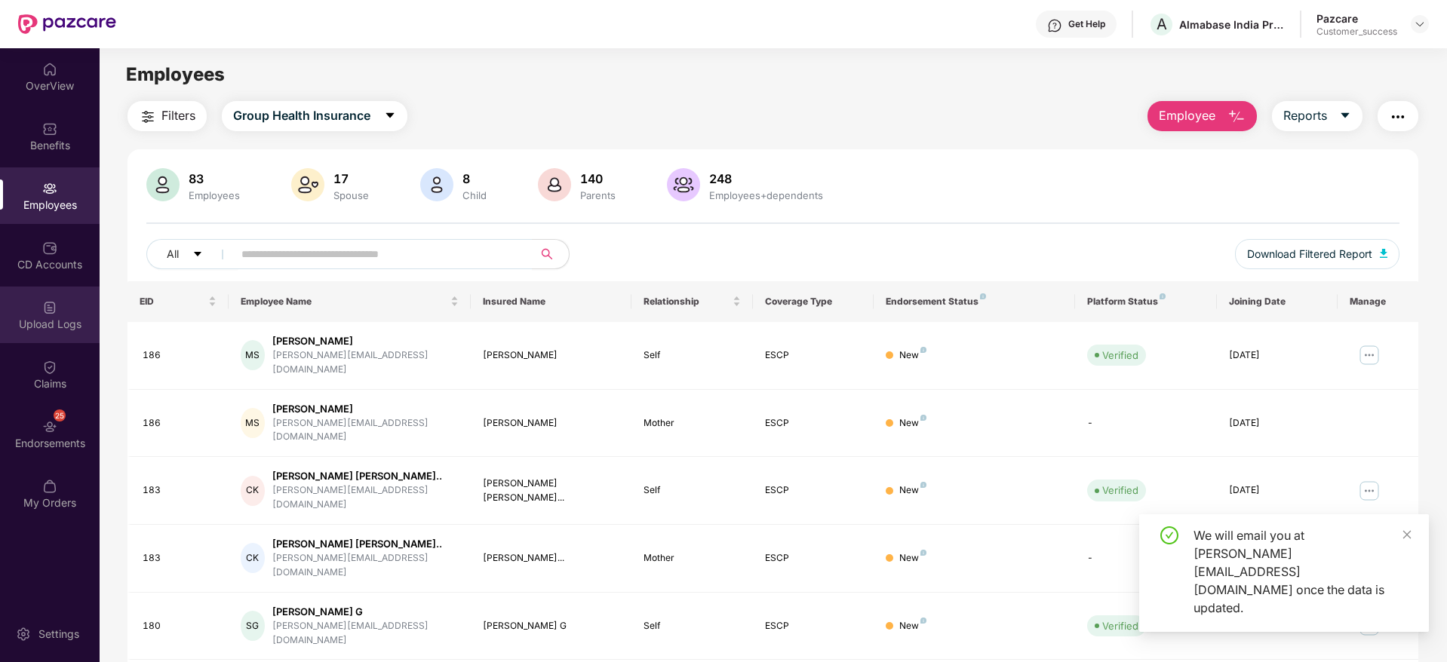
click at [47, 319] on div "Upload Logs" at bounding box center [50, 324] width 100 height 15
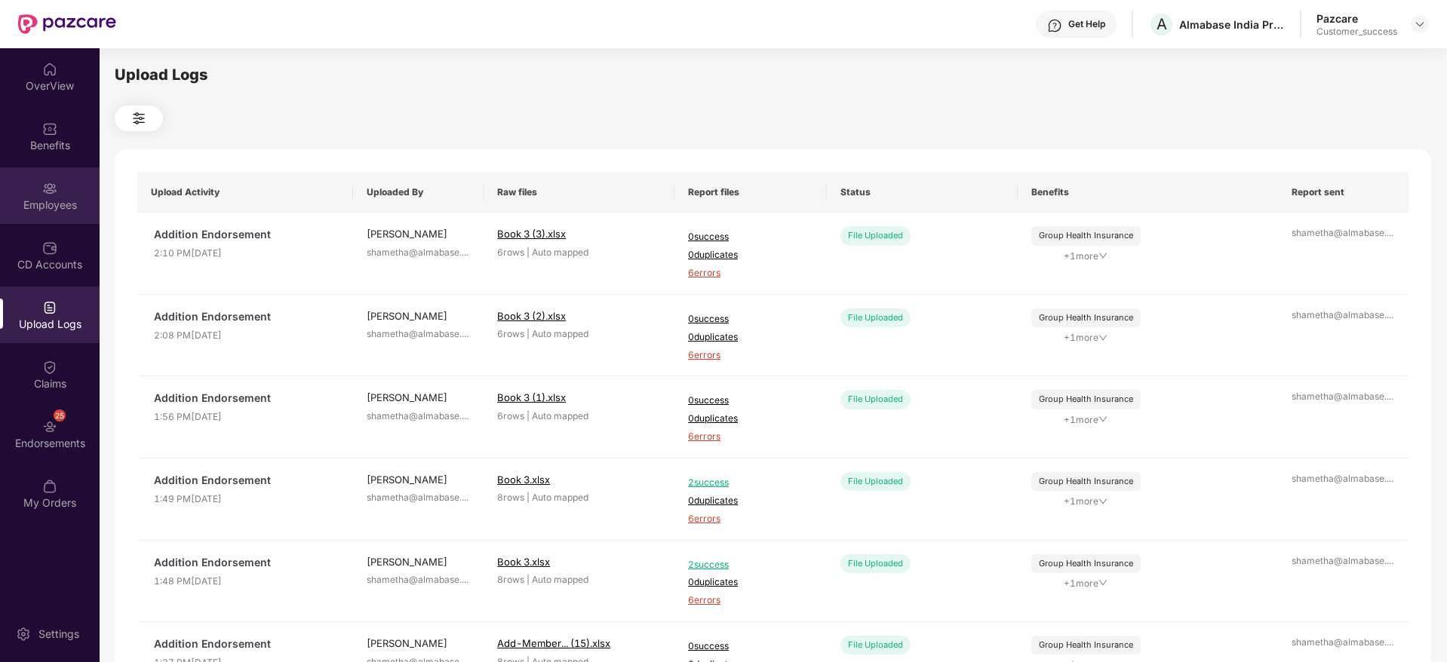
click at [45, 198] on div "Employees" at bounding box center [50, 205] width 100 height 15
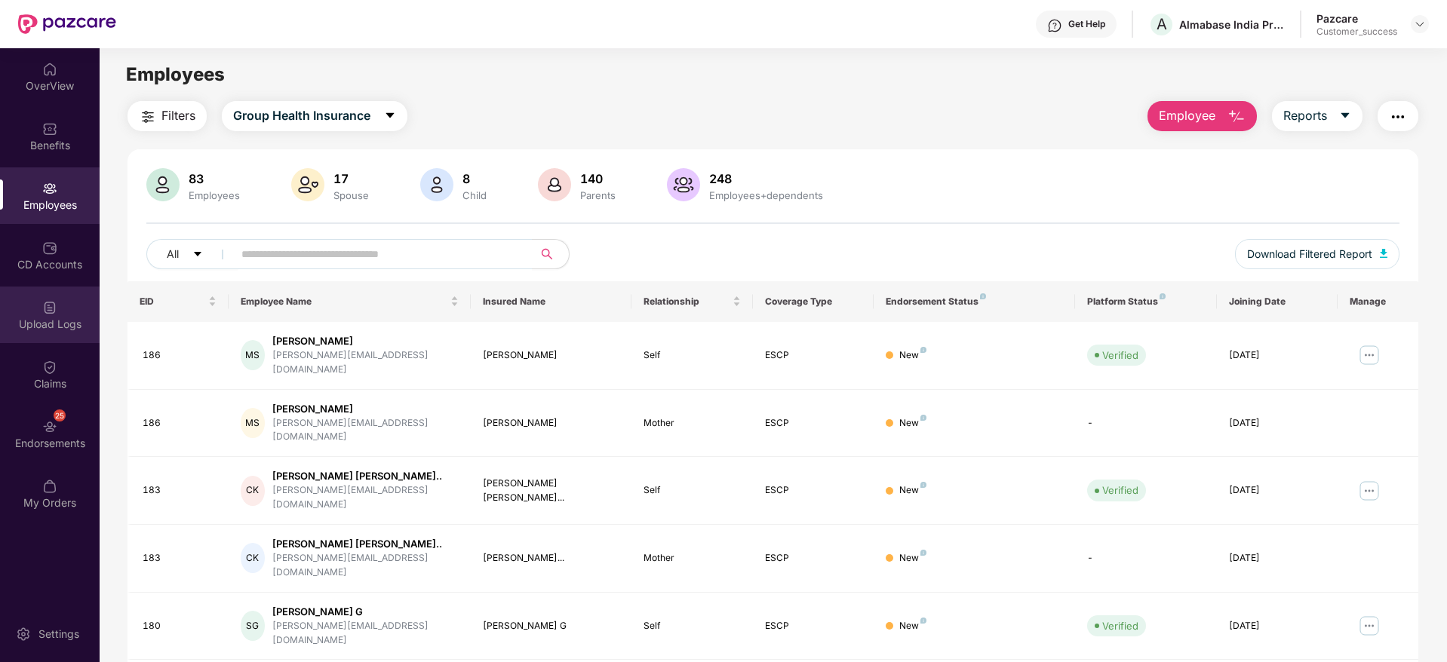
click at [54, 305] on img at bounding box center [49, 307] width 15 height 15
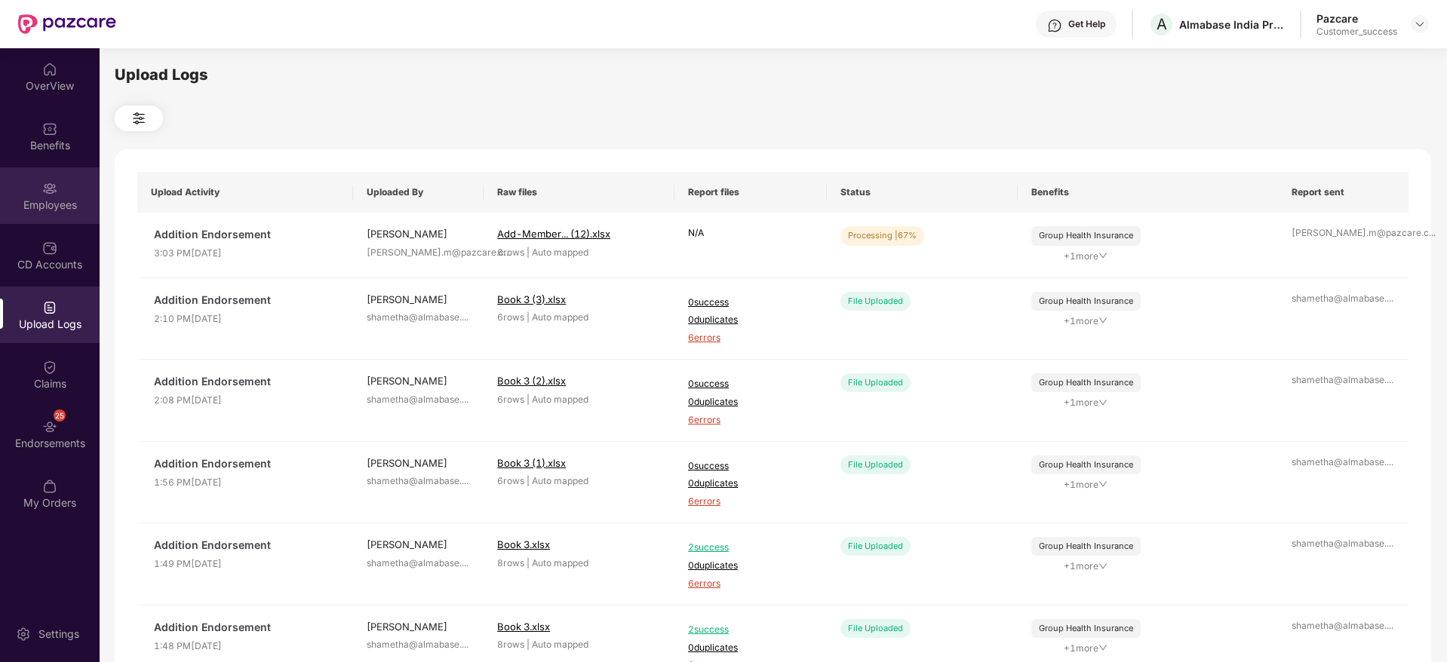
click at [57, 192] on img at bounding box center [49, 188] width 15 height 15
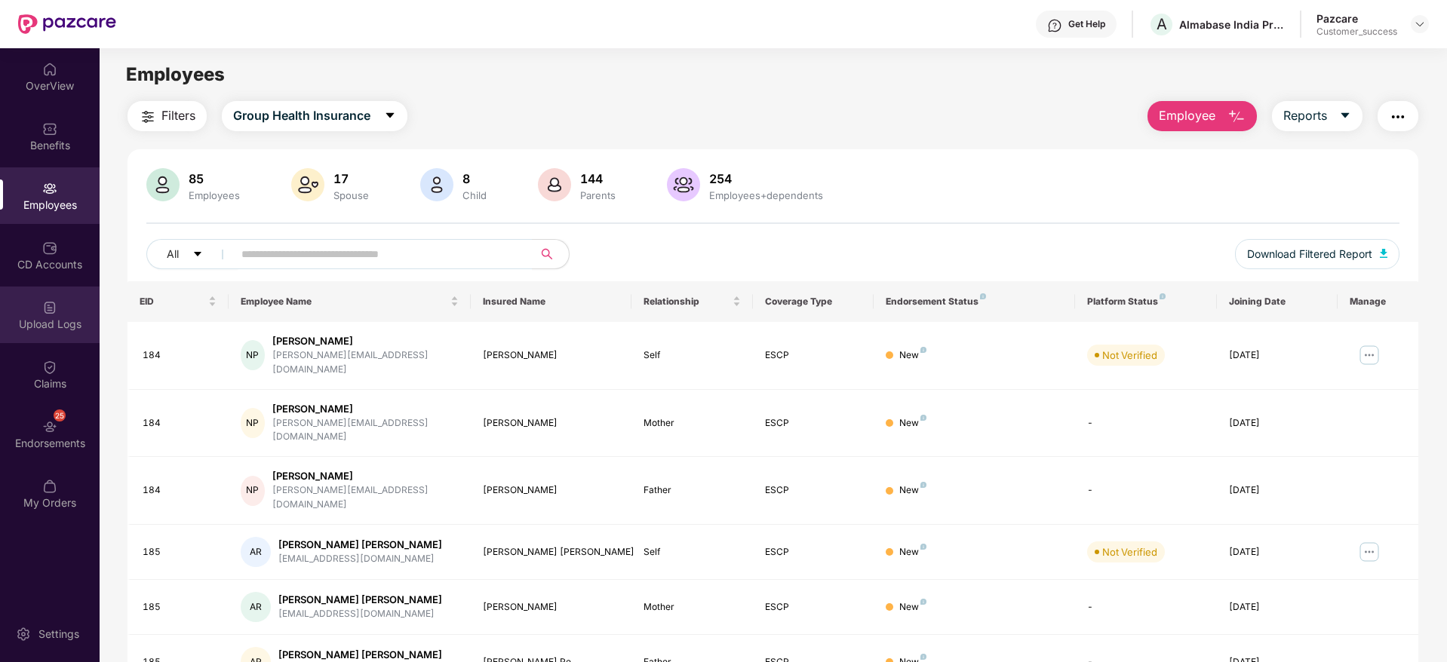
click at [55, 332] on div "Upload Logs" at bounding box center [50, 315] width 100 height 57
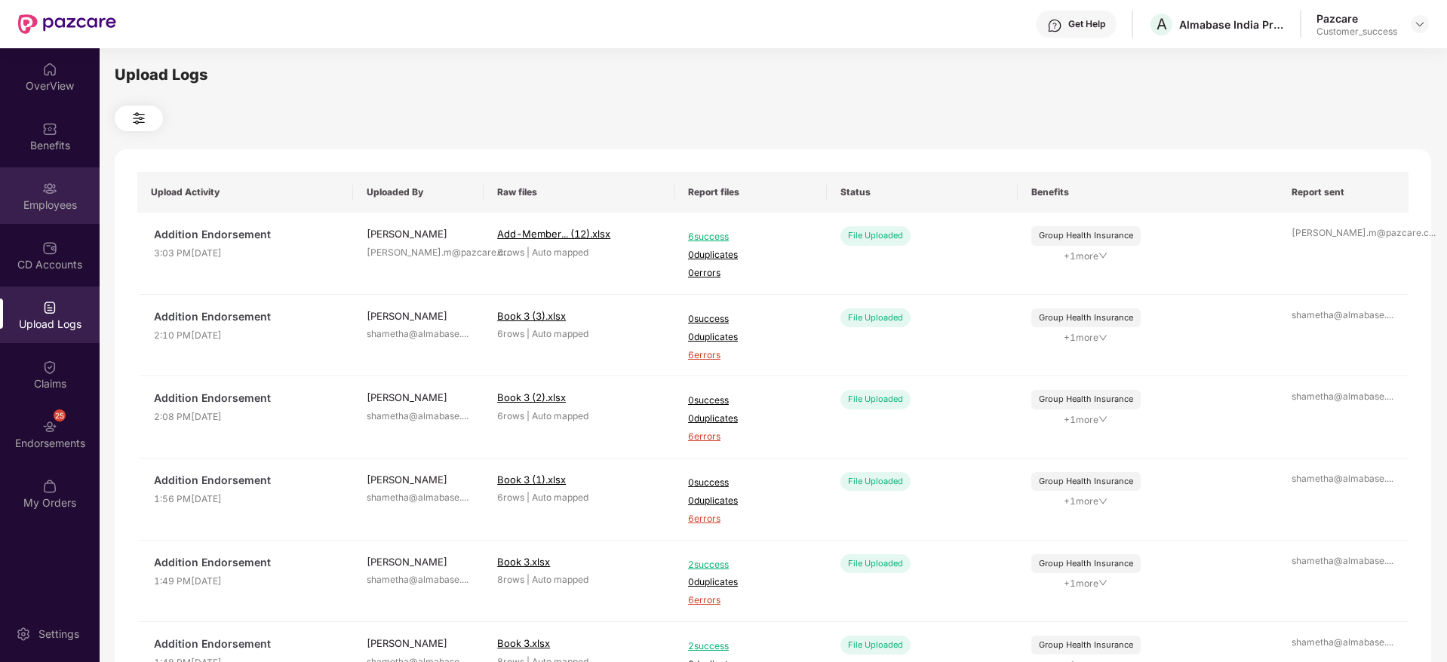
click at [41, 198] on div "Employees" at bounding box center [50, 205] width 100 height 15
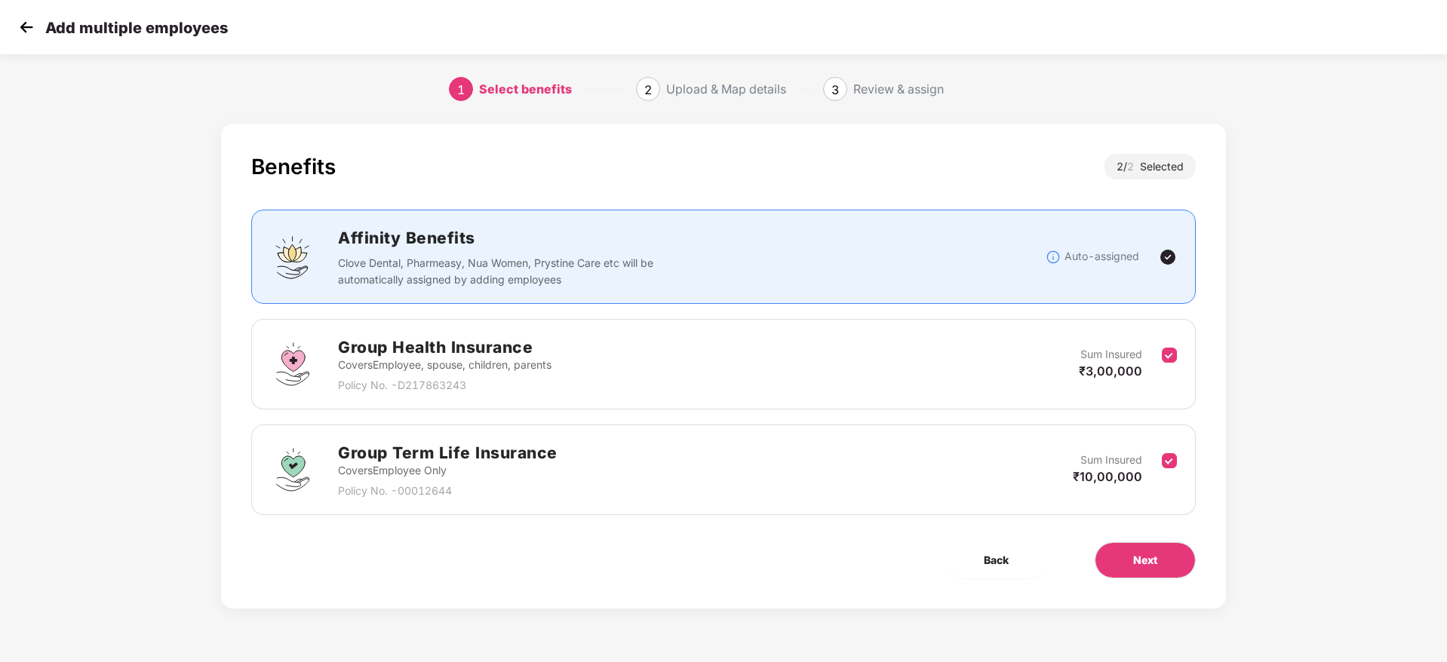
click at [26, 33] on img at bounding box center [26, 27] width 23 height 23
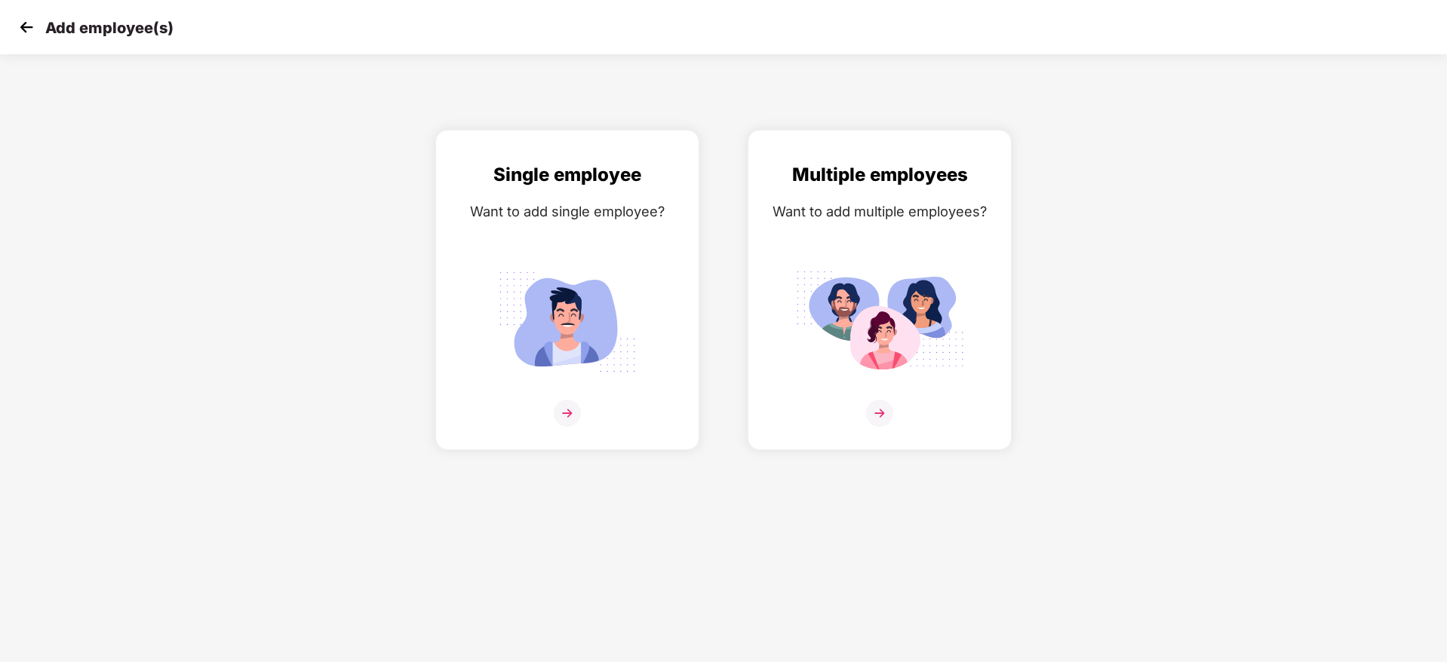
click at [17, 26] on img at bounding box center [26, 27] width 23 height 23
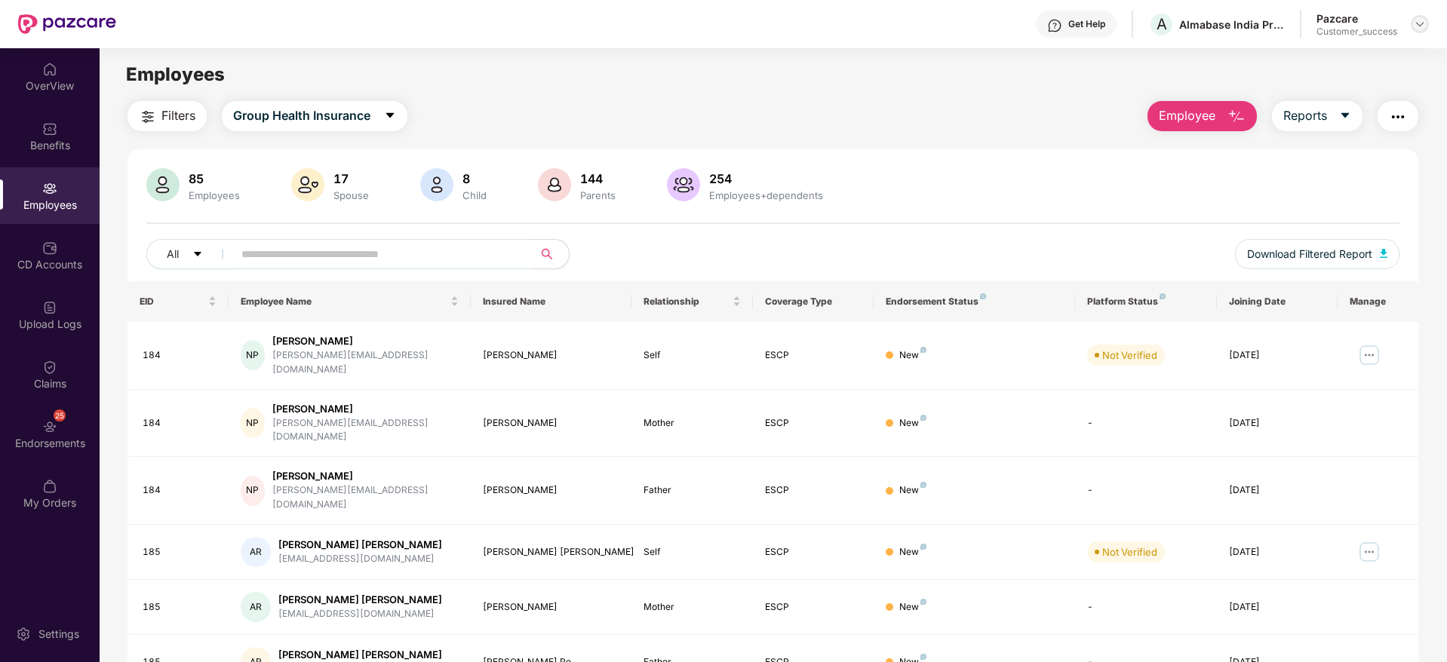
click at [1426, 20] on div at bounding box center [1420, 24] width 18 height 18
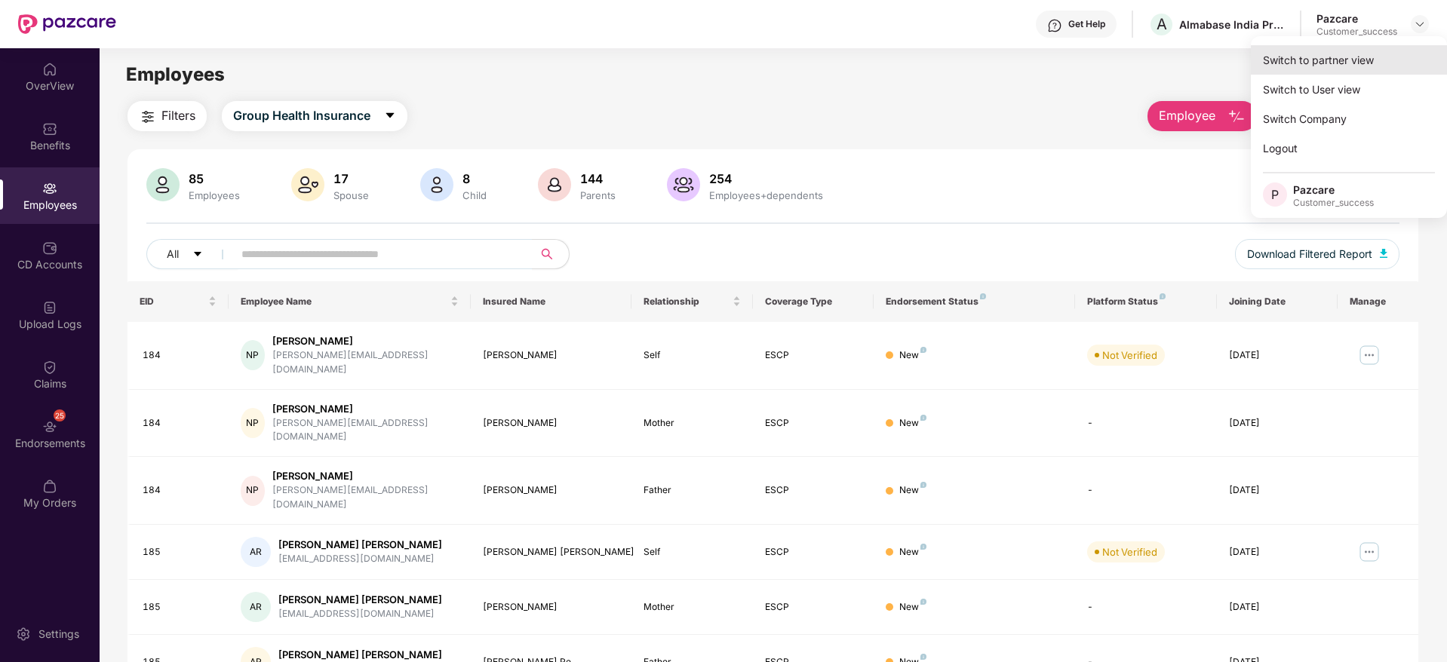
click at [1385, 57] on div "Switch to partner view" at bounding box center [1349, 59] width 196 height 29
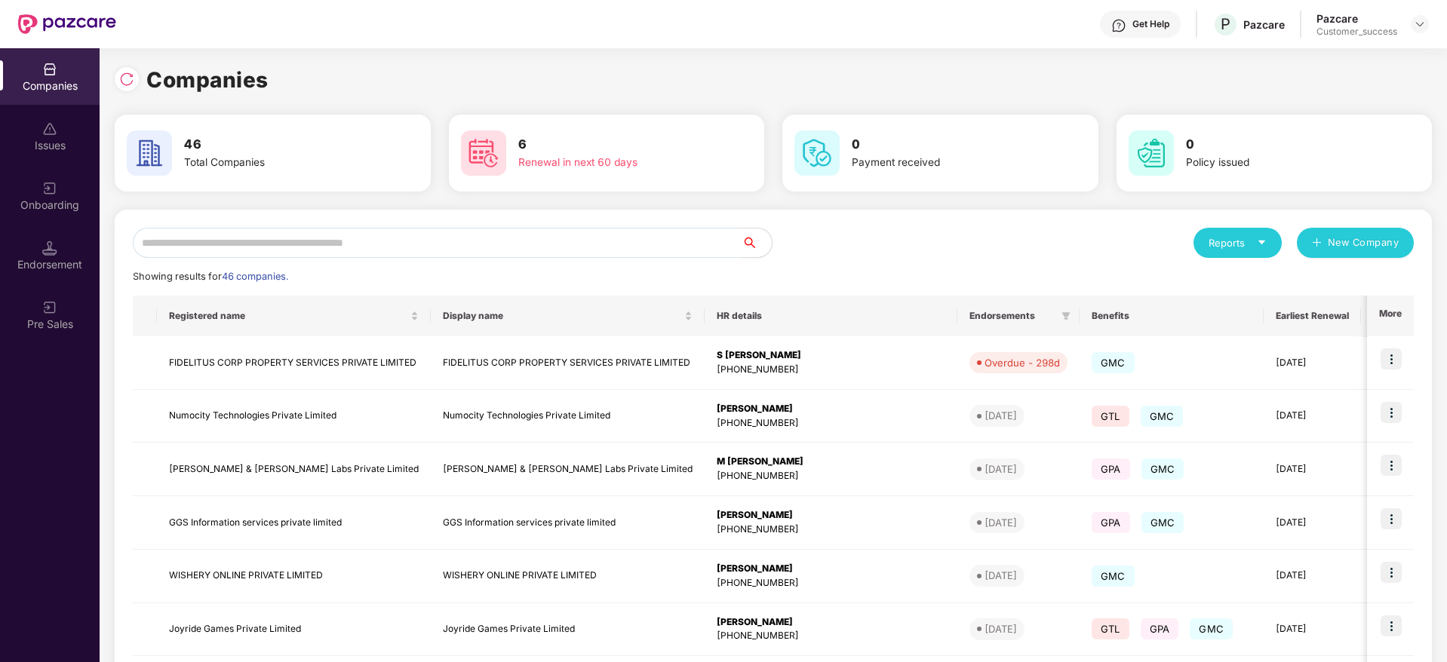
click at [476, 263] on div "Reports New Company Showing results for 46 companies. Registered name Display n…" at bounding box center [773, 576] width 1281 height 696
click at [470, 242] on input "text" at bounding box center [437, 243] width 609 height 30
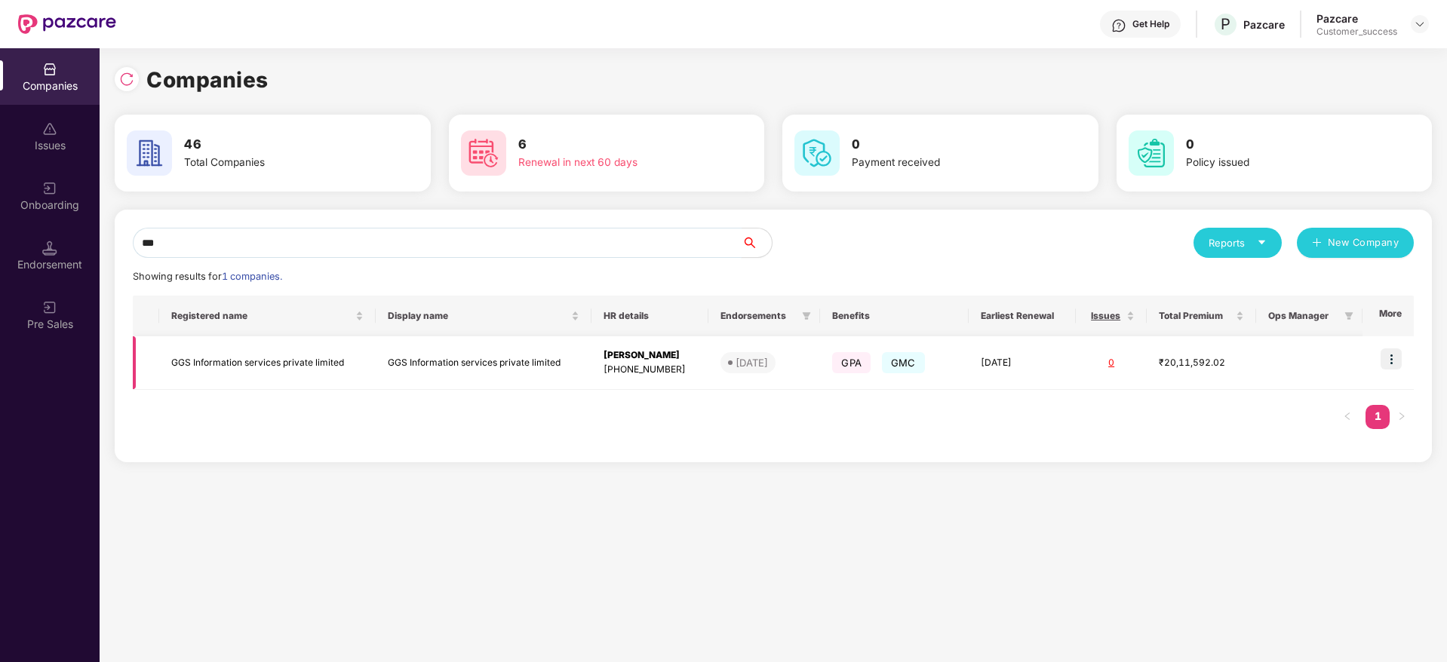
type input "***"
click at [1400, 358] on img at bounding box center [1391, 359] width 21 height 21
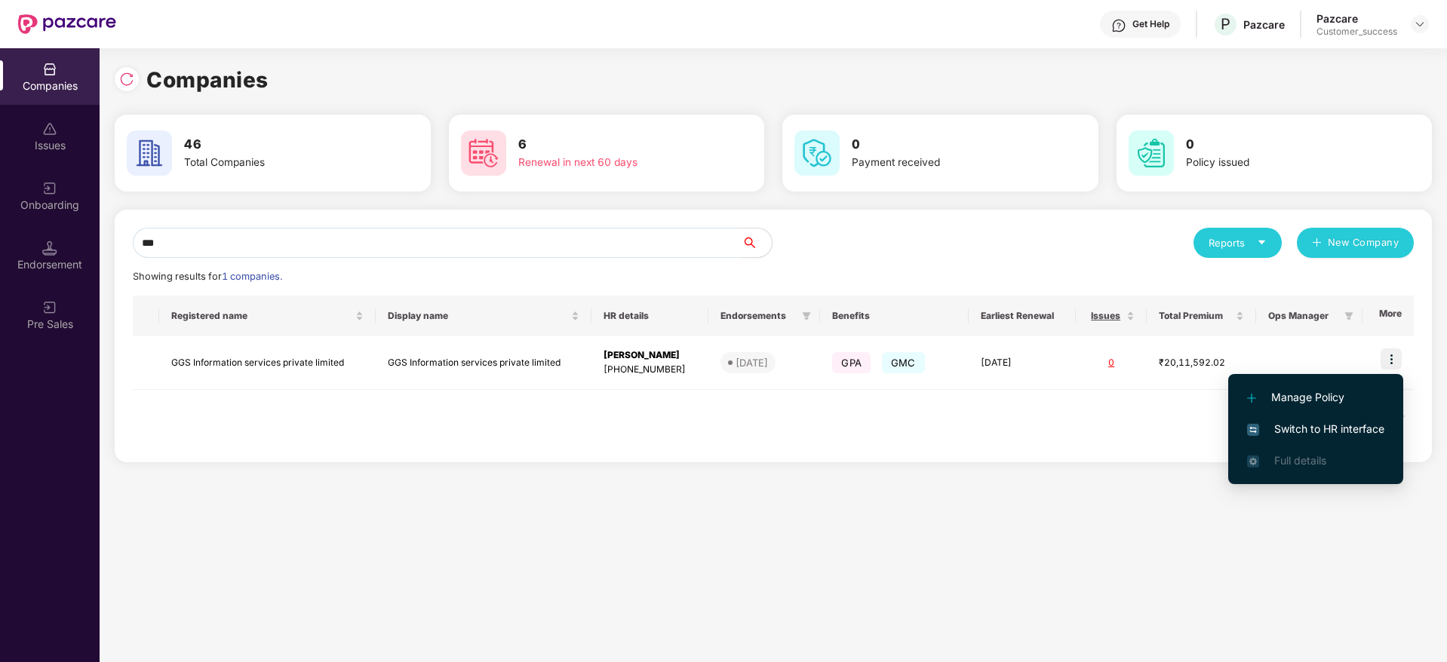
click at [1363, 431] on span "Switch to HR interface" at bounding box center [1315, 429] width 137 height 17
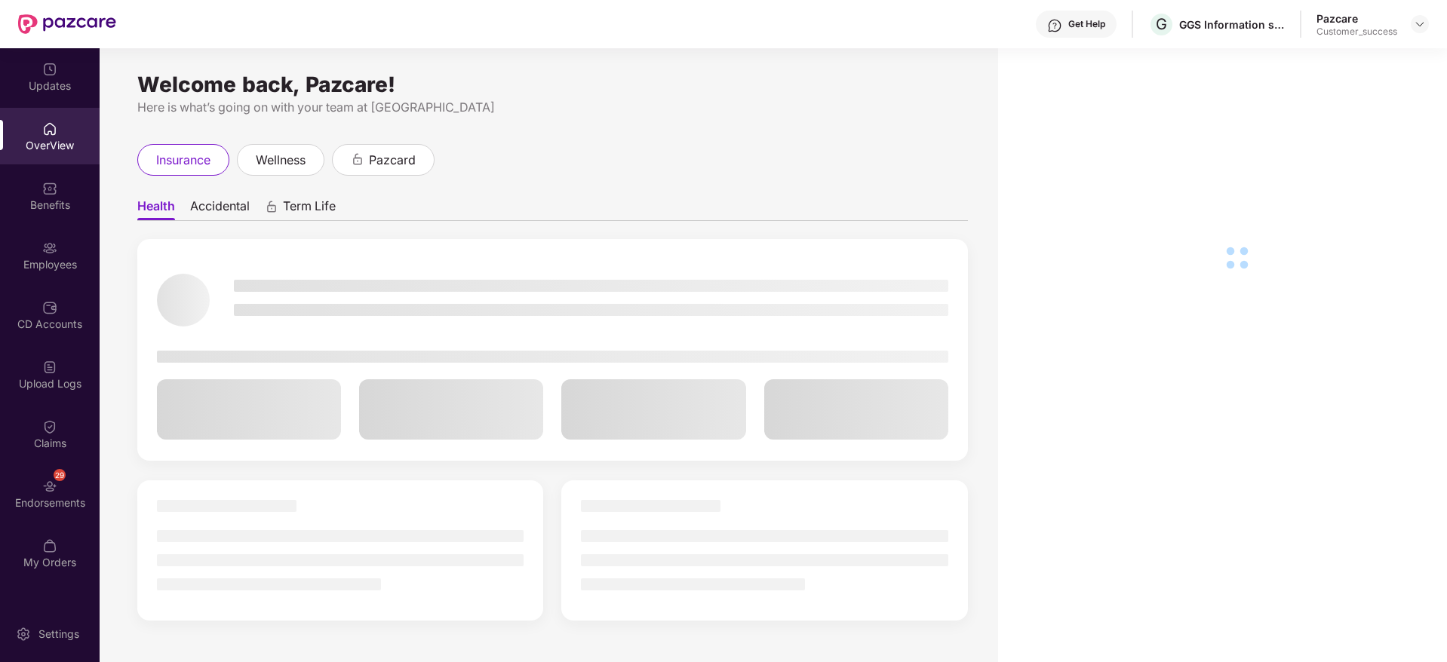
click at [60, 239] on div "Employees" at bounding box center [50, 255] width 100 height 57
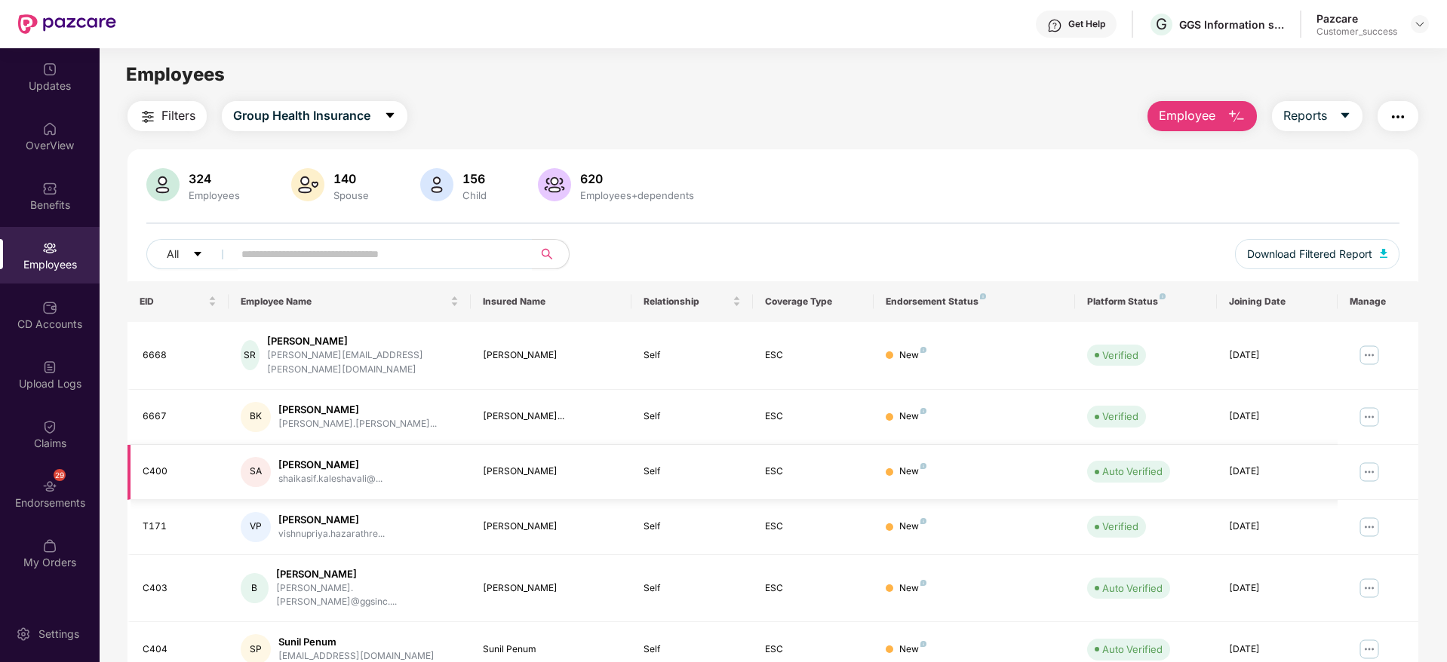
scroll to position [265, 0]
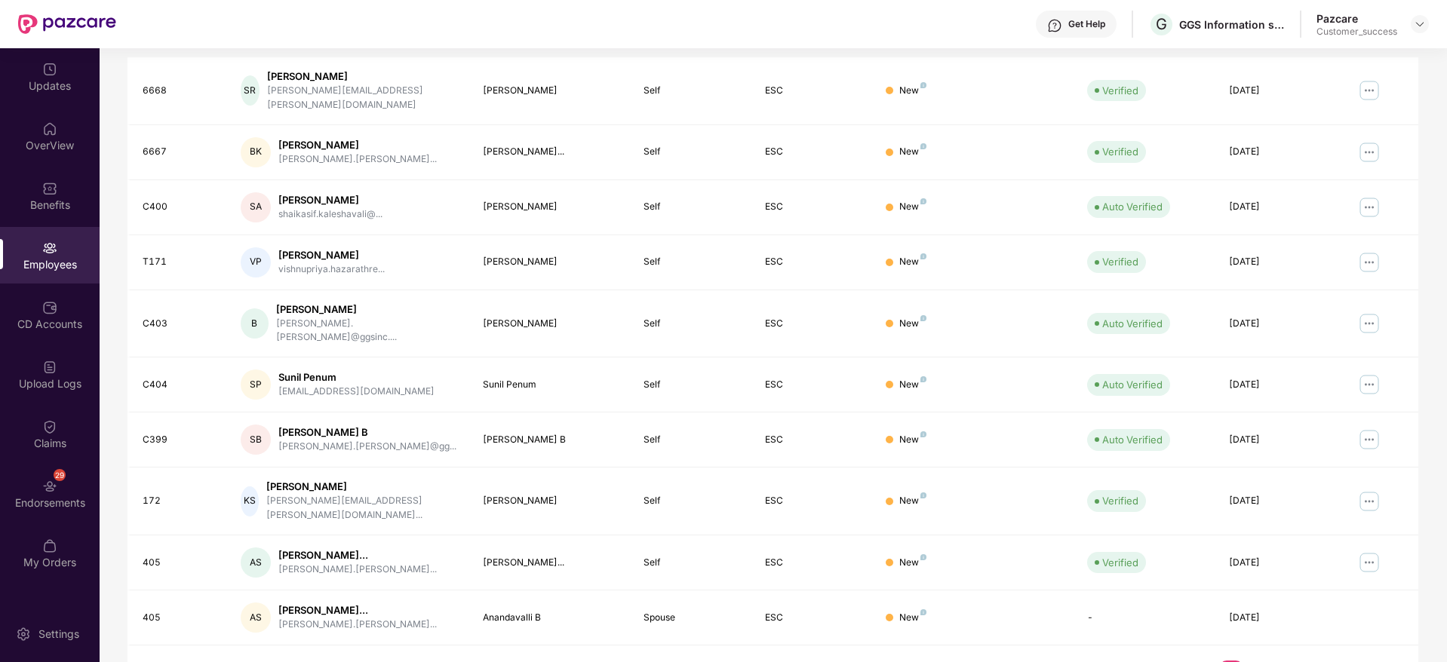
click at [1255, 661] on link "2" at bounding box center [1255, 672] width 24 height 23
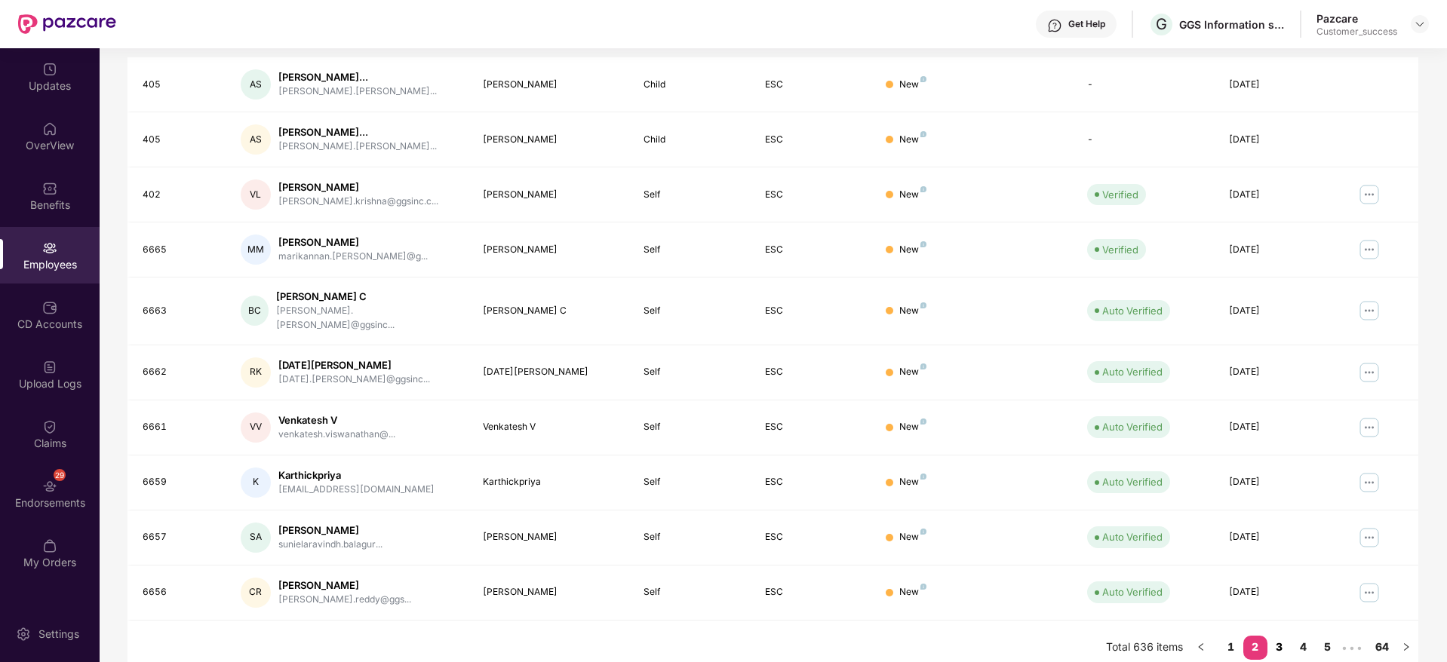
click at [1282, 636] on link "3" at bounding box center [1280, 647] width 24 height 23
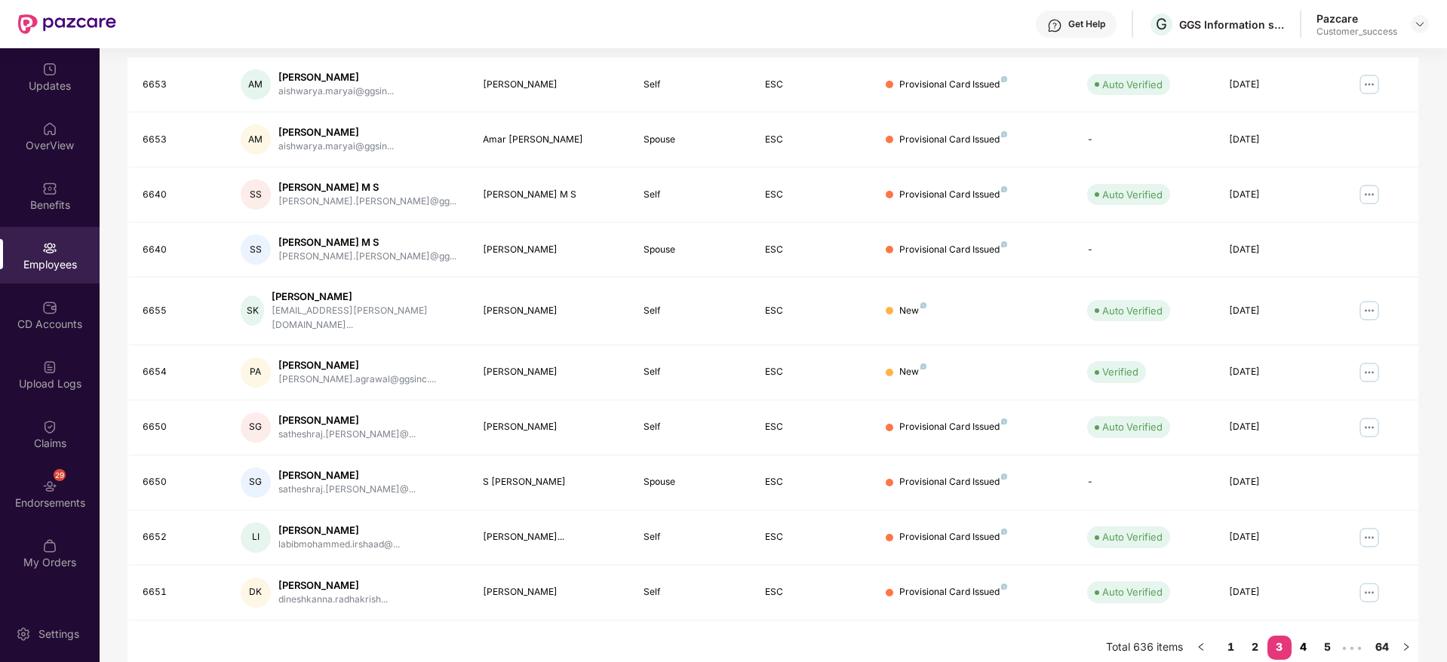
click at [1304, 636] on link "4" at bounding box center [1304, 647] width 24 height 23
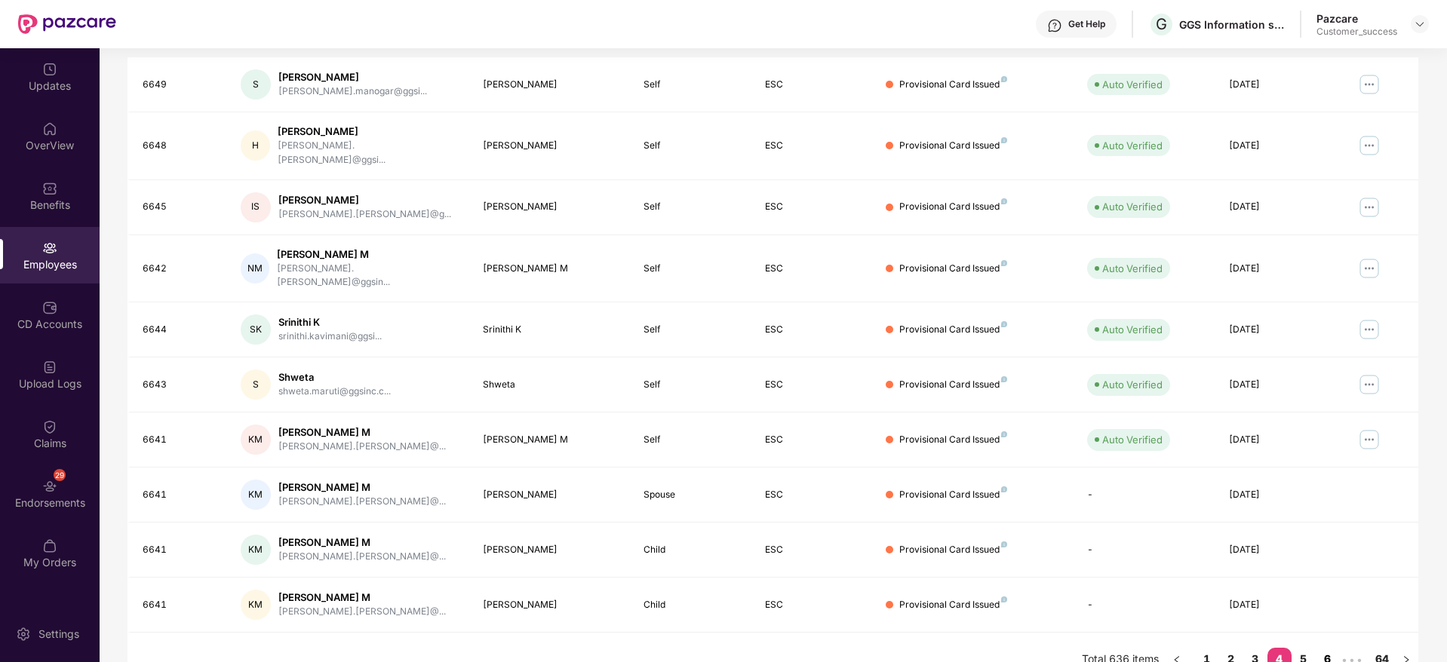
click at [1322, 648] on link "6" at bounding box center [1328, 659] width 24 height 23
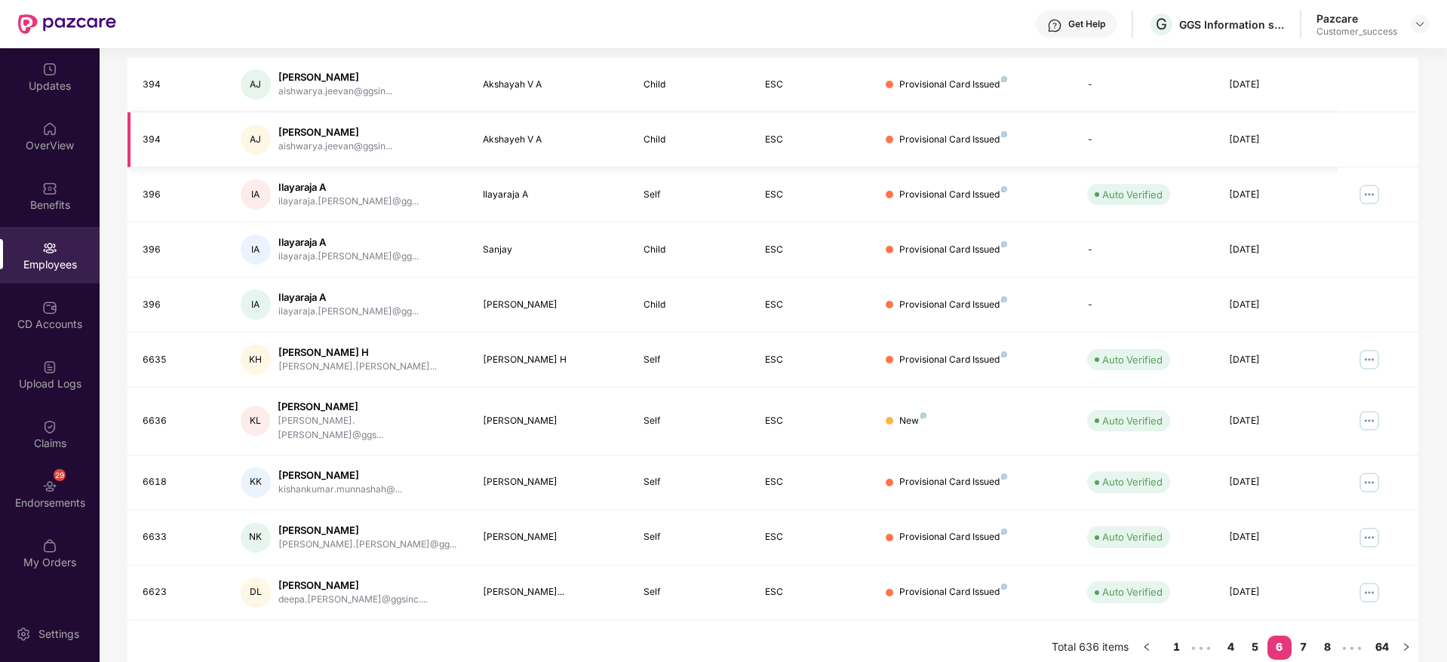
scroll to position [0, 0]
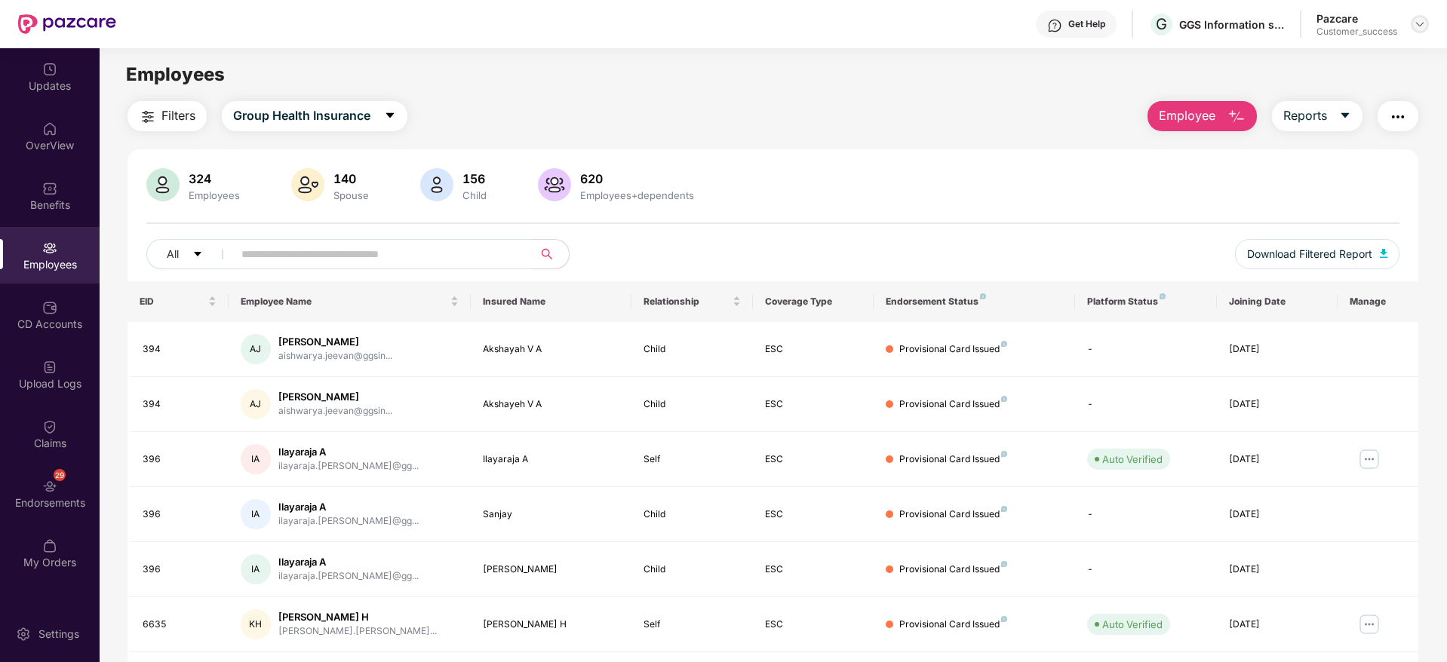
click at [1416, 29] on img at bounding box center [1420, 24] width 12 height 12
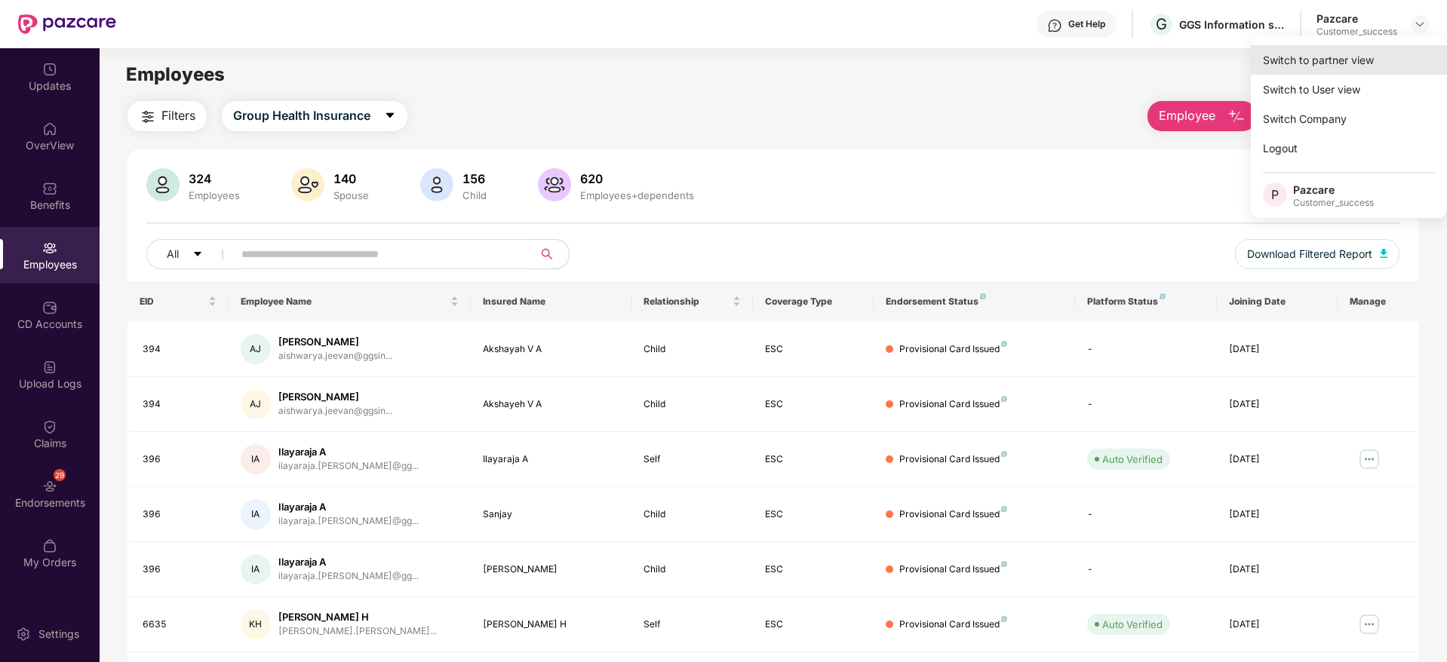
click at [1369, 67] on div "Switch to partner view" at bounding box center [1349, 59] width 196 height 29
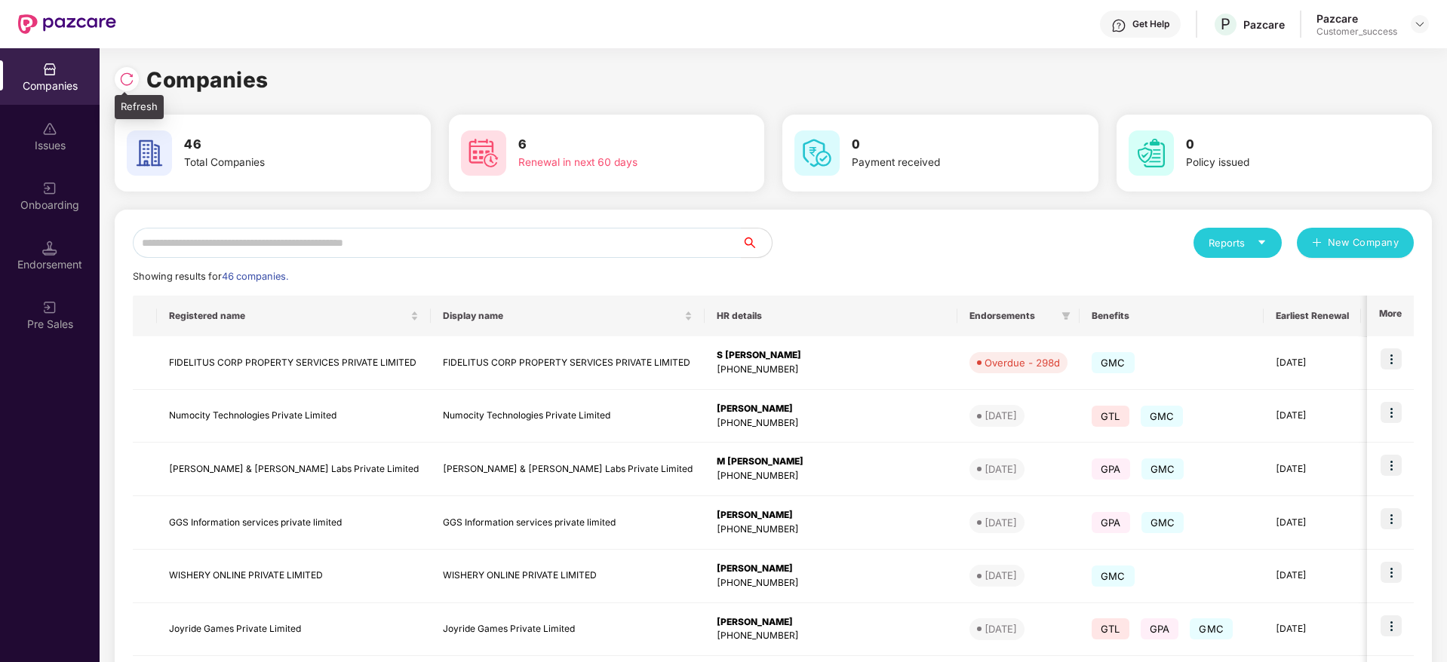
click at [134, 78] on img at bounding box center [126, 79] width 15 height 15
click at [439, 232] on input "text" at bounding box center [437, 243] width 609 height 30
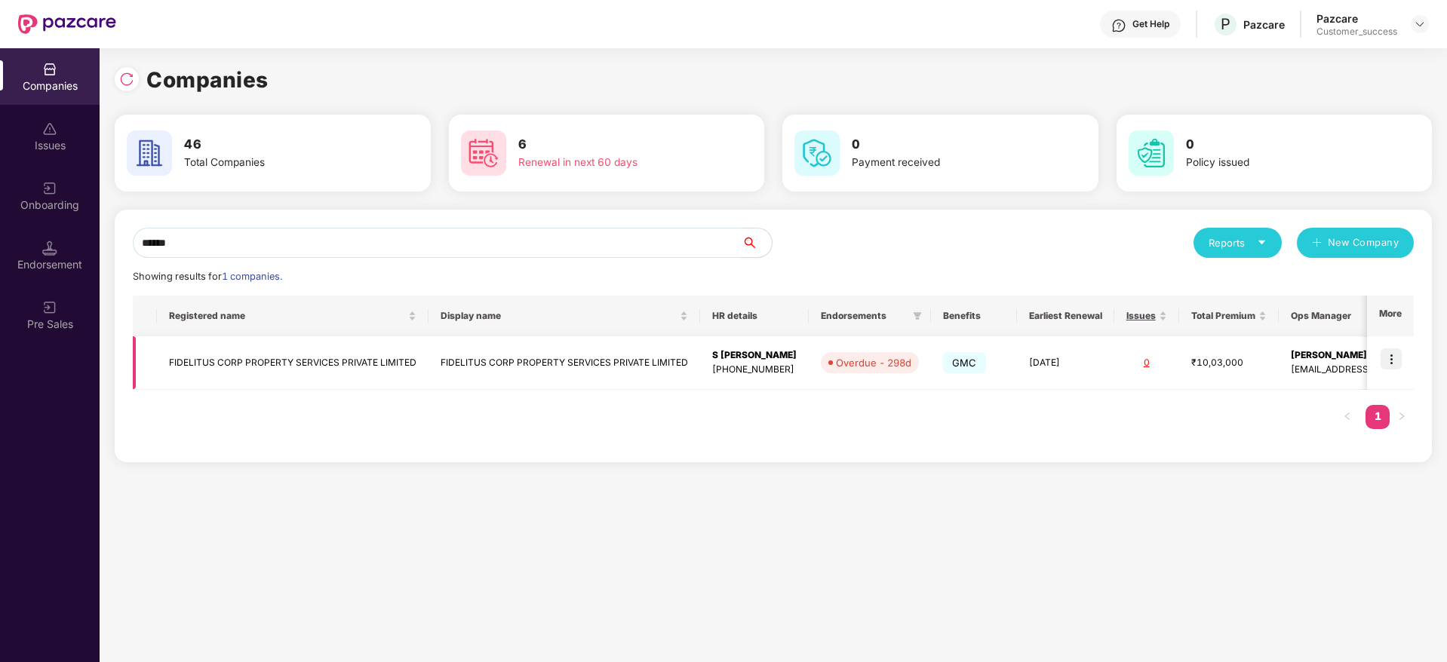
type input "******"
click at [1396, 358] on img at bounding box center [1391, 359] width 21 height 21
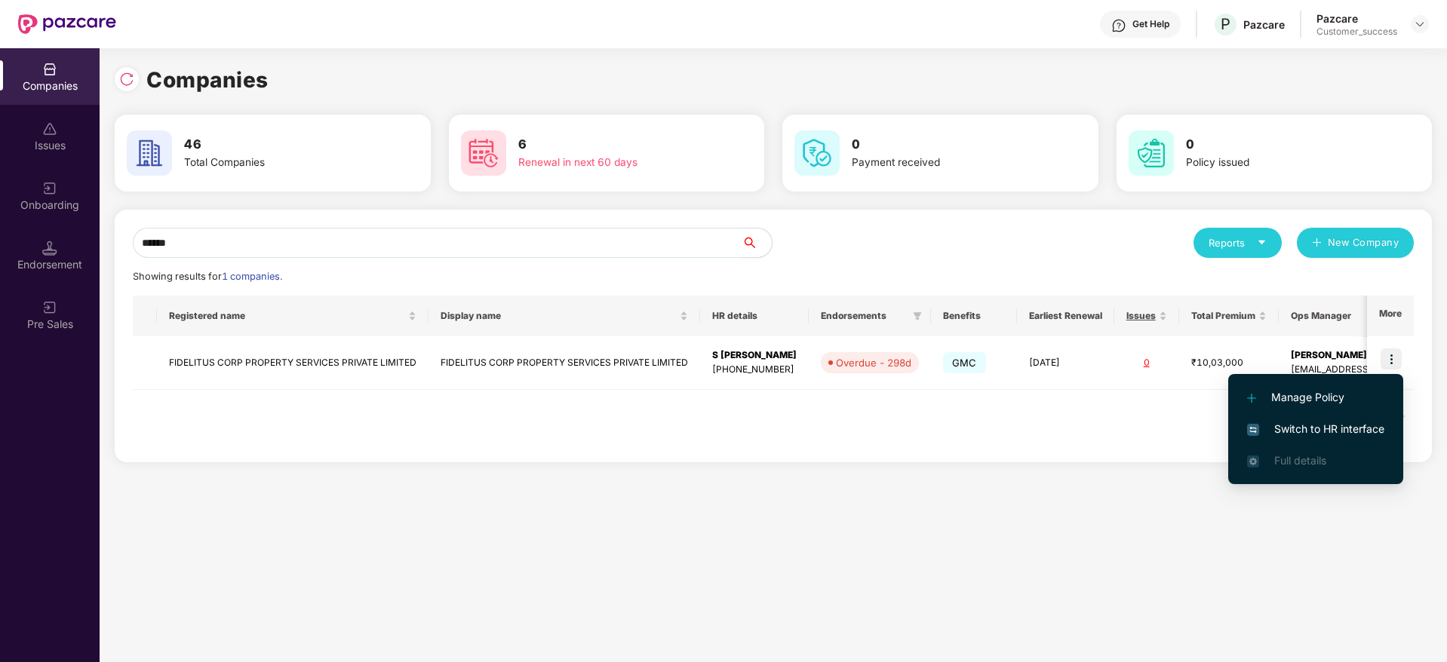
click at [1338, 423] on span "Switch to HR interface" at bounding box center [1315, 429] width 137 height 17
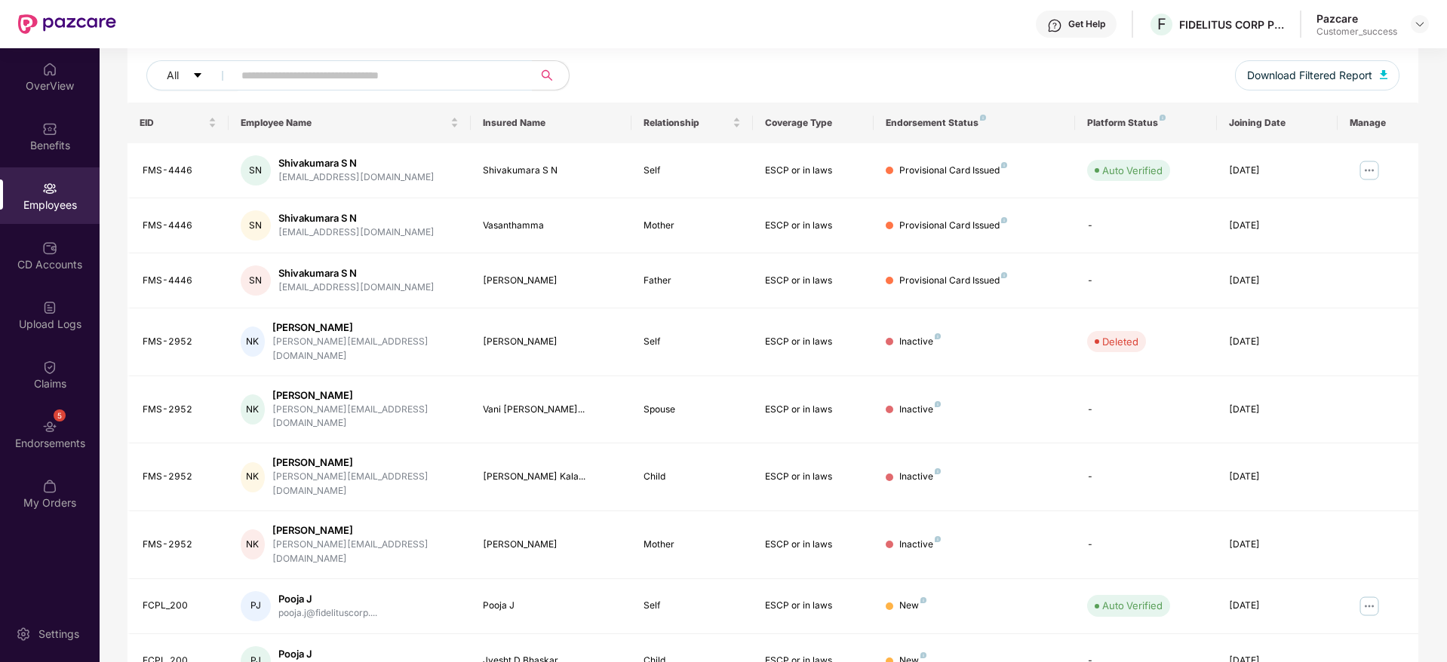
scroll to position [265, 0]
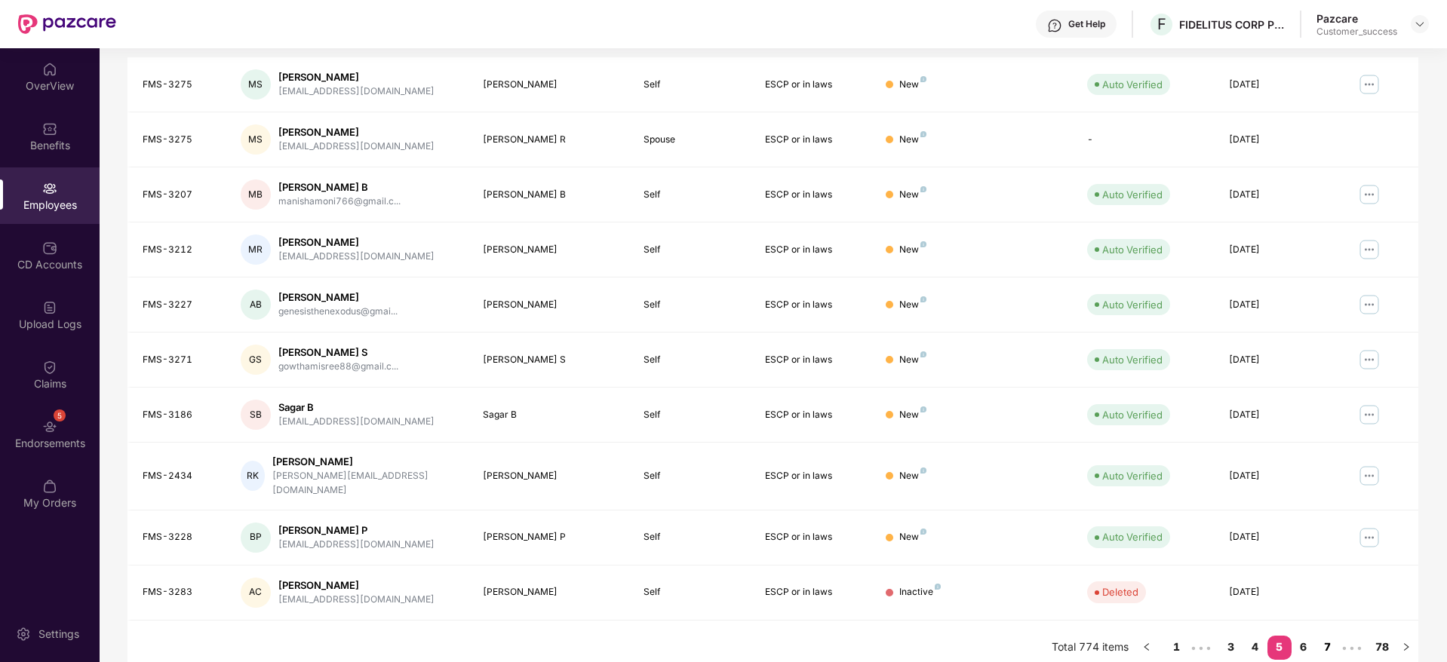
click at [1327, 636] on link "7" at bounding box center [1328, 647] width 24 height 23
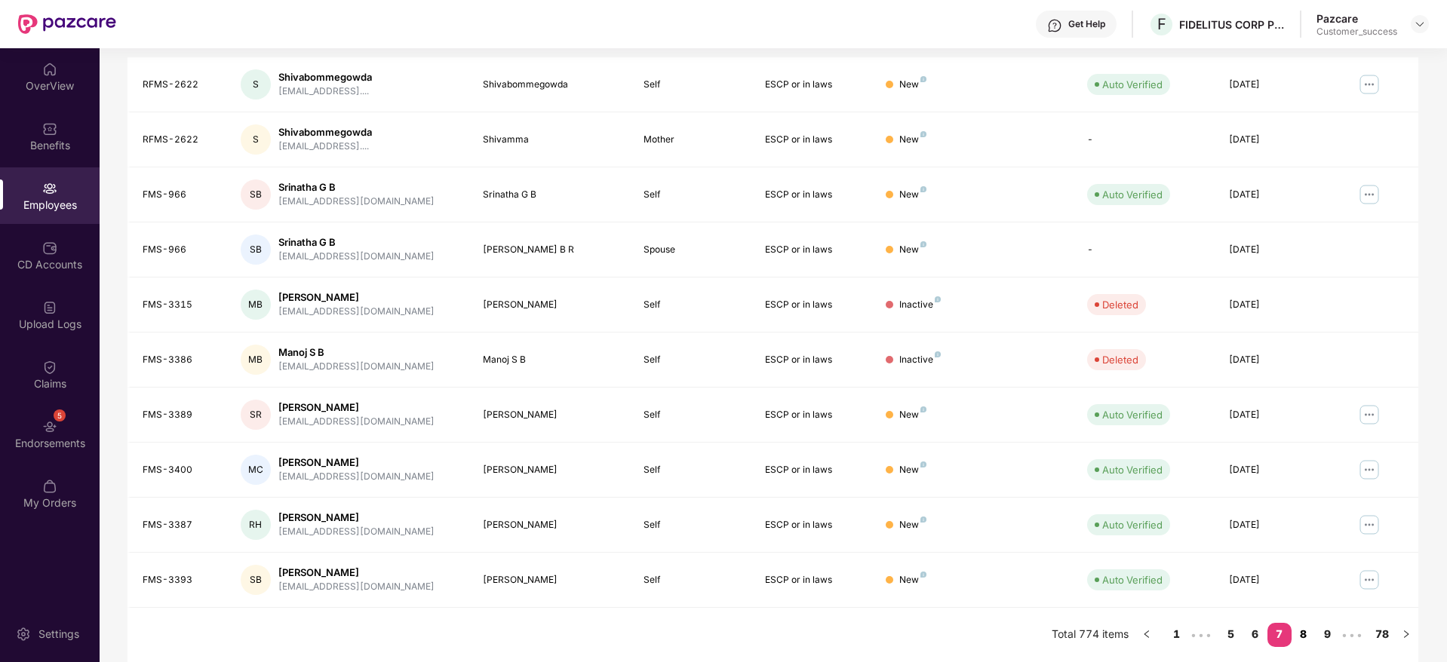
click at [1308, 639] on link "8" at bounding box center [1304, 634] width 24 height 23
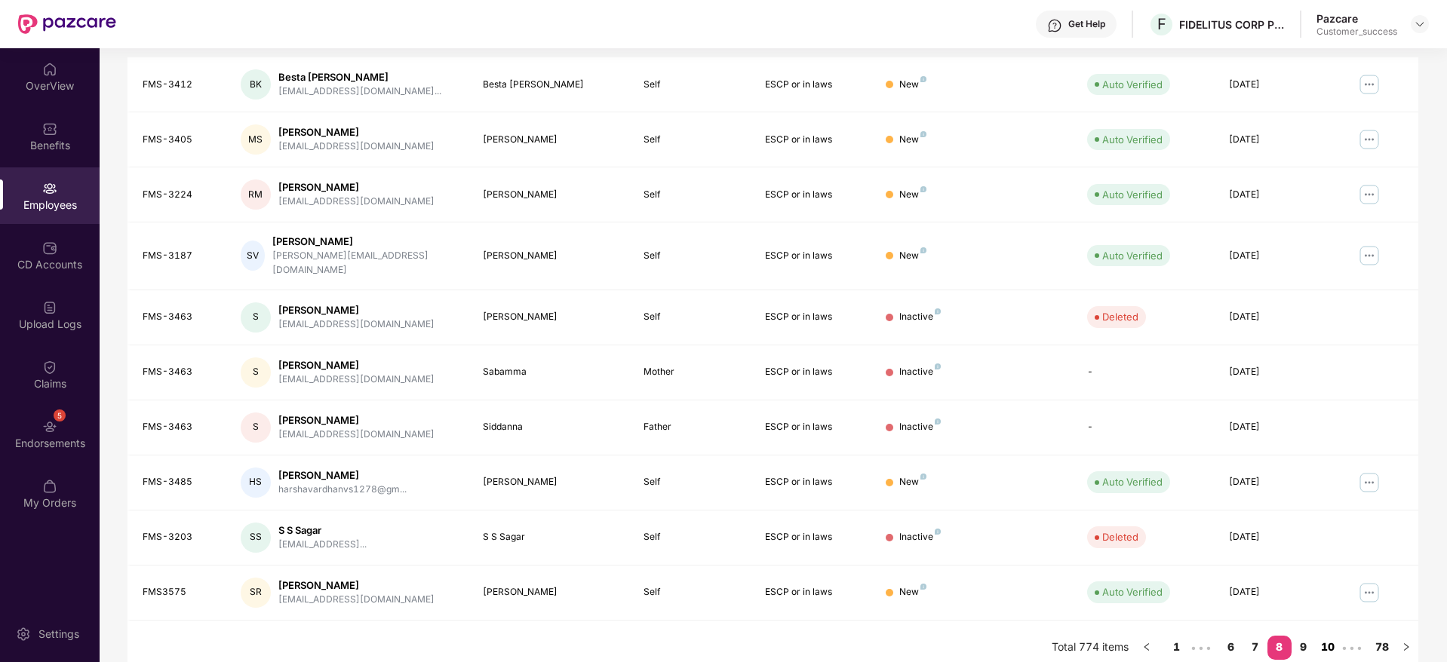
click at [1323, 636] on link "10" at bounding box center [1328, 647] width 24 height 23
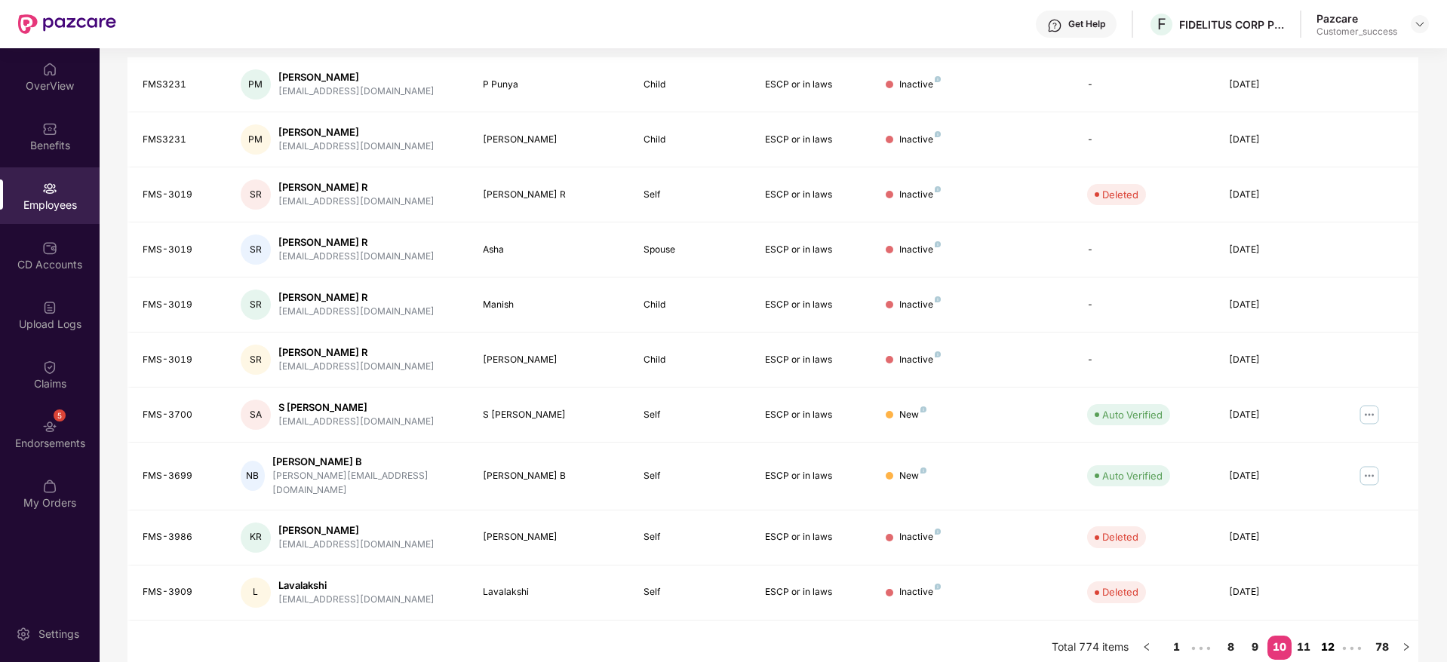
click at [1330, 636] on link "12" at bounding box center [1328, 647] width 24 height 23
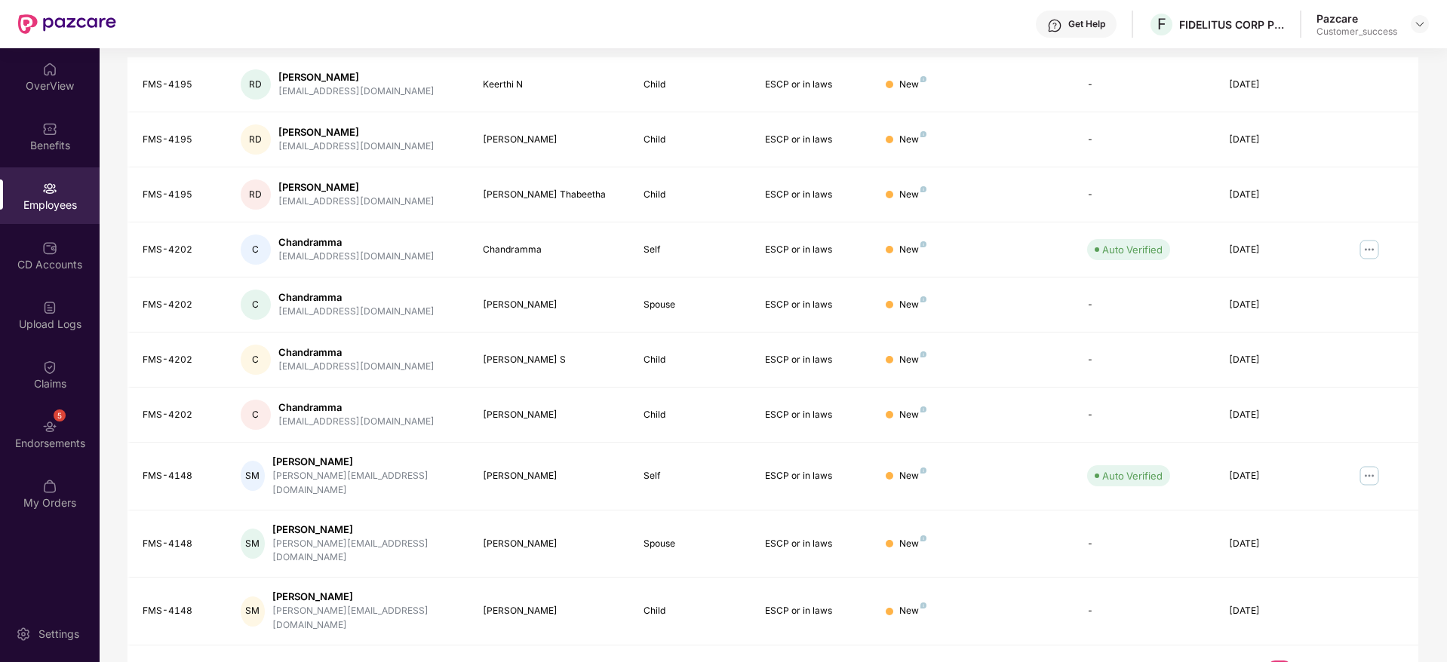
click at [1332, 661] on link "14" at bounding box center [1328, 672] width 24 height 23
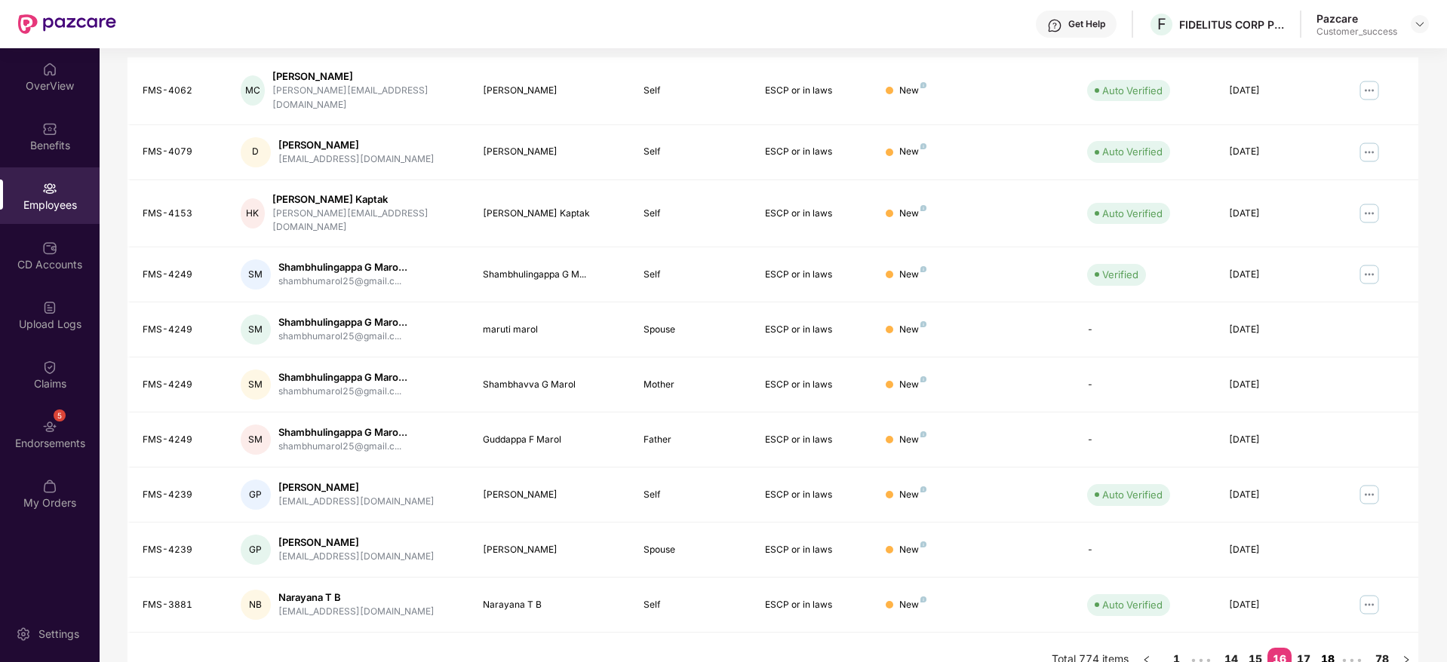
click at [1332, 648] on link "18" at bounding box center [1328, 659] width 24 height 23
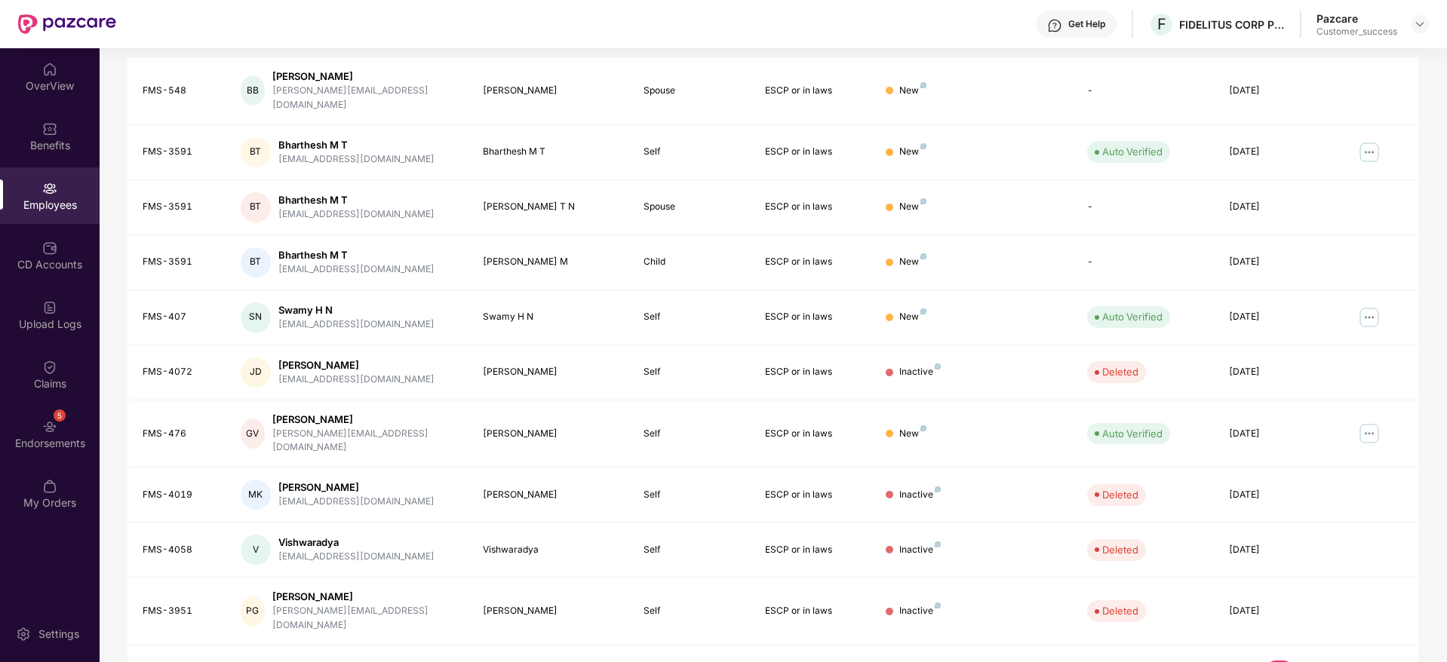
click at [1332, 661] on link "24" at bounding box center [1328, 672] width 24 height 23
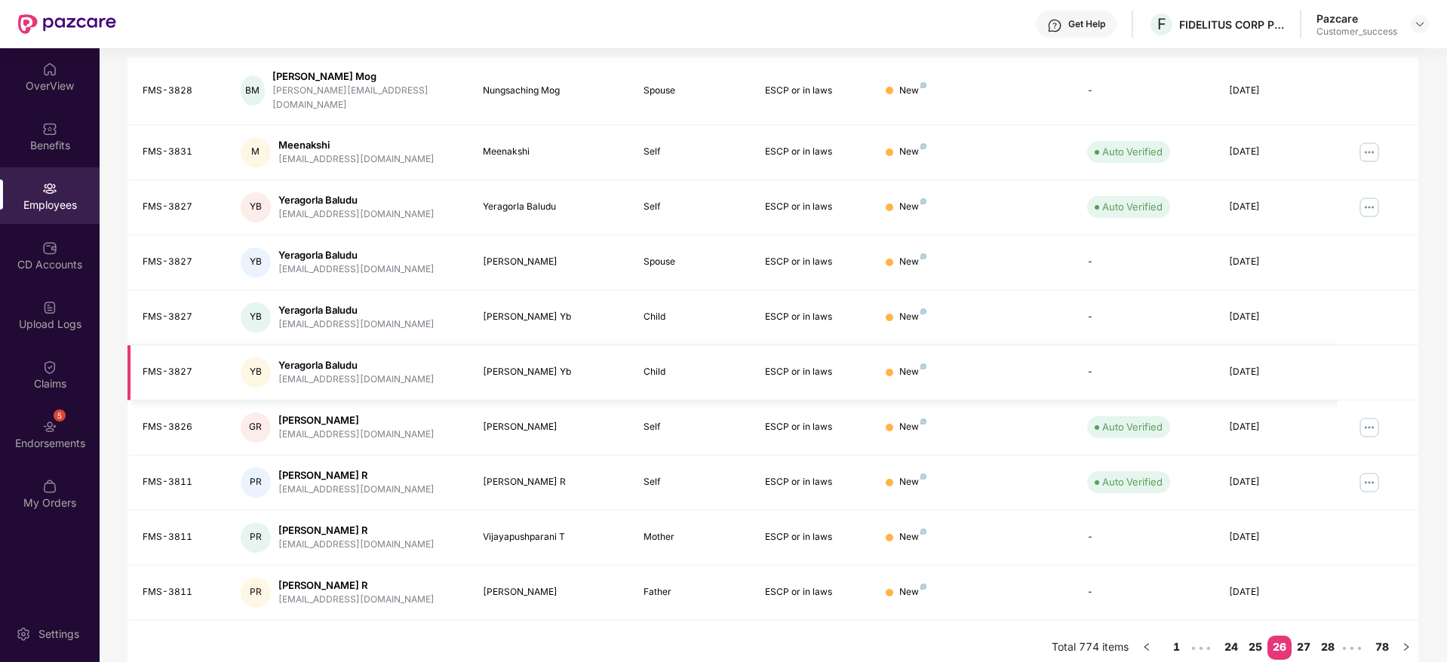
scroll to position [0, 0]
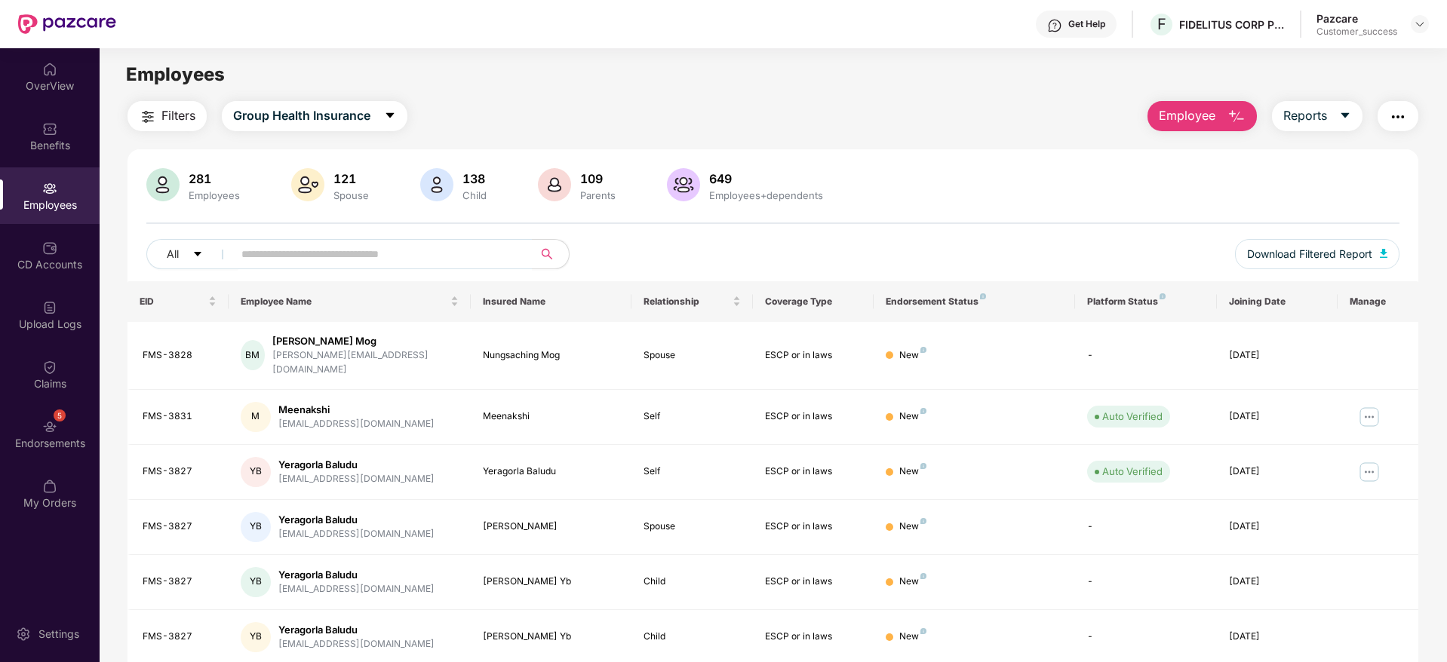
click at [169, 111] on span "Filters" at bounding box center [178, 115] width 34 height 19
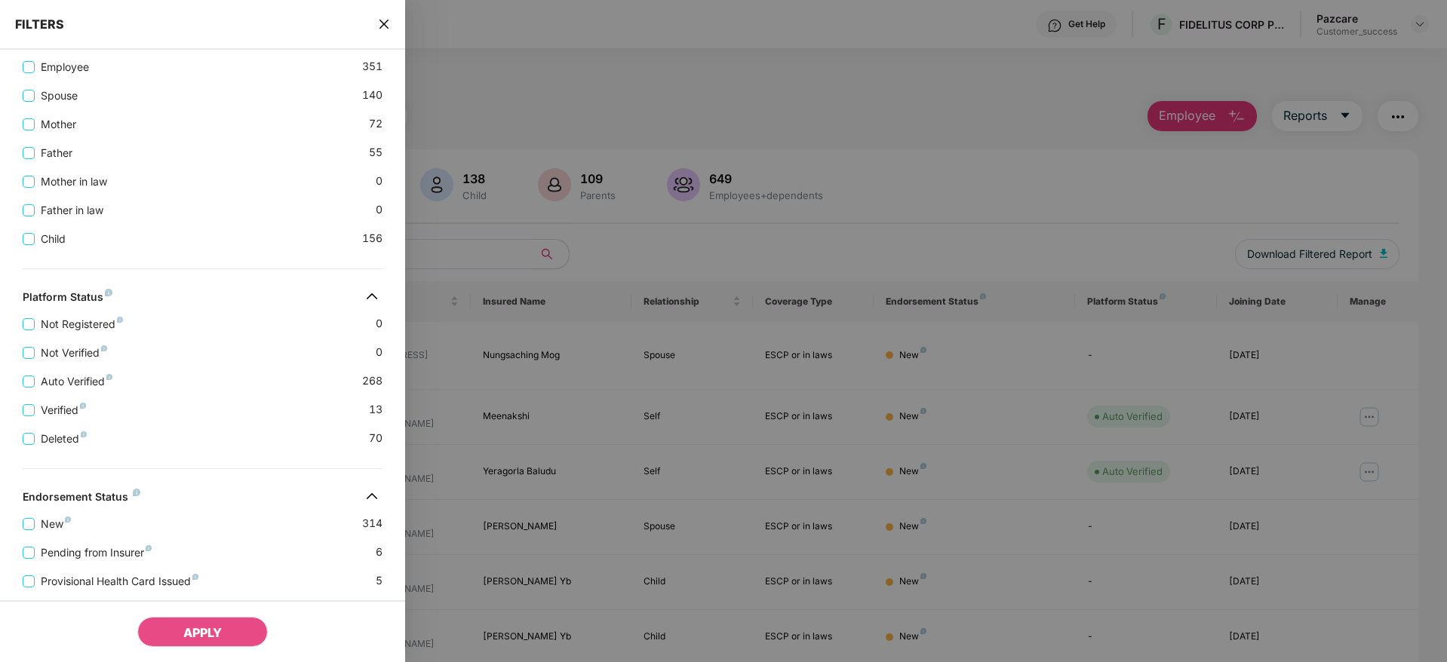
scroll to position [407, 0]
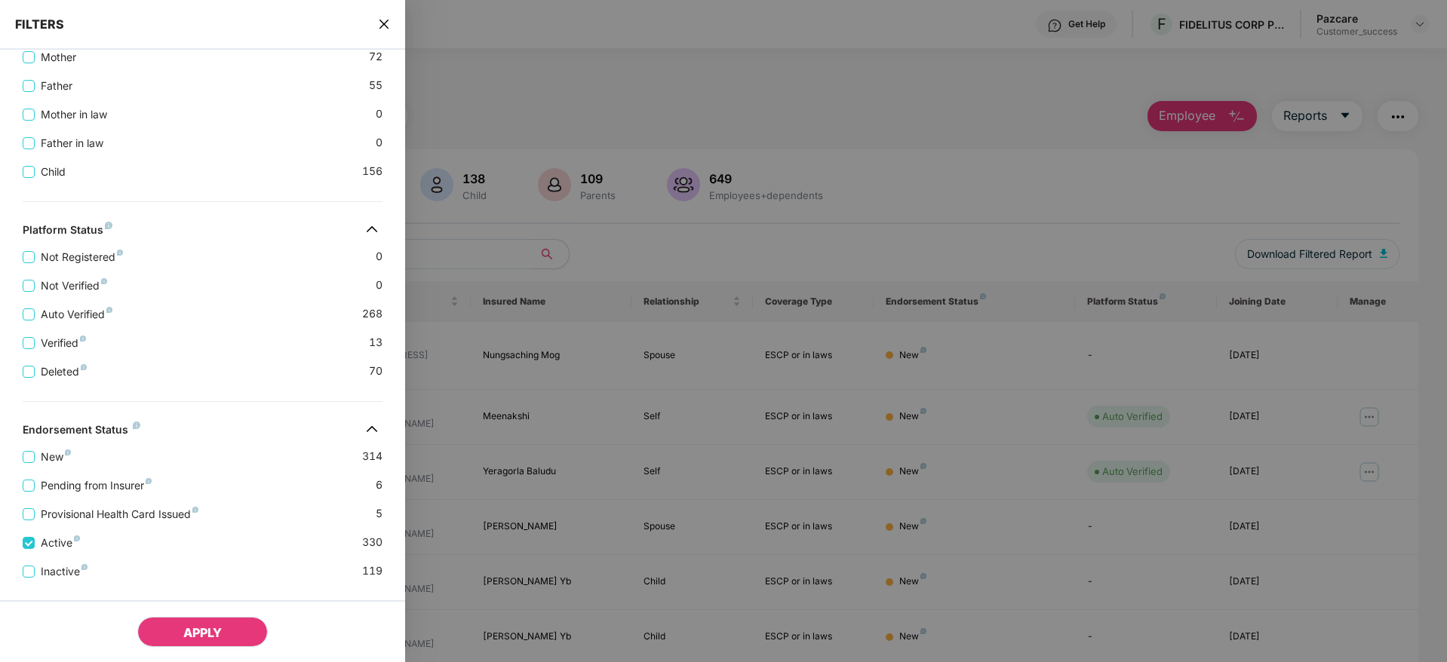
click at [192, 623] on button "APPLY" at bounding box center [202, 632] width 131 height 30
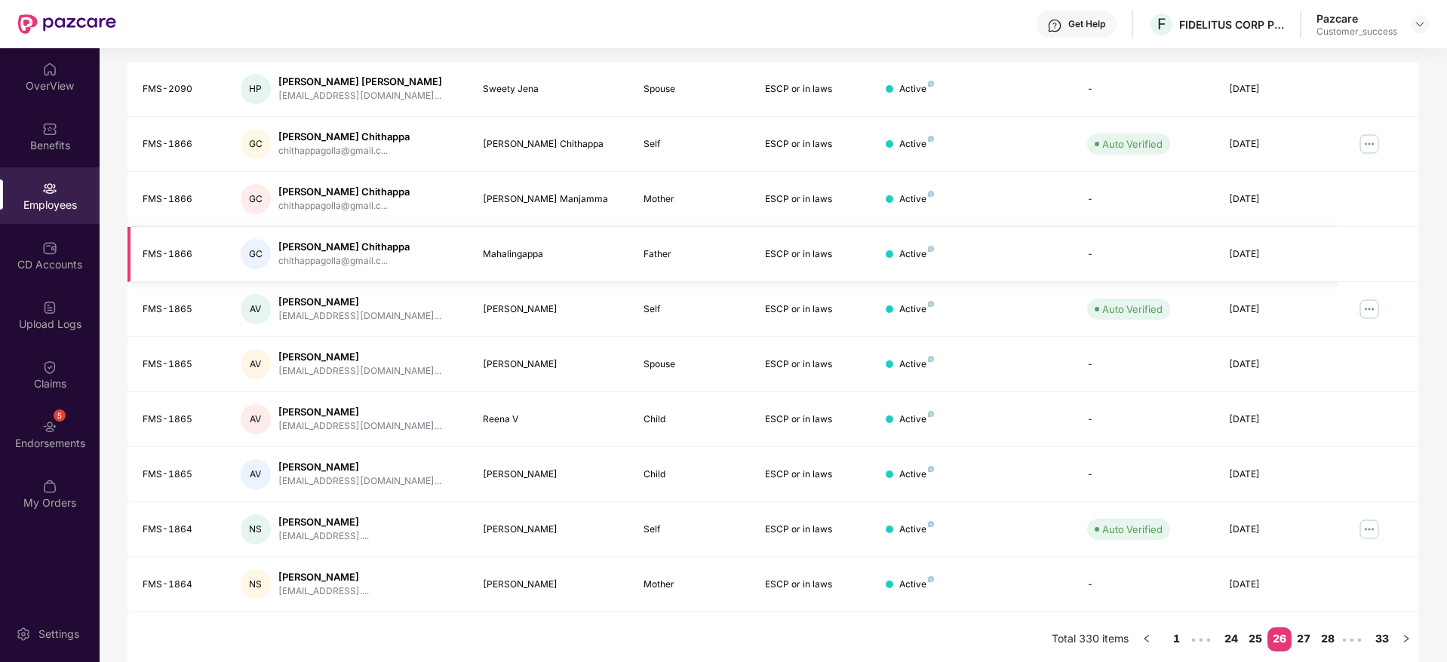
scroll to position [265, 0]
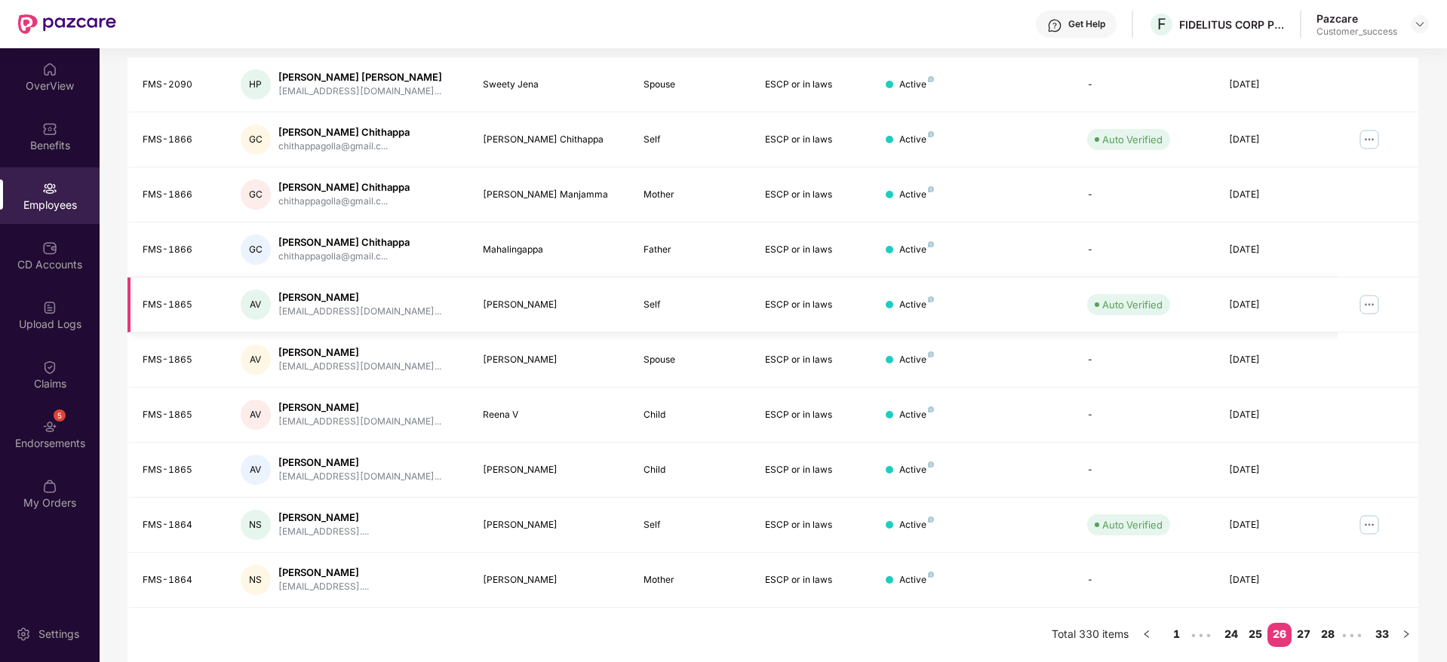
click at [1372, 302] on img at bounding box center [1369, 305] width 24 height 24
click at [897, 620] on div "EID Employee Name Insured Name Relationship Coverage Type Endorsement Status Pl…" at bounding box center [773, 340] width 1291 height 646
drag, startPoint x: 189, startPoint y: 300, endPoint x: 136, endPoint y: 305, distance: 53.0
click at [136, 305] on td "FMS-1865" at bounding box center [178, 305] width 101 height 55
copy div "FMS-1865"
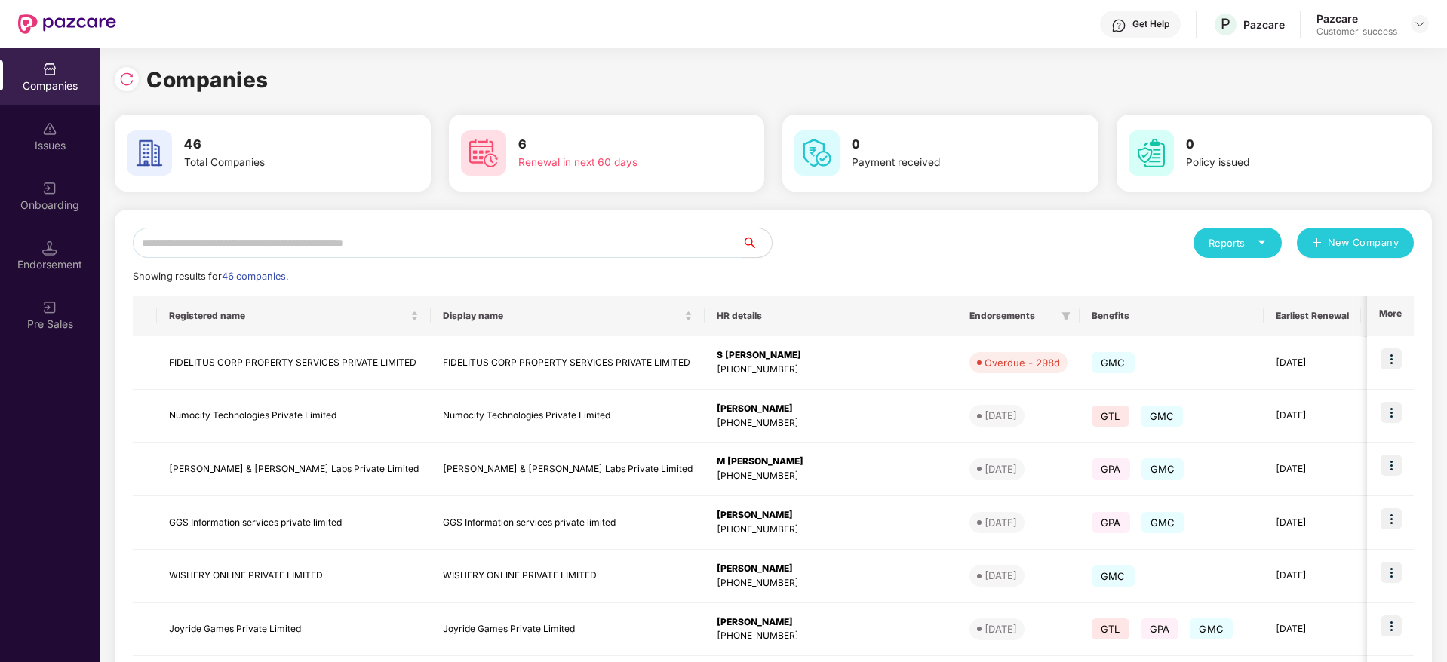
click at [453, 238] on input "text" at bounding box center [437, 243] width 609 height 30
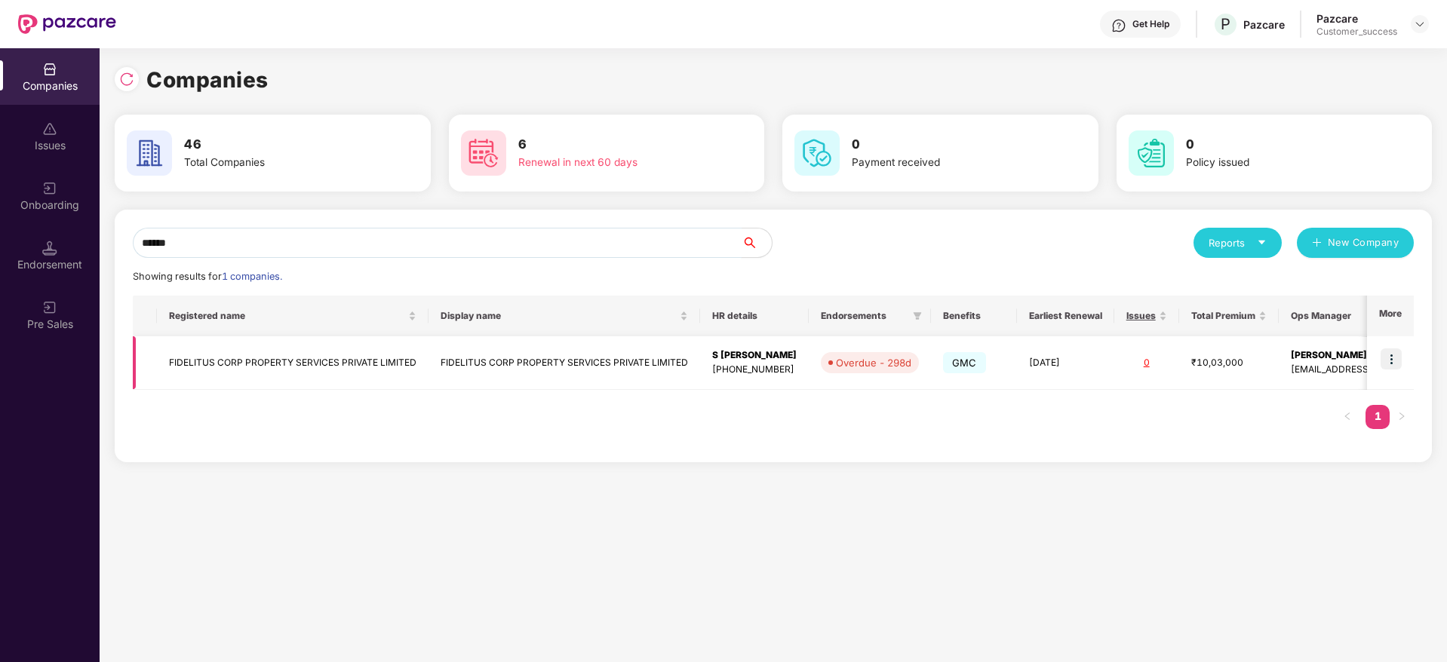
type input "******"
click at [1397, 354] on img at bounding box center [1391, 359] width 21 height 21
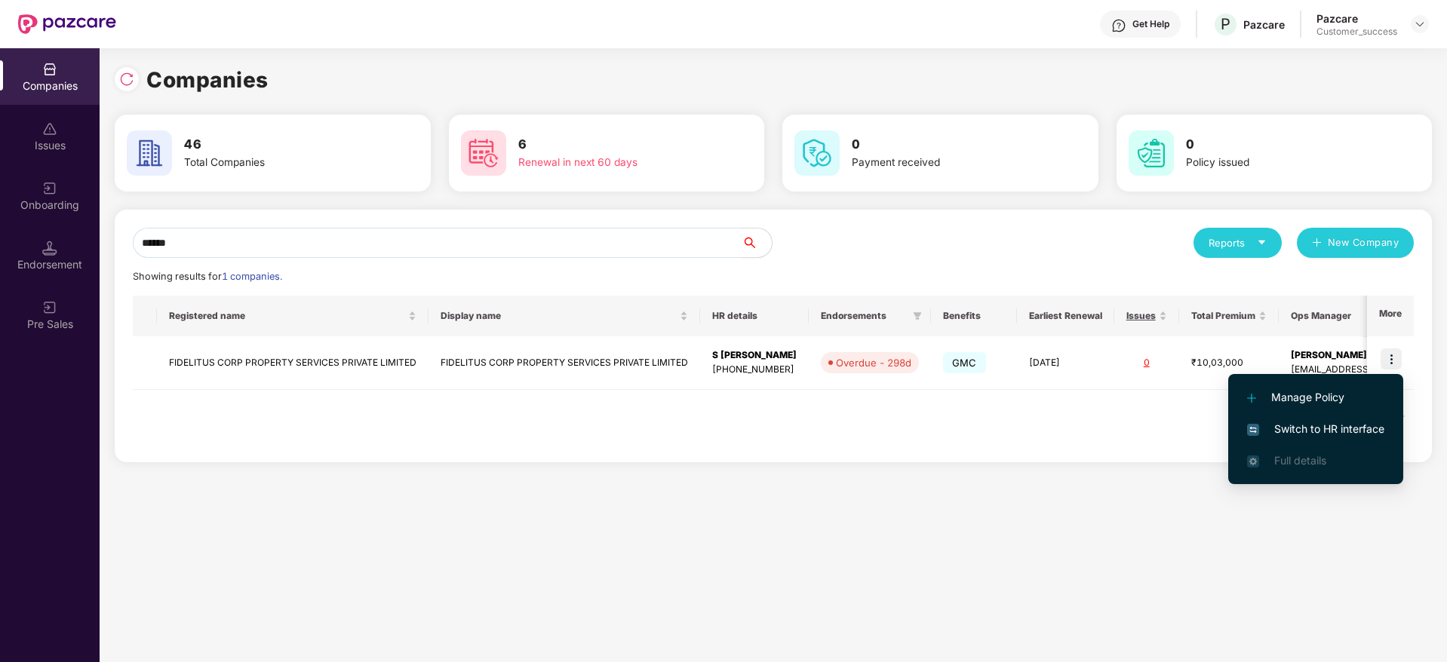
click at [1355, 430] on span "Switch to HR interface" at bounding box center [1315, 429] width 137 height 17
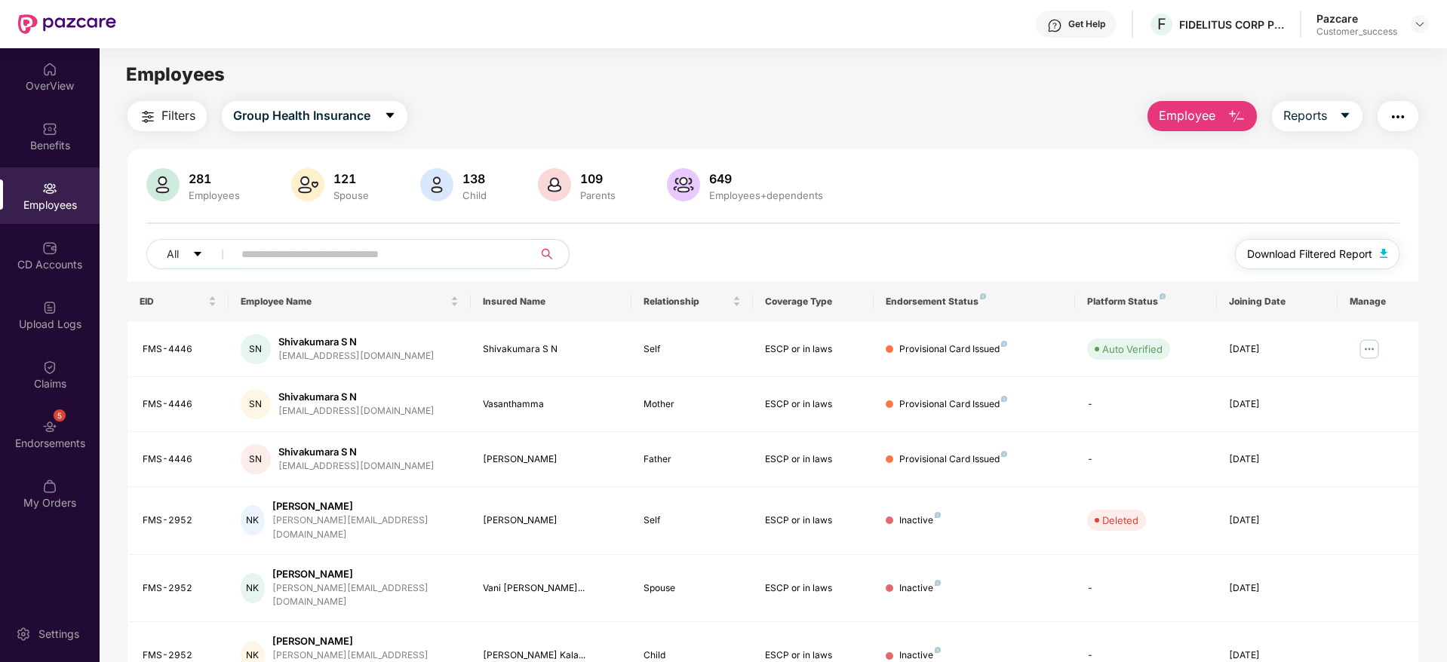
click at [1303, 257] on span "Download Filtered Report" at bounding box center [1309, 254] width 125 height 17
click at [354, 250] on input "text" at bounding box center [376, 254] width 271 height 23
paste input "**********"
type input "**********"
